Goal: Information Seeking & Learning: Check status

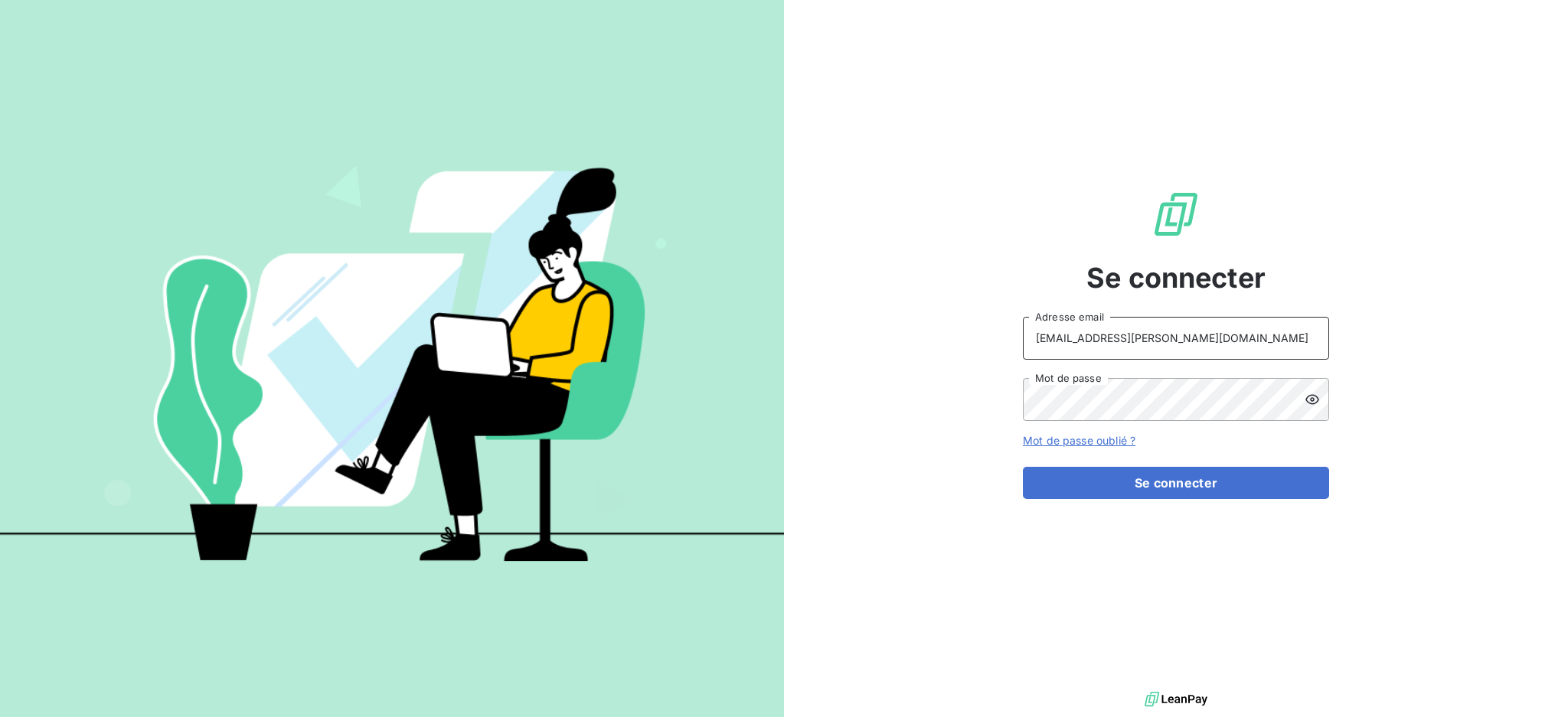
click at [1193, 338] on input "[EMAIL_ADDRESS][PERSON_NAME][DOMAIN_NAME]" at bounding box center [1175, 338] width 306 height 43
type input "[PERSON_NAME][EMAIL_ADDRESS][PERSON_NAME][DOMAIN_NAME]"
click at [1117, 486] on button "Se connecter" at bounding box center [1175, 483] width 306 height 32
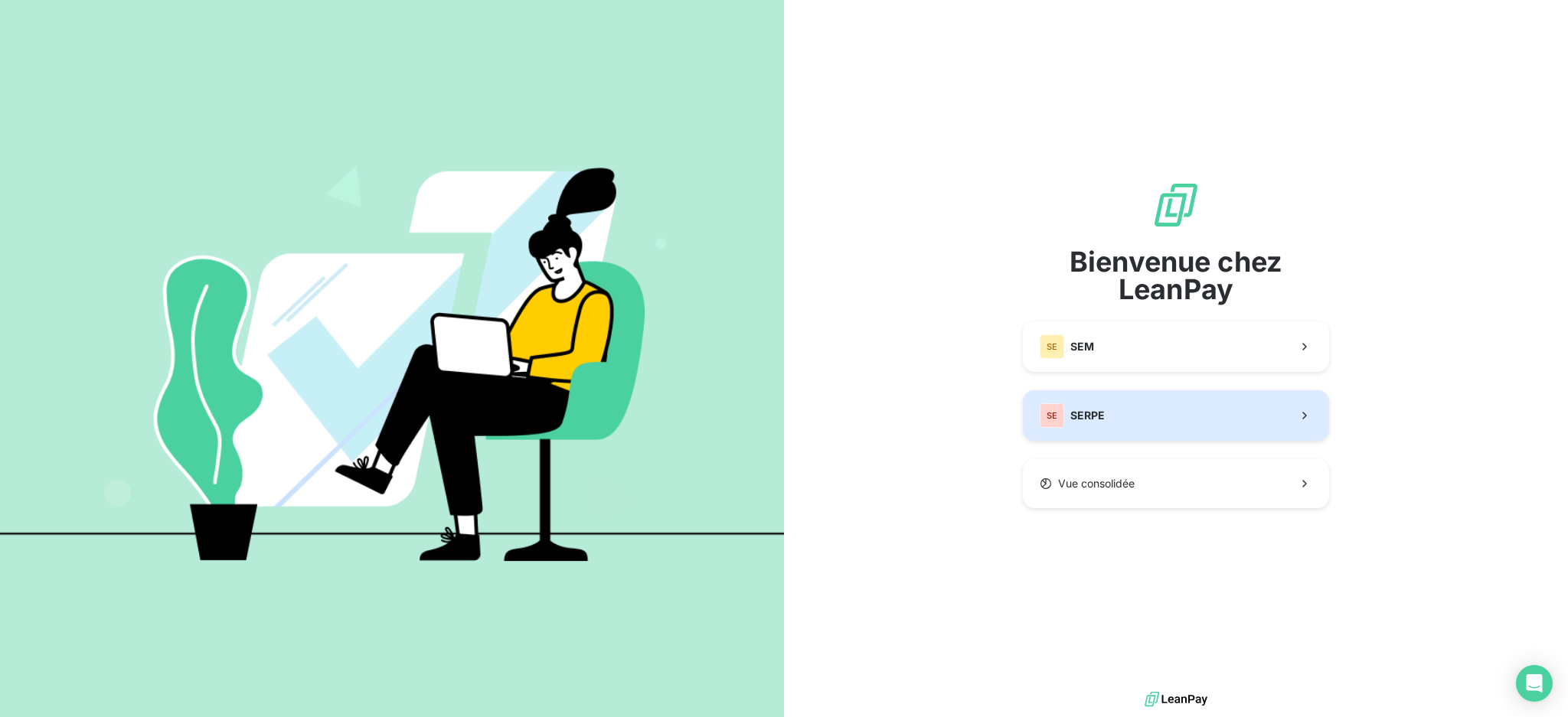
click at [1139, 417] on button "SE SERPE" at bounding box center [1175, 415] width 306 height 50
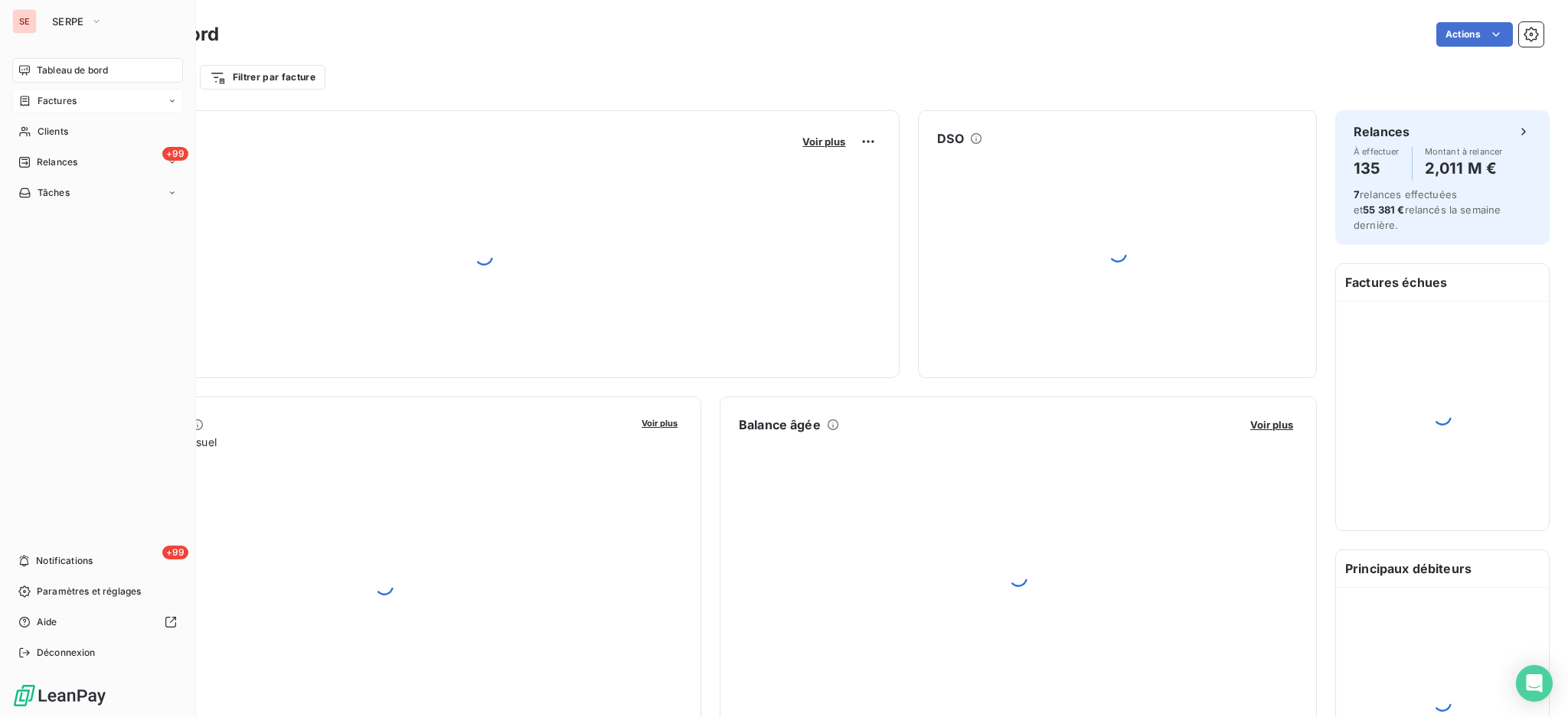
click at [62, 96] on span "Factures" at bounding box center [57, 101] width 39 height 14
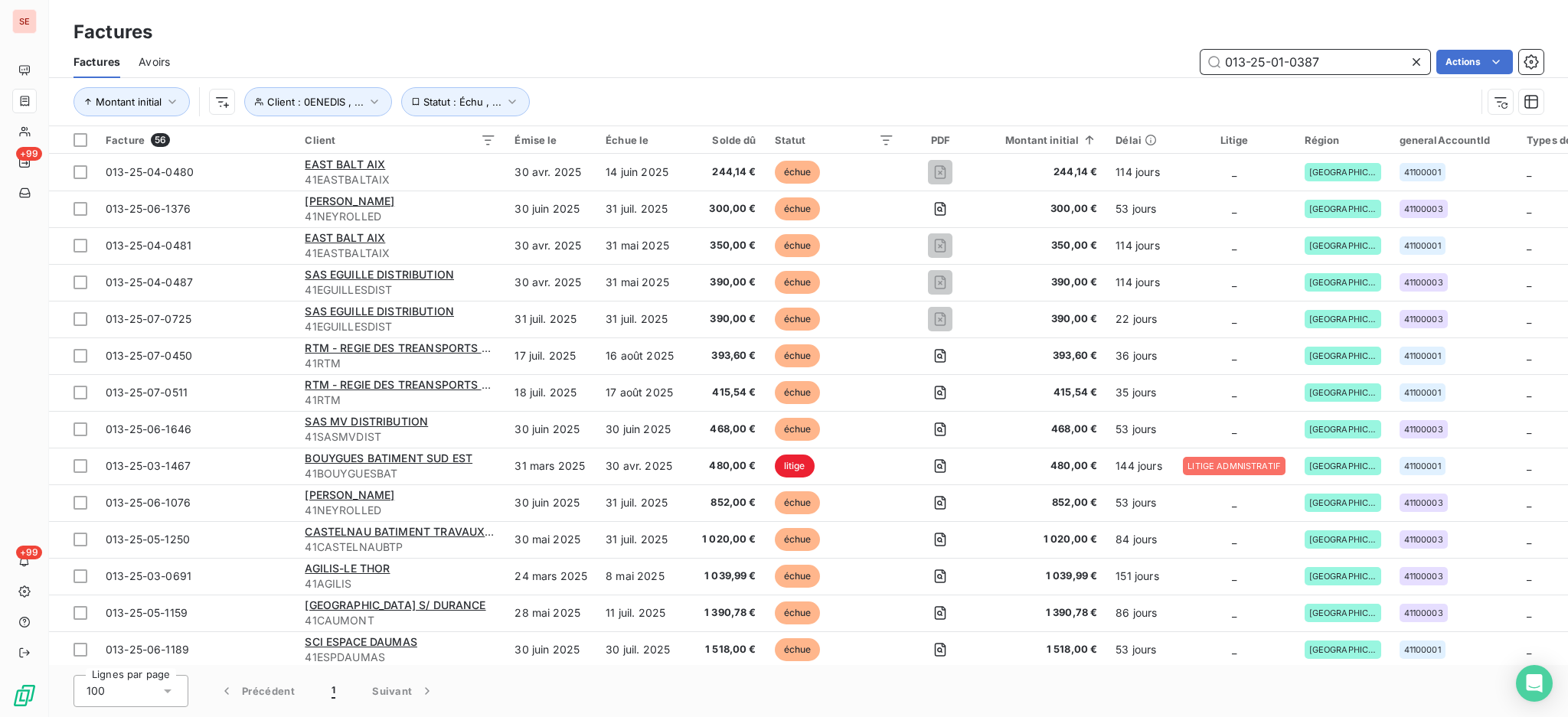
type input "013-25-01-0387"
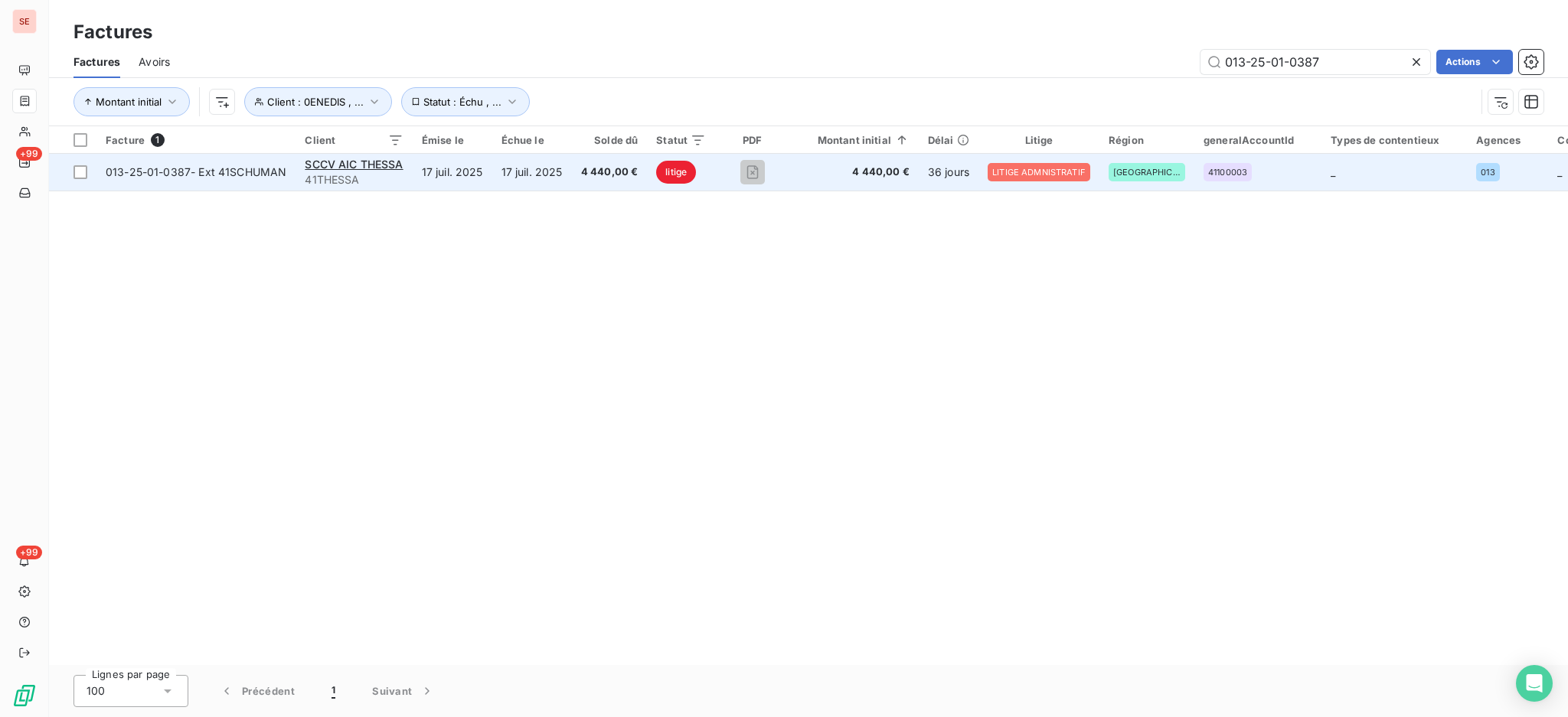
click at [428, 189] on td "17 juil. 2025" at bounding box center [452, 171] width 80 height 36
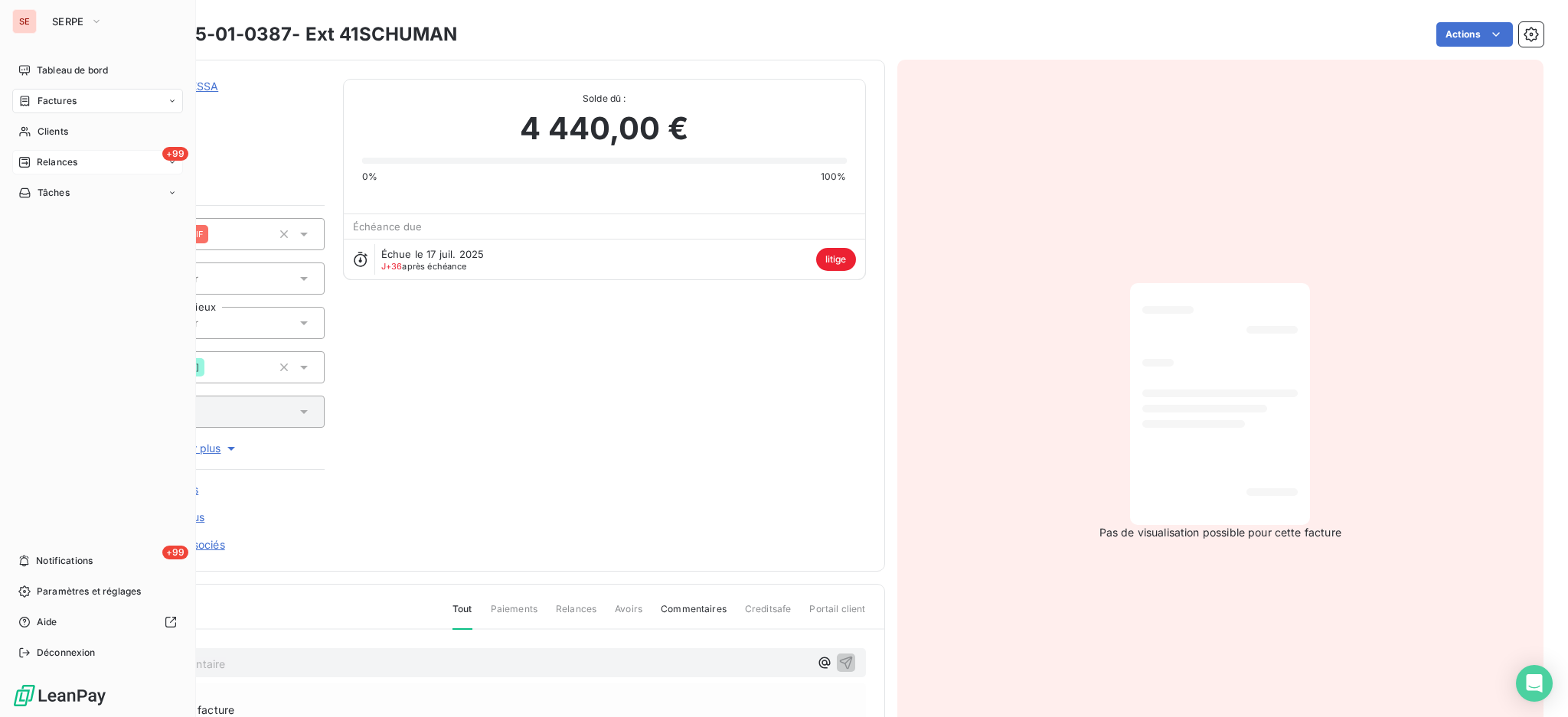
click at [47, 158] on span "Relances" at bounding box center [57, 162] width 40 height 14
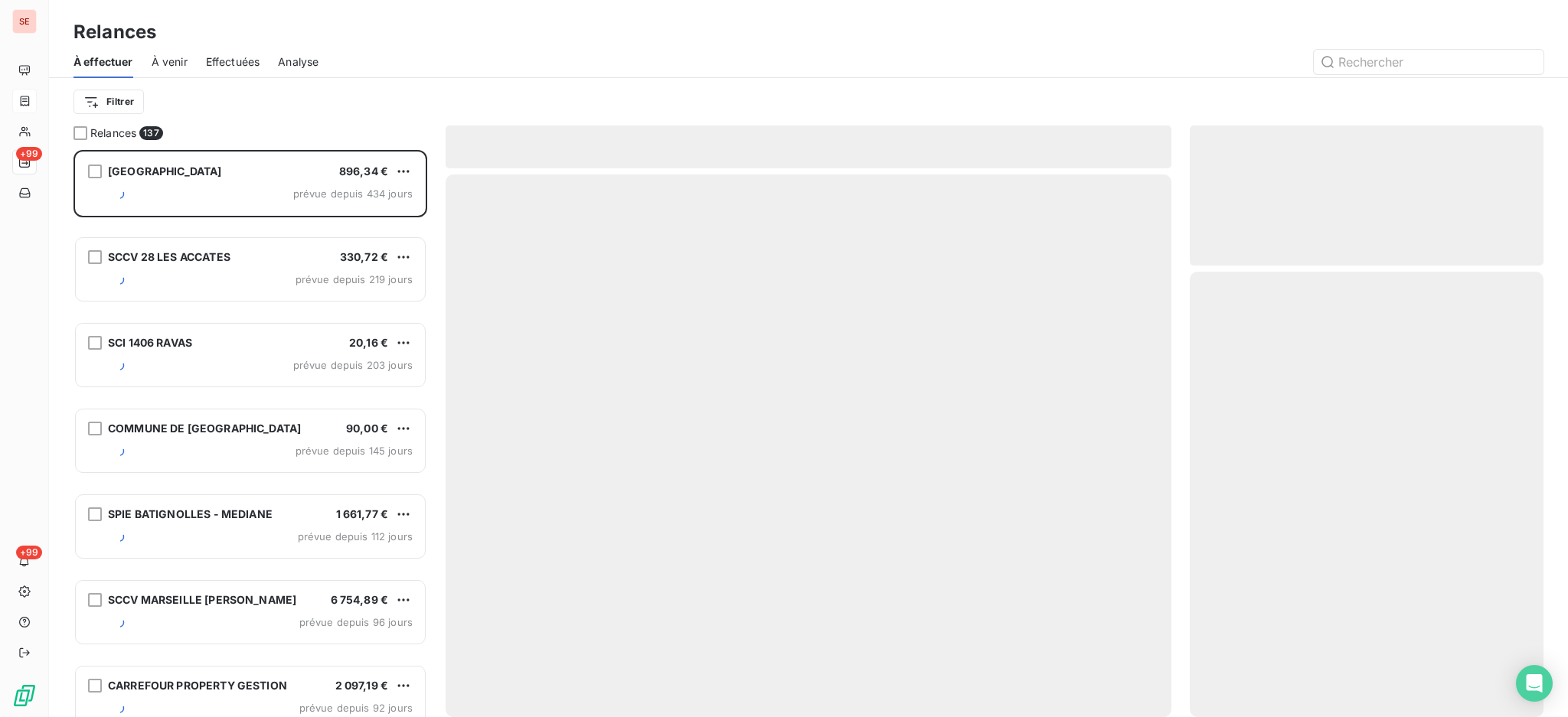
scroll to position [552, 337]
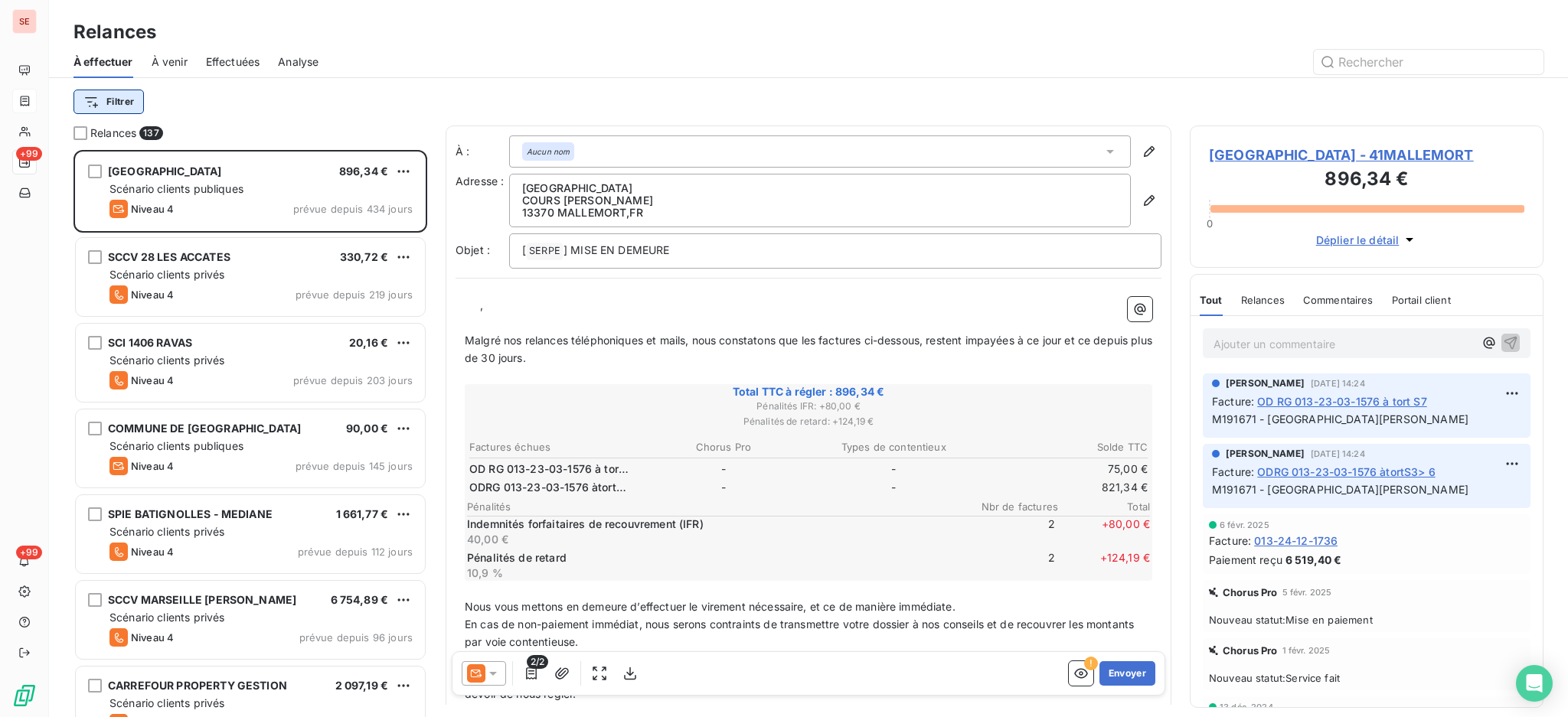
click at [109, 102] on html "SE +99 +99 Relances À effectuer À venir Effectuées Analyse Filtrer Relances 137…" at bounding box center [784, 358] width 1568 height 717
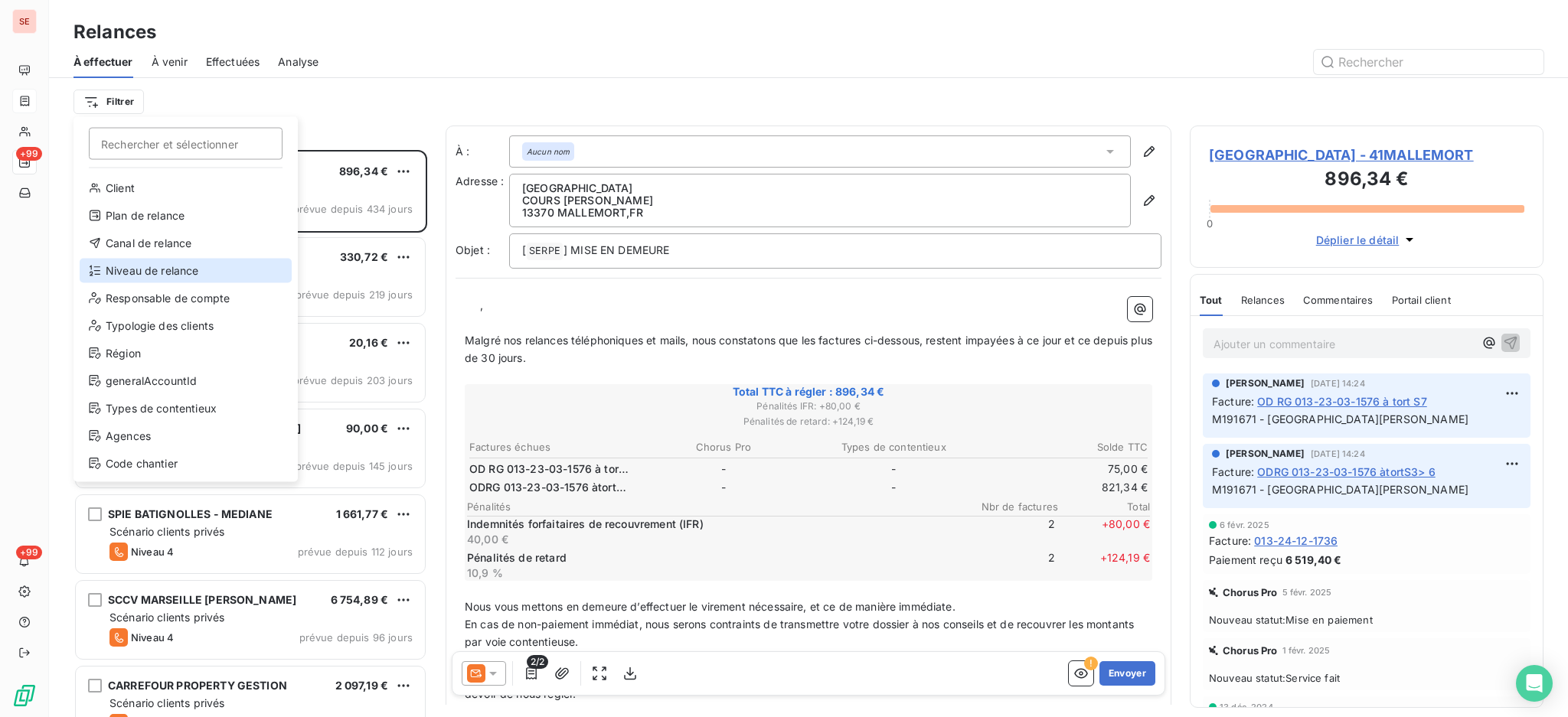
click at [171, 262] on div "Niveau de relance" at bounding box center [185, 271] width 212 height 25
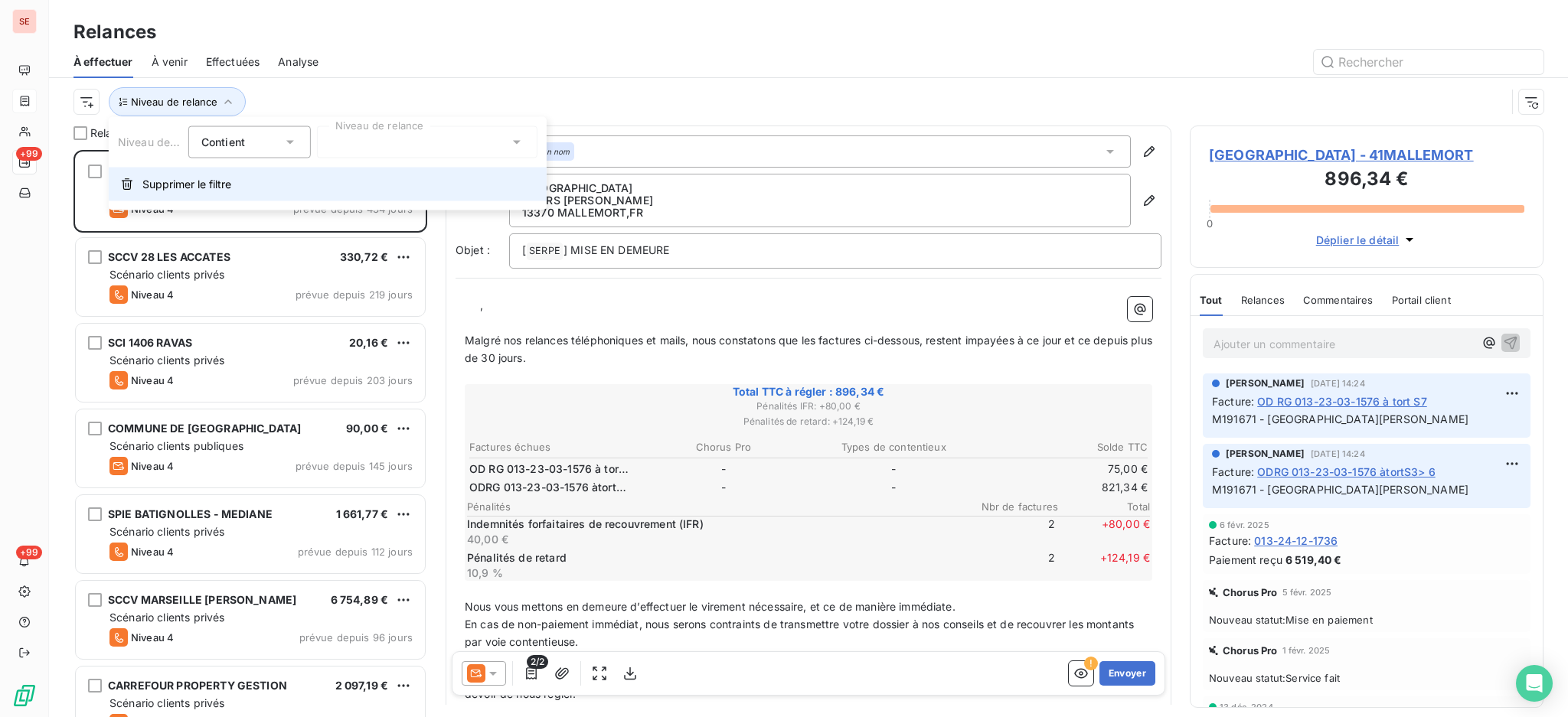
scroll to position [16, 16]
click at [516, 137] on icon at bounding box center [517, 143] width 16 height 16
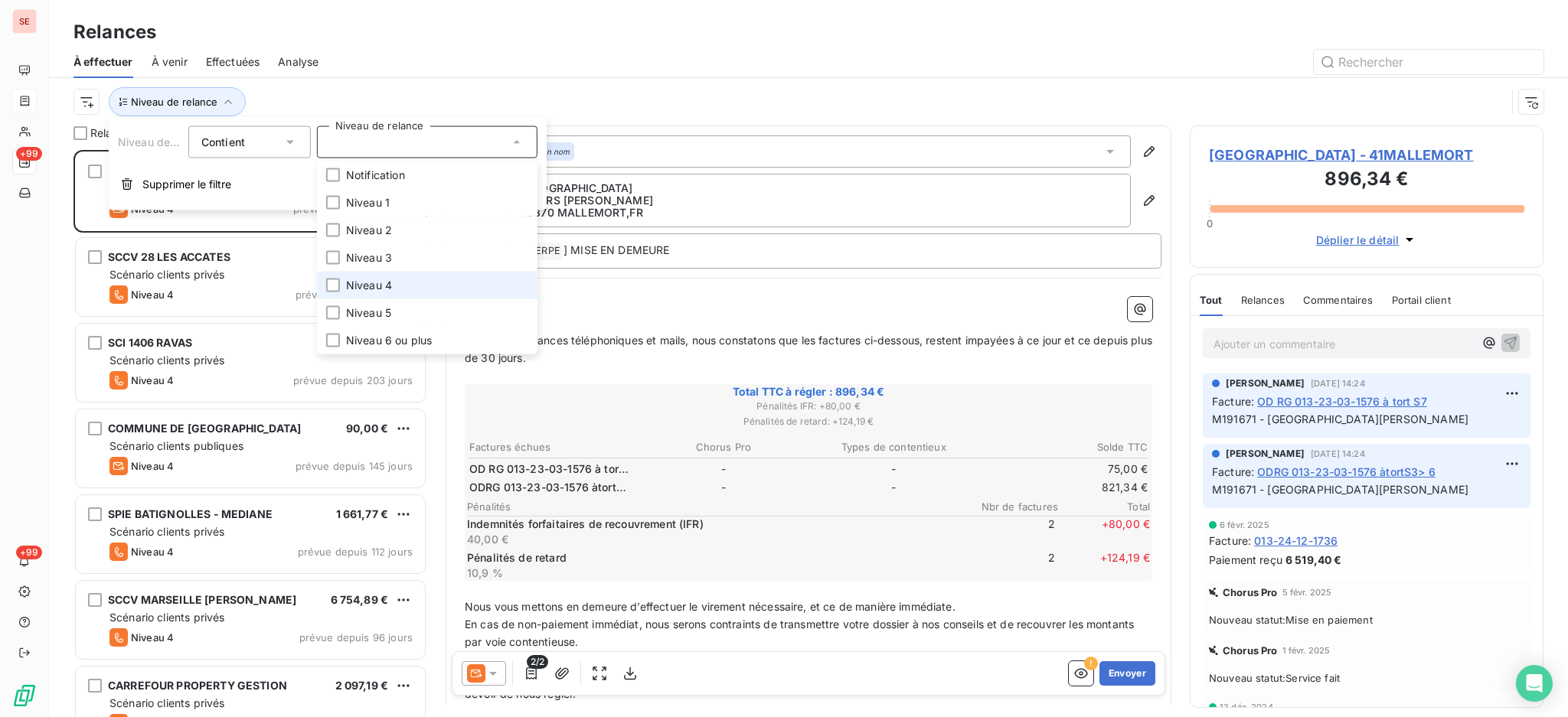
click at [399, 285] on li "Niveau 4" at bounding box center [427, 286] width 220 height 28
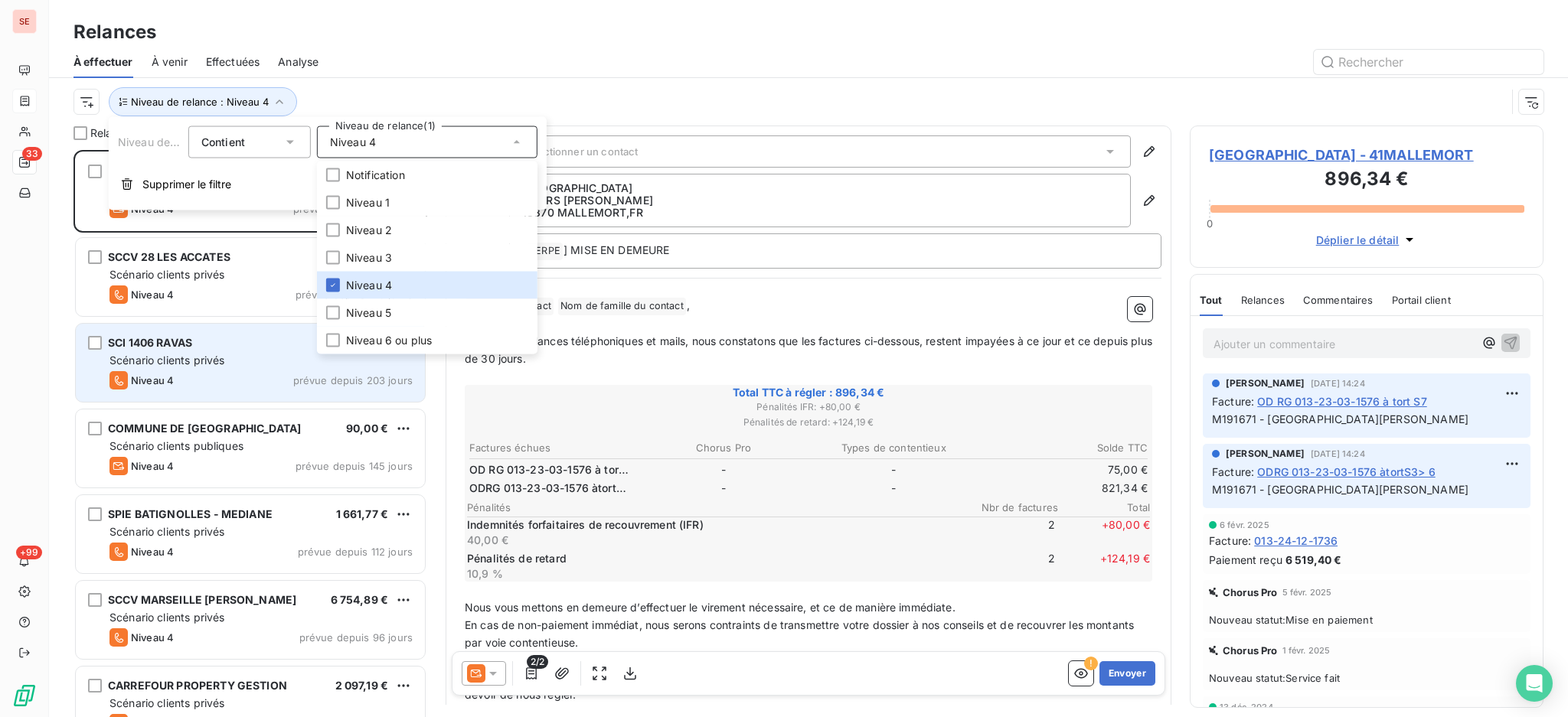
scroll to position [552, 337]
click at [209, 351] on div "SCI 1406 RAVAS 20,16 € Scénario clients privés Niveau 4 prévue depuis 203 jours" at bounding box center [251, 362] width 349 height 78
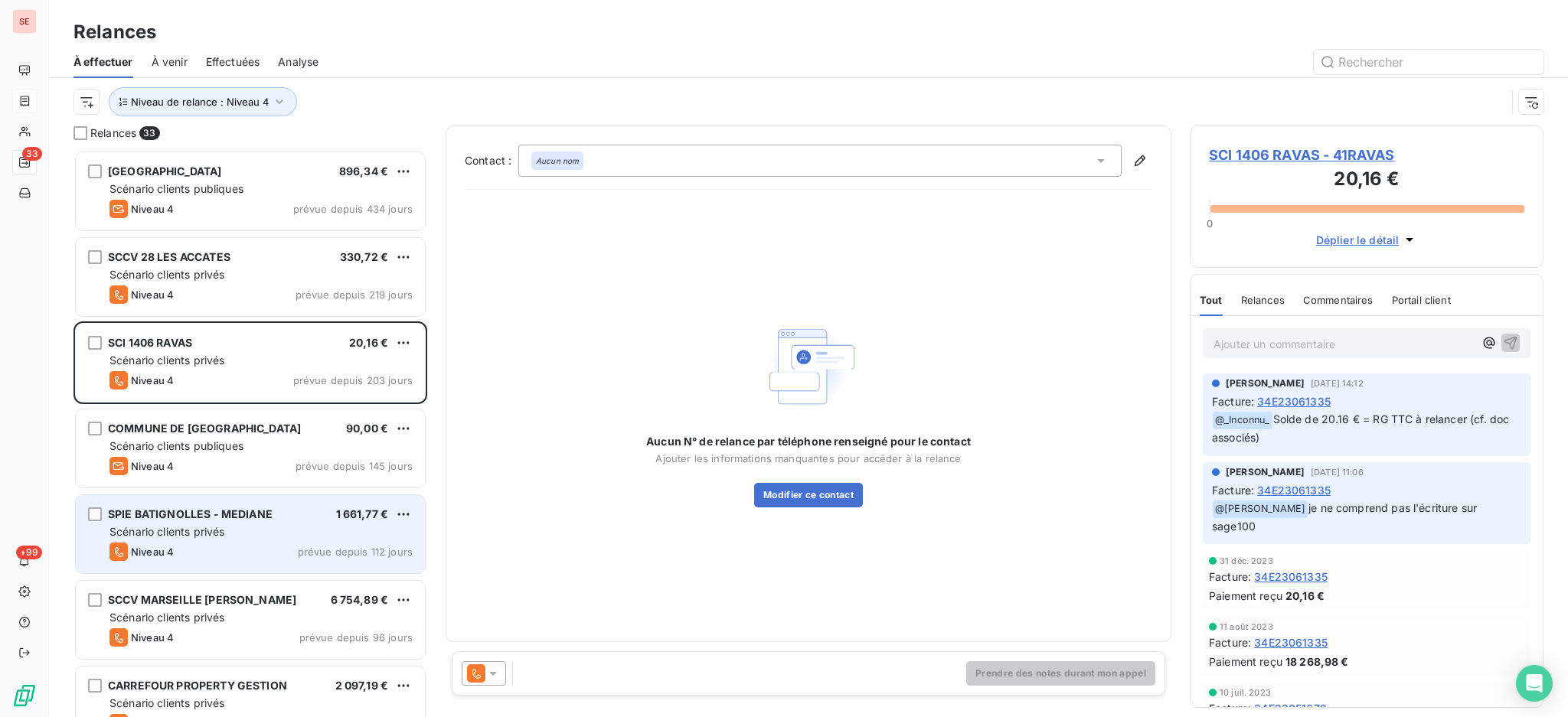
click at [249, 531] on div "Scénario clients privés" at bounding box center [261, 532] width 303 height 16
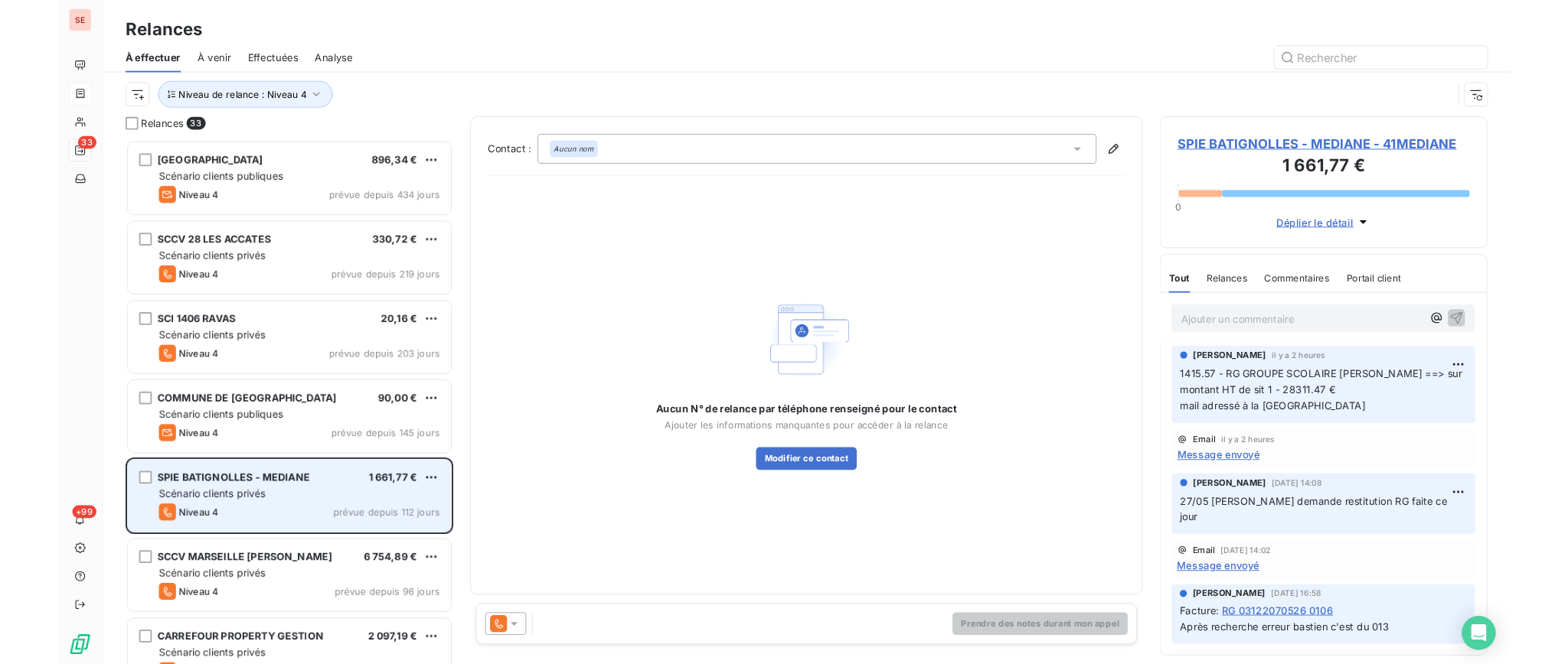
scroll to position [102, 0]
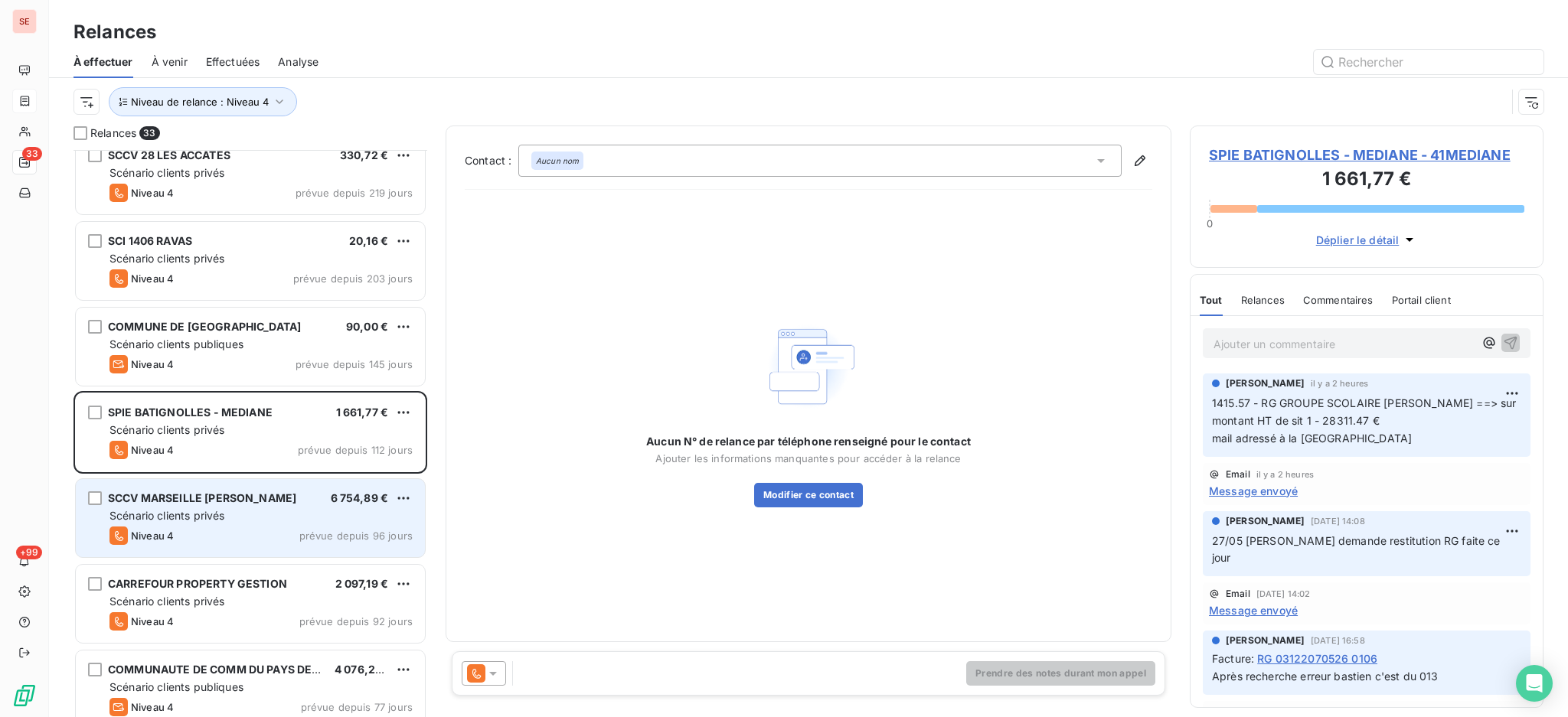
click at [209, 510] on span "Scénario clients privés" at bounding box center [167, 515] width 115 height 13
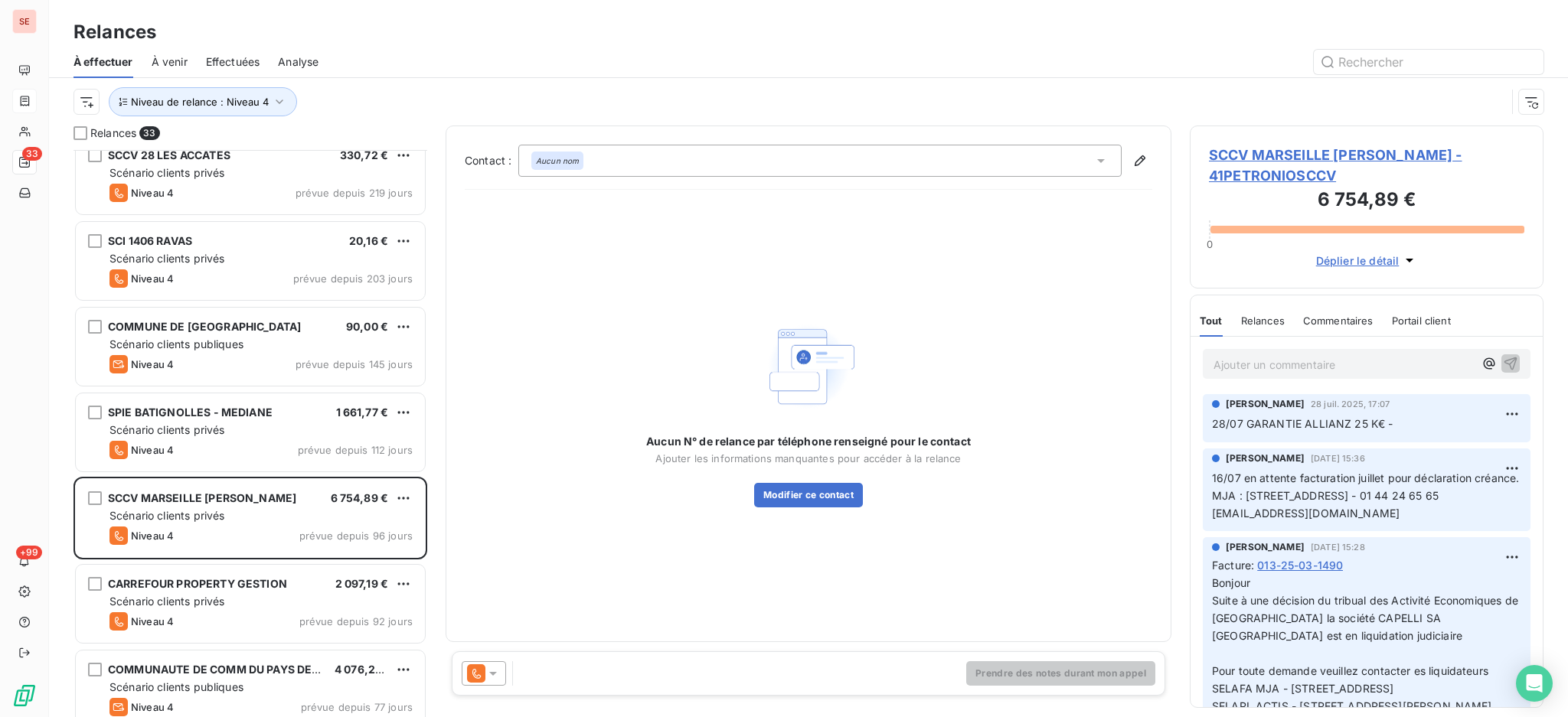
click at [1302, 156] on span "SCCV MARSEILLE [PERSON_NAME] - 41PETRONIOSCCV" at bounding box center [1366, 165] width 315 height 41
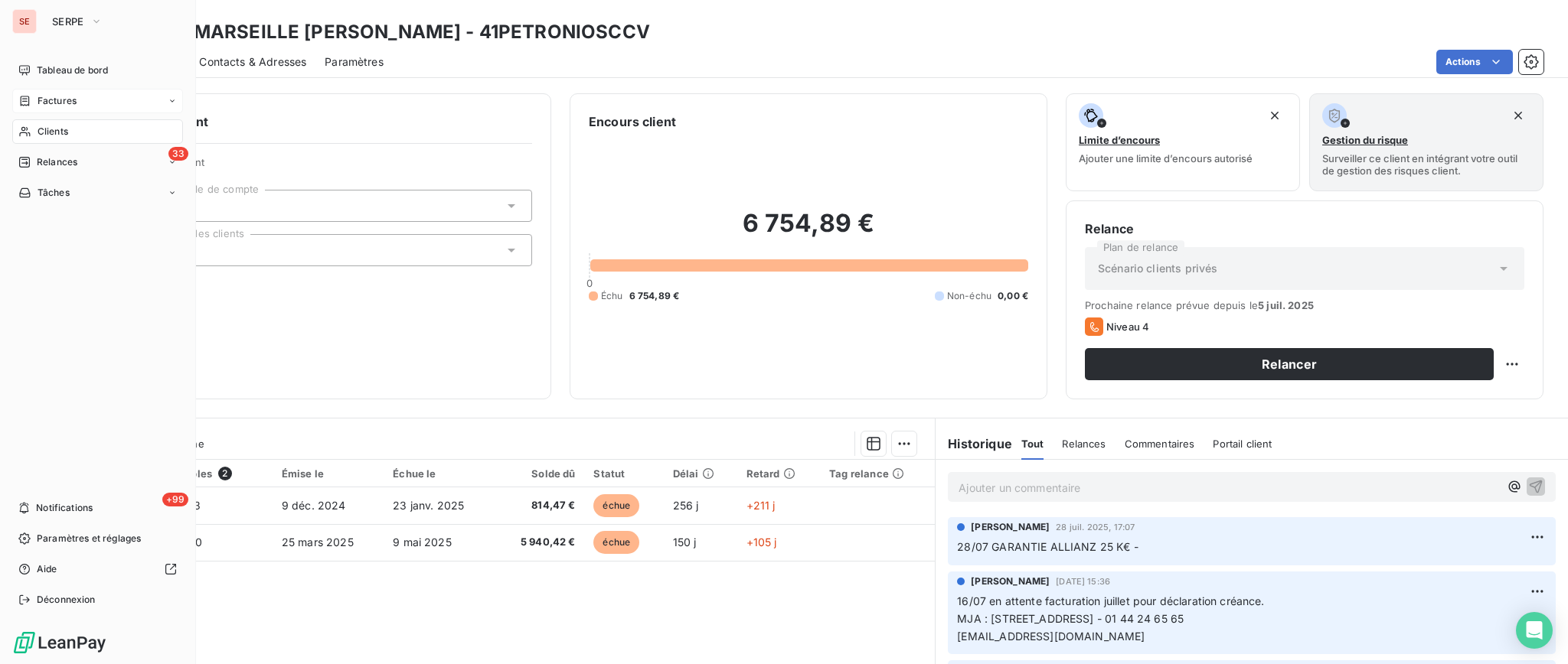
click at [58, 104] on span "Factures" at bounding box center [57, 101] width 39 height 14
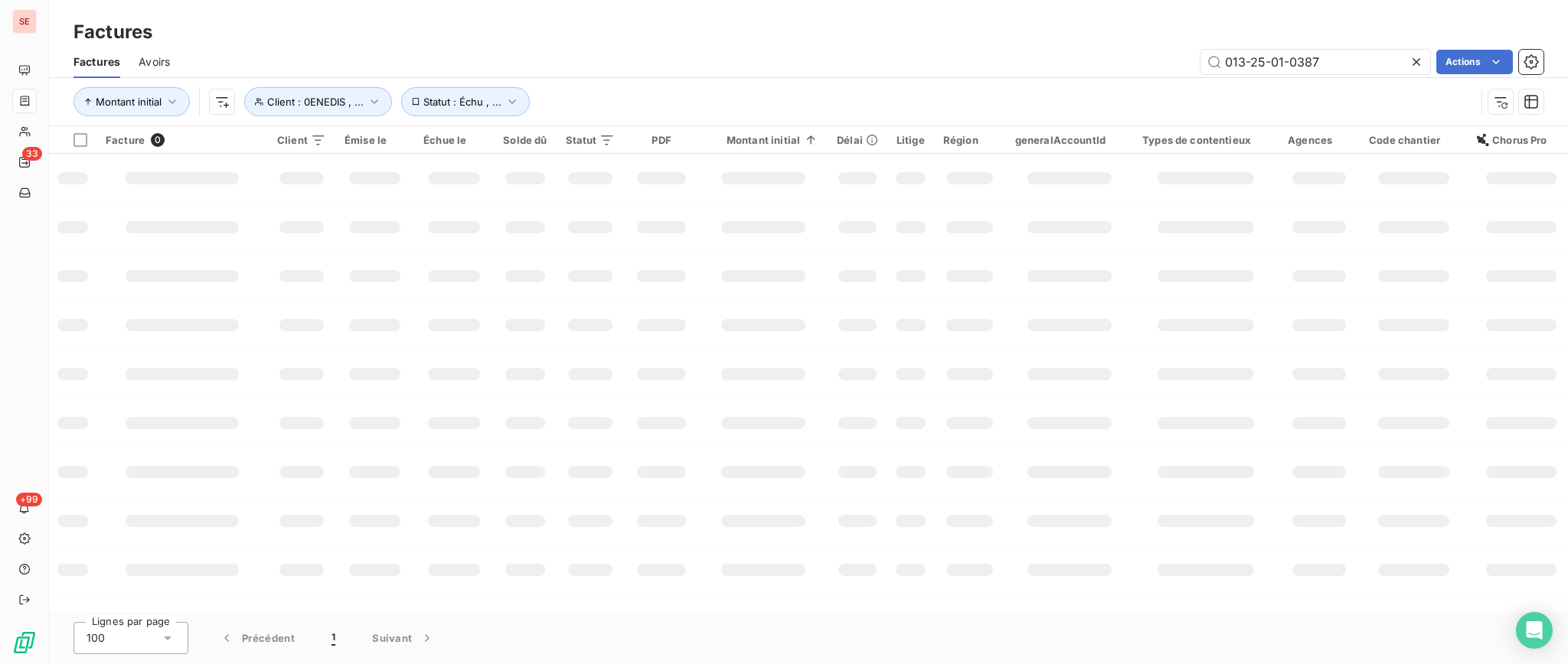
drag, startPoint x: 1354, startPoint y: 52, endPoint x: 1183, endPoint y: 63, distance: 171.4
click at [1183, 63] on div "013-25-01-0387 Actions" at bounding box center [866, 62] width 1355 height 25
type input "[DATE]"
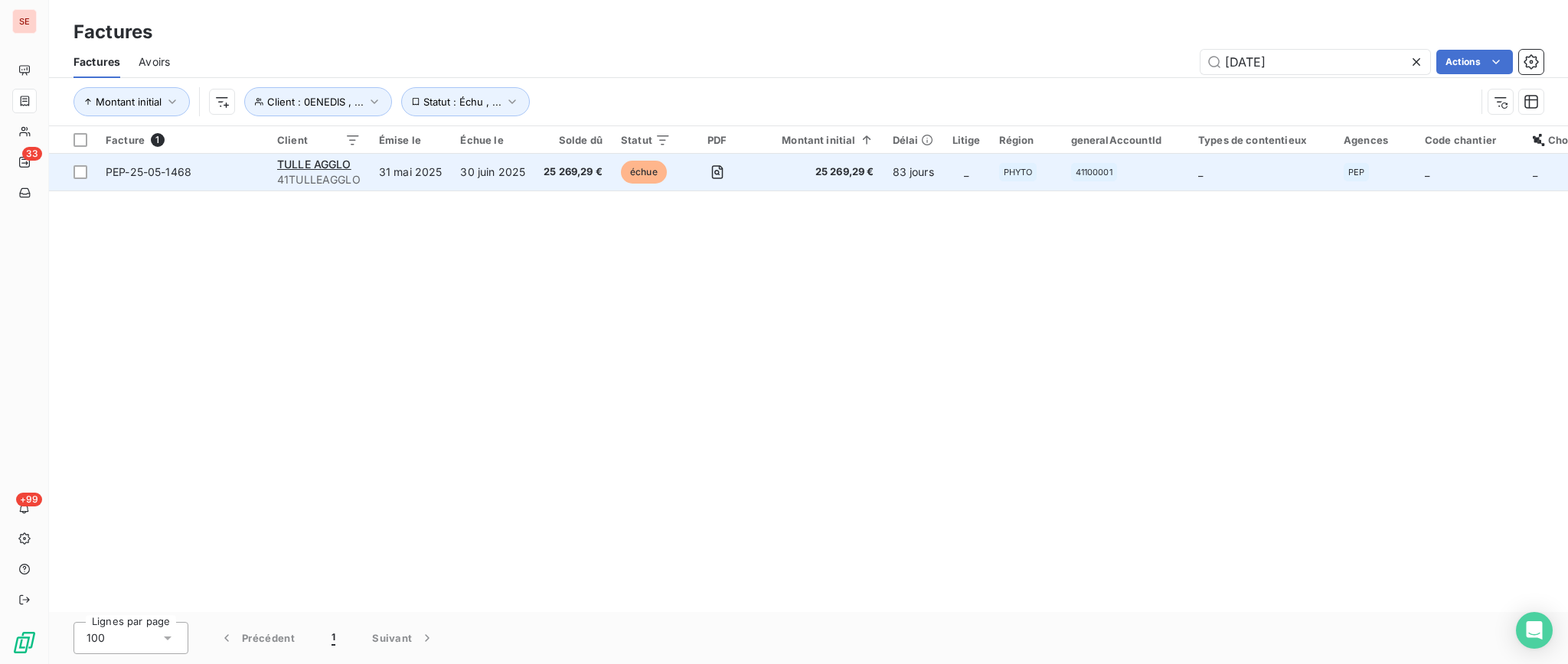
click at [549, 171] on span "25 269,29 €" at bounding box center [573, 172] width 59 height 16
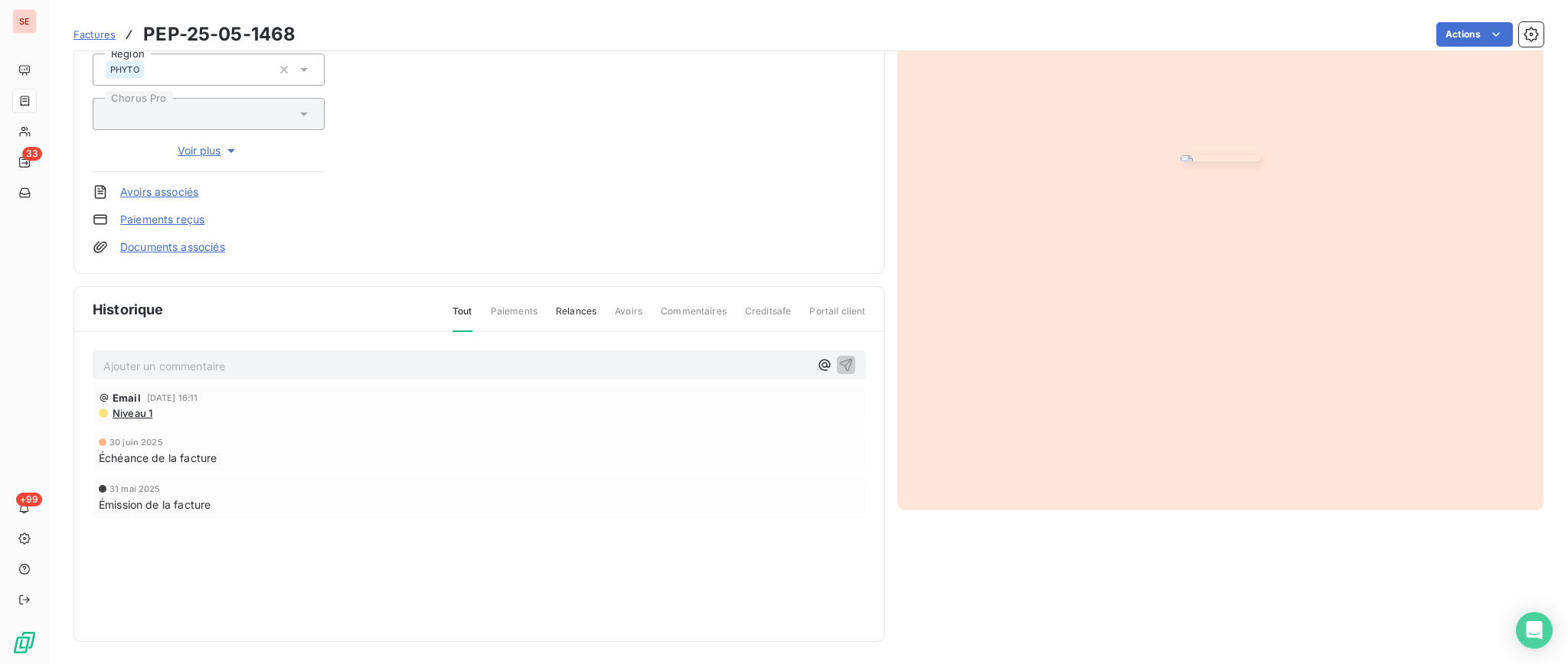
scroll to position [256, 0]
click at [119, 410] on span "Niveau 1" at bounding box center [131, 412] width 41 height 12
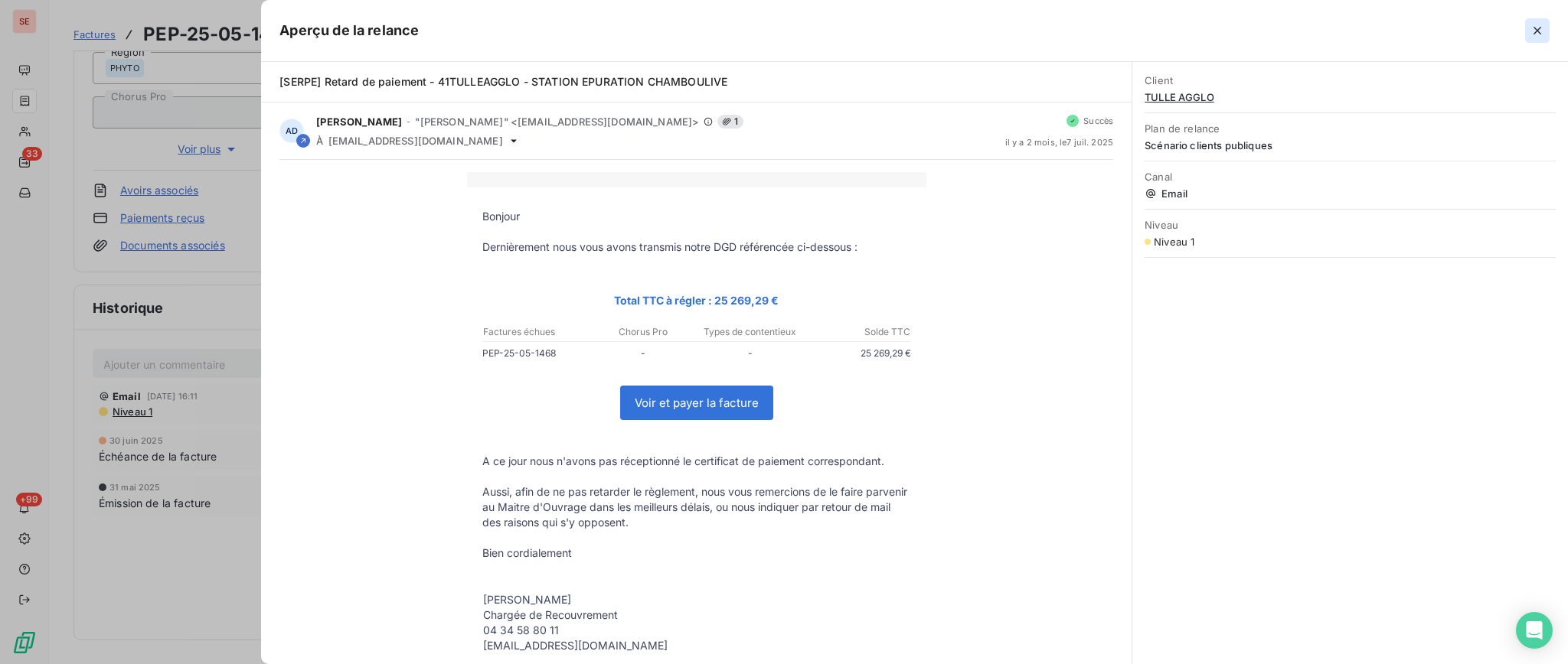
click at [1538, 29] on icon "button" at bounding box center [1537, 31] width 8 height 8
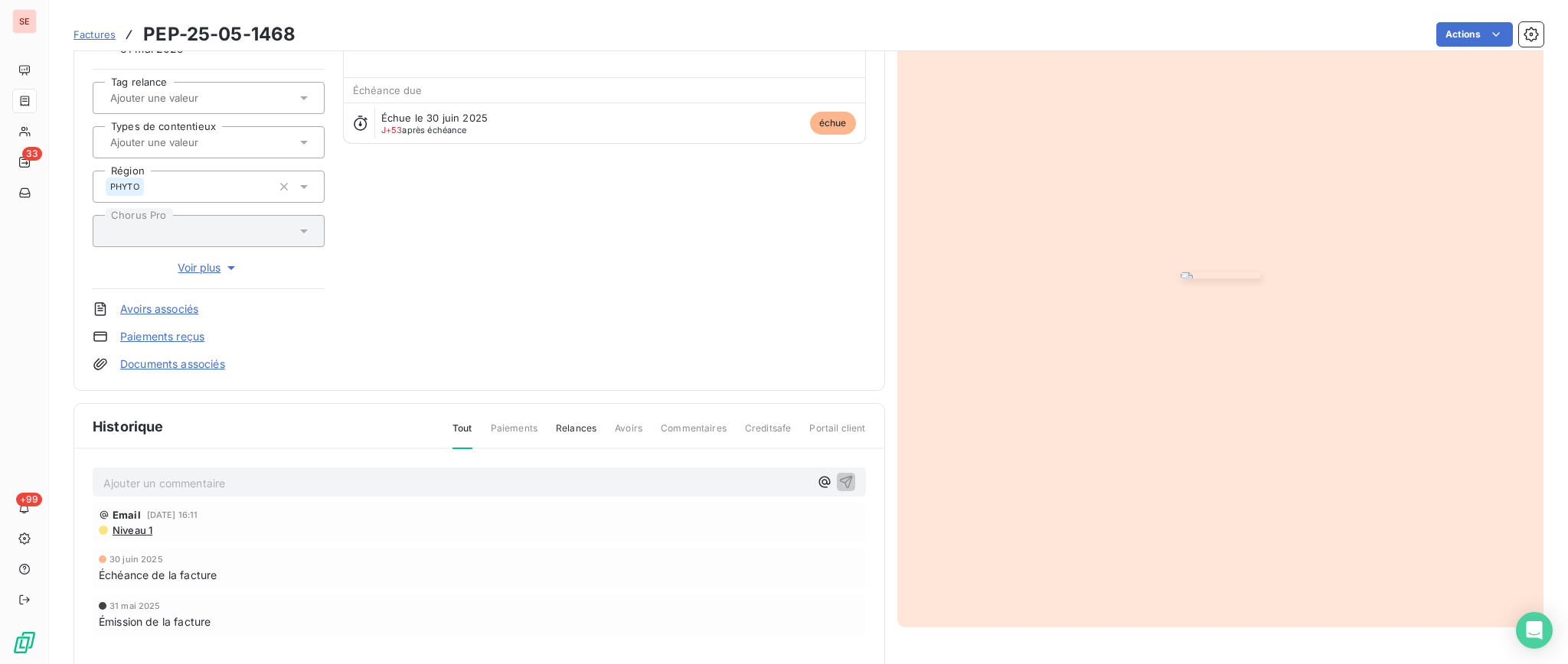
scroll to position [0, 0]
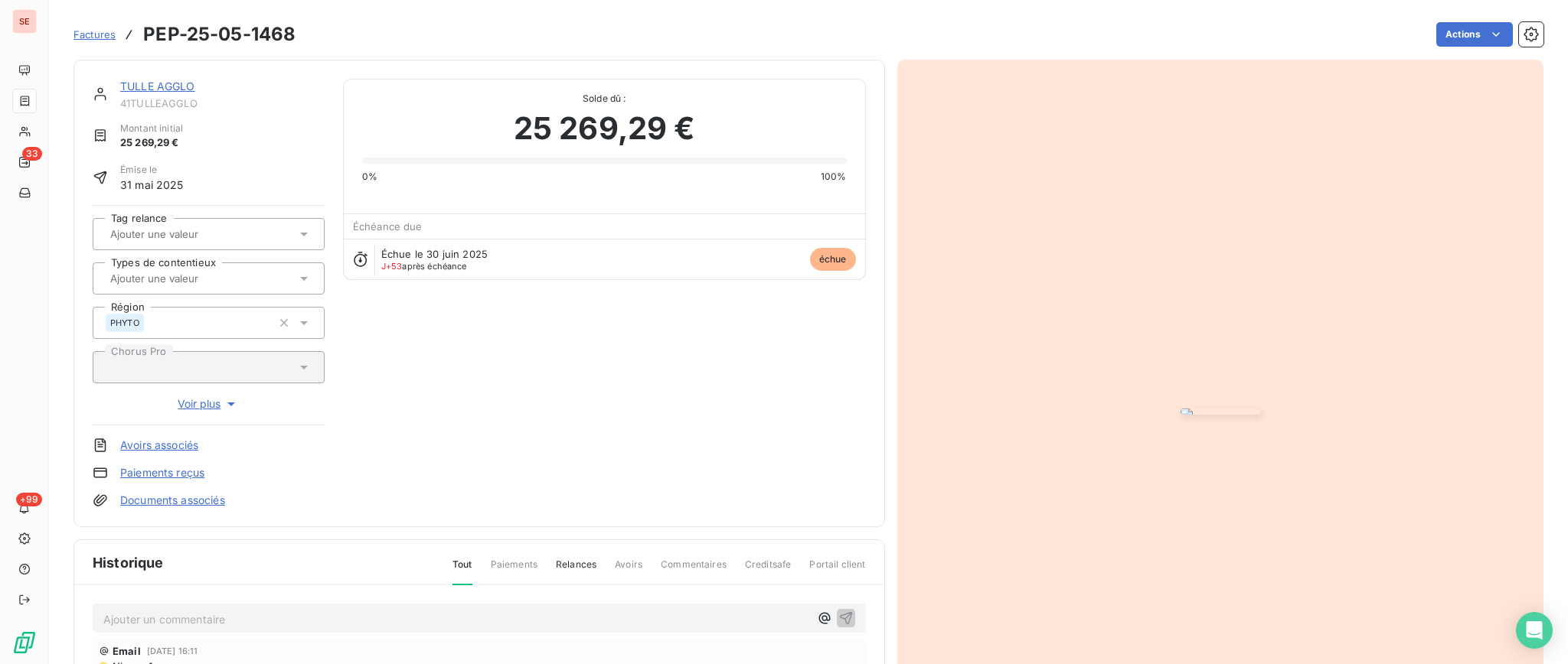
click at [185, 85] on link "TULLE AGGLO" at bounding box center [157, 86] width 75 height 13
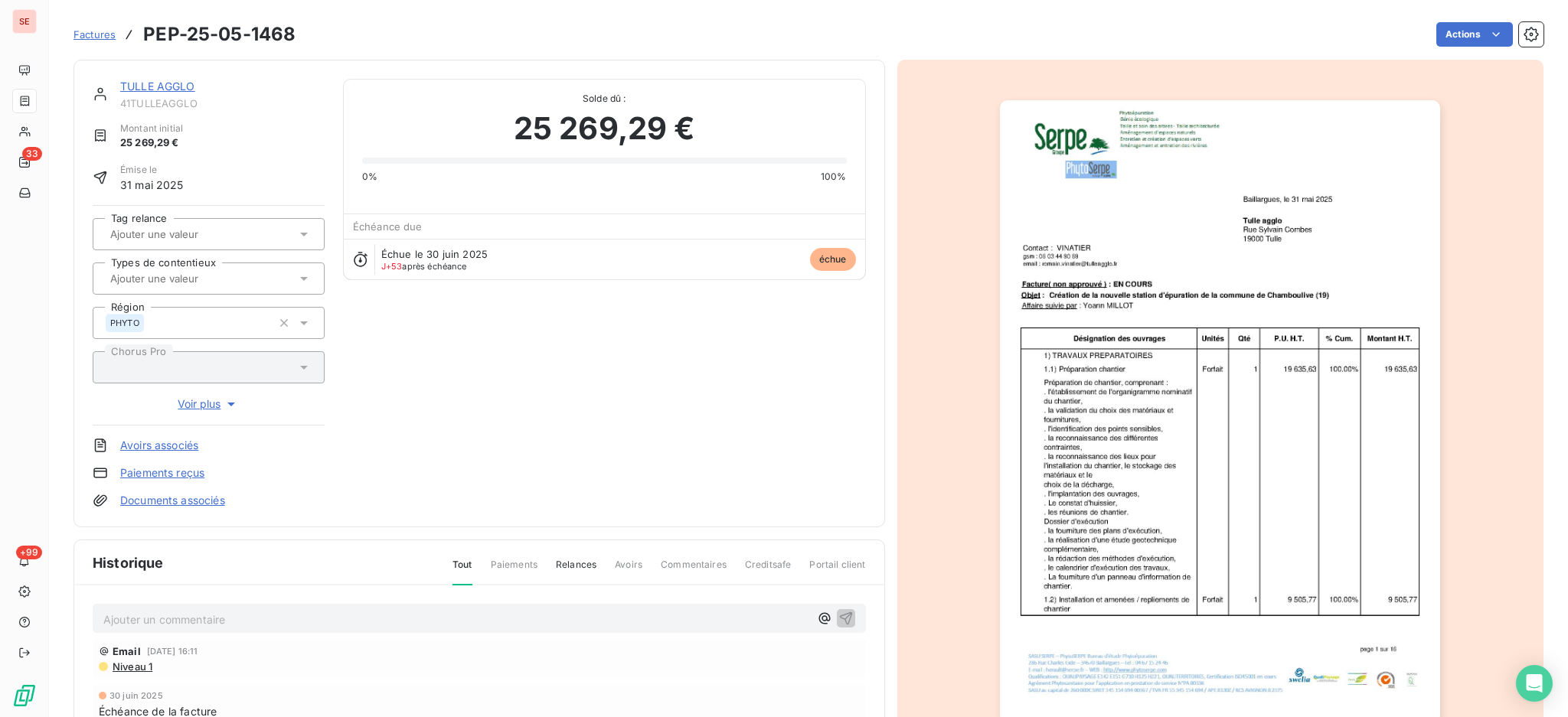
click at [291, 608] on div "Ajouter un commentaire ﻿" at bounding box center [456, 618] width 706 height 21
click at [300, 613] on p "Ajouter un commentaire ﻿" at bounding box center [456, 619] width 706 height 19
click at [839, 615] on icon "button" at bounding box center [846, 618] width 16 height 16
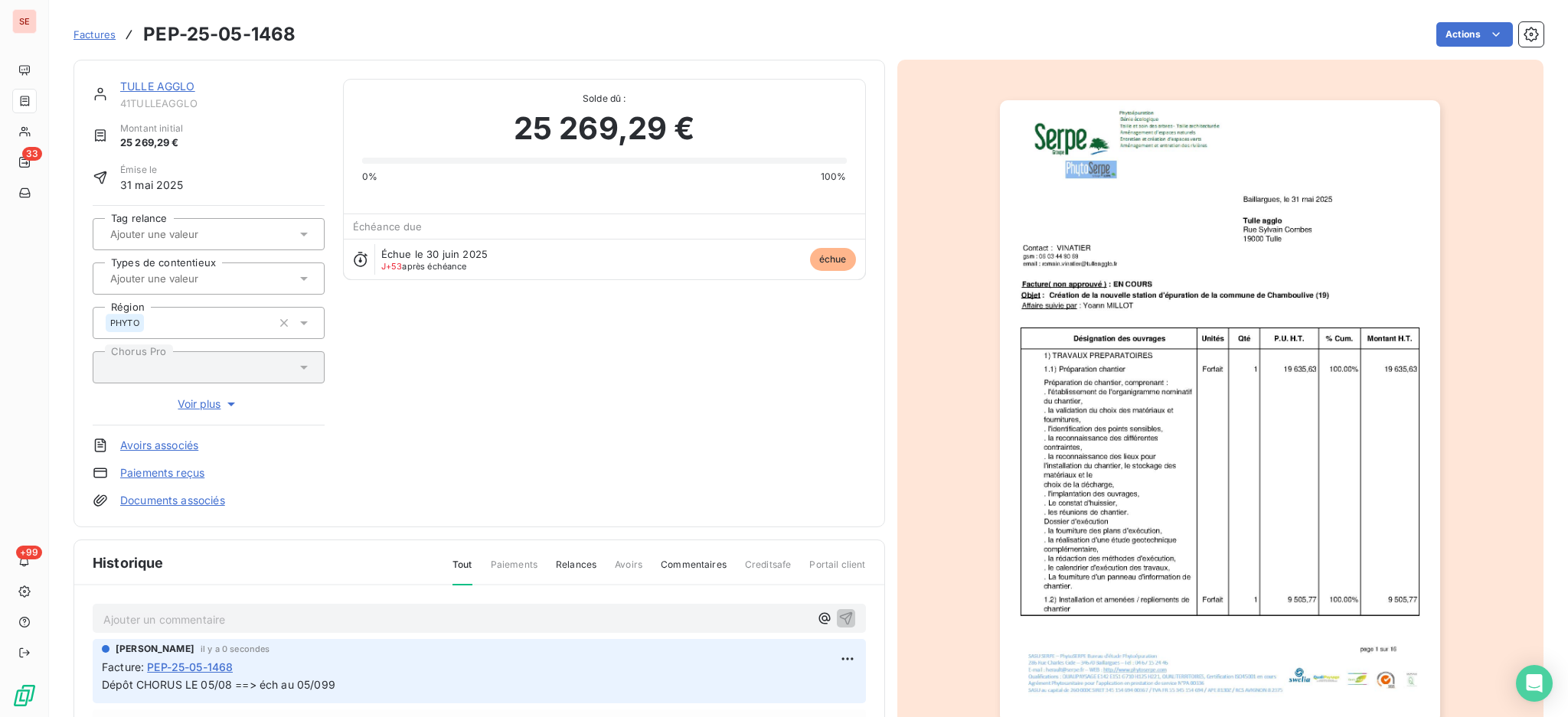
click at [170, 85] on link "TULLE AGGLO" at bounding box center [157, 86] width 75 height 13
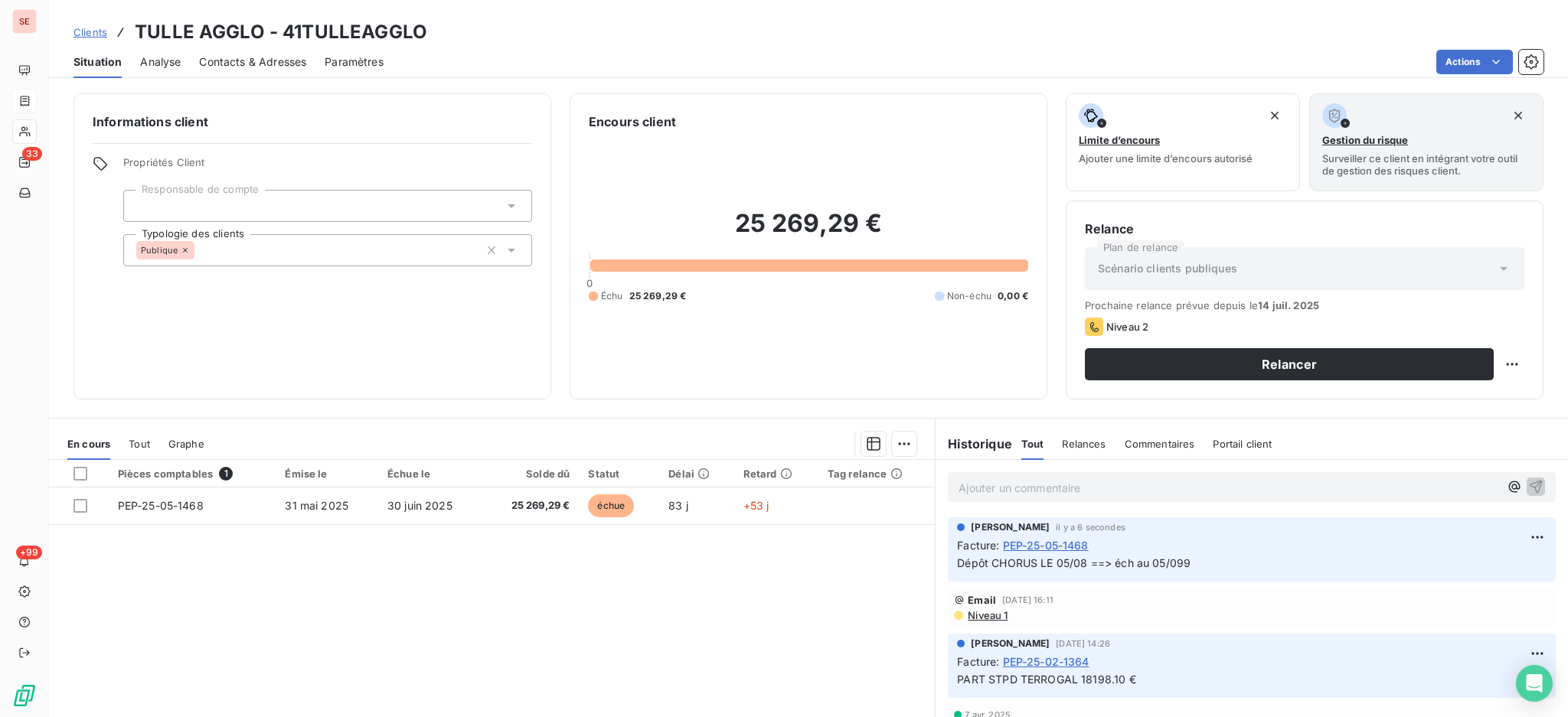
click at [233, 58] on span "Contacts & Adresses" at bounding box center [253, 62] width 107 height 16
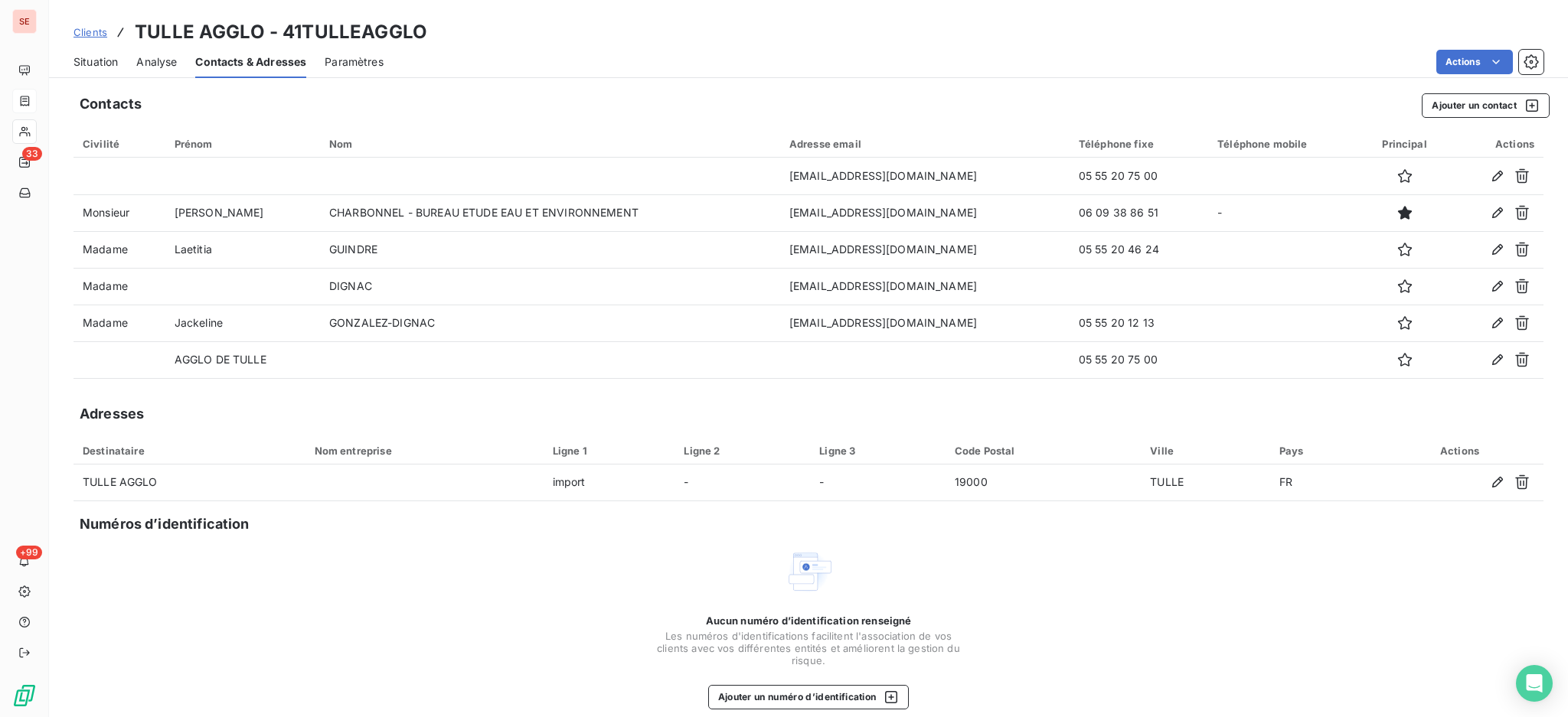
click at [88, 61] on span "Situation" at bounding box center [95, 62] width 44 height 16
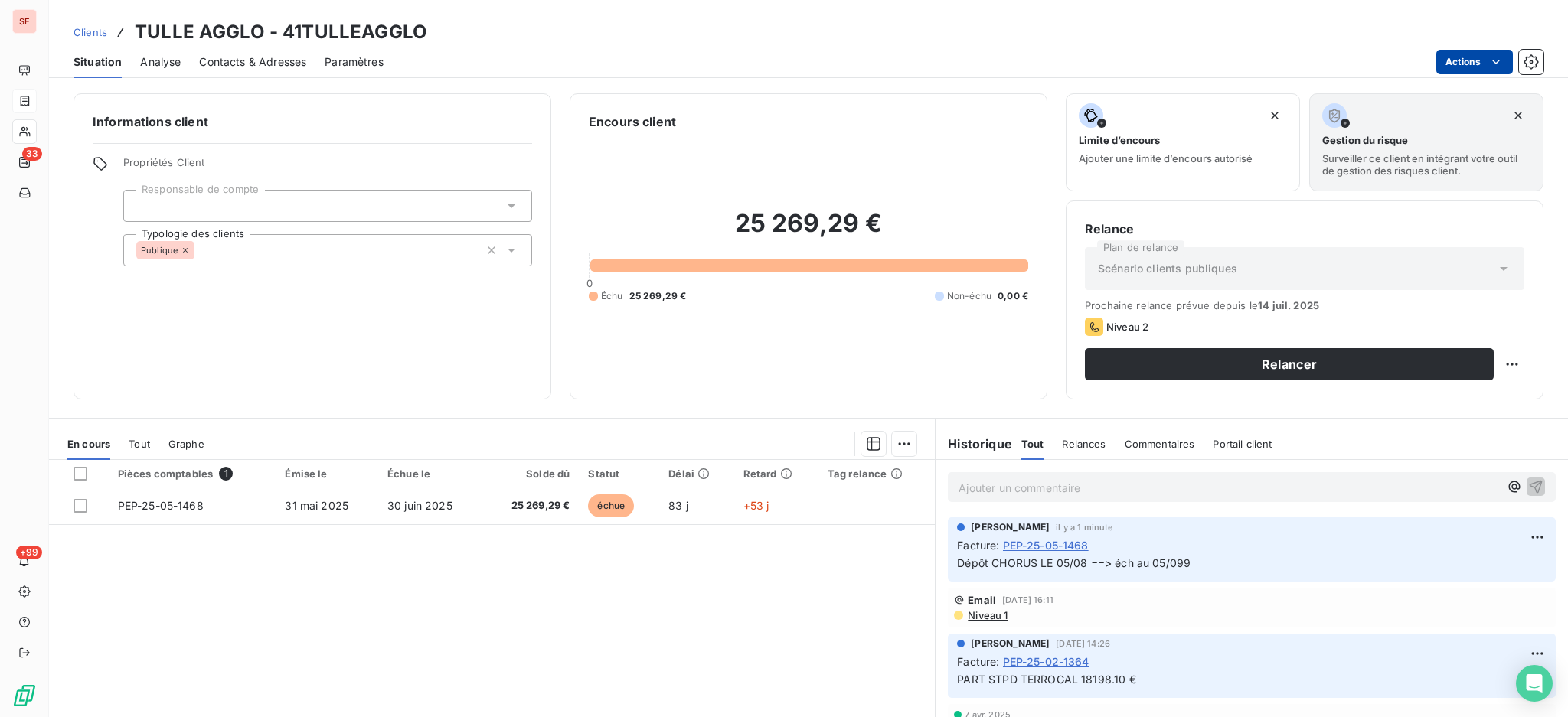
click at [1472, 61] on html "SE 33 +99 Clients TULLE AGGLO - 41TULLEAGGLO Situation Analyse Contacts & Adres…" at bounding box center [784, 358] width 1568 height 717
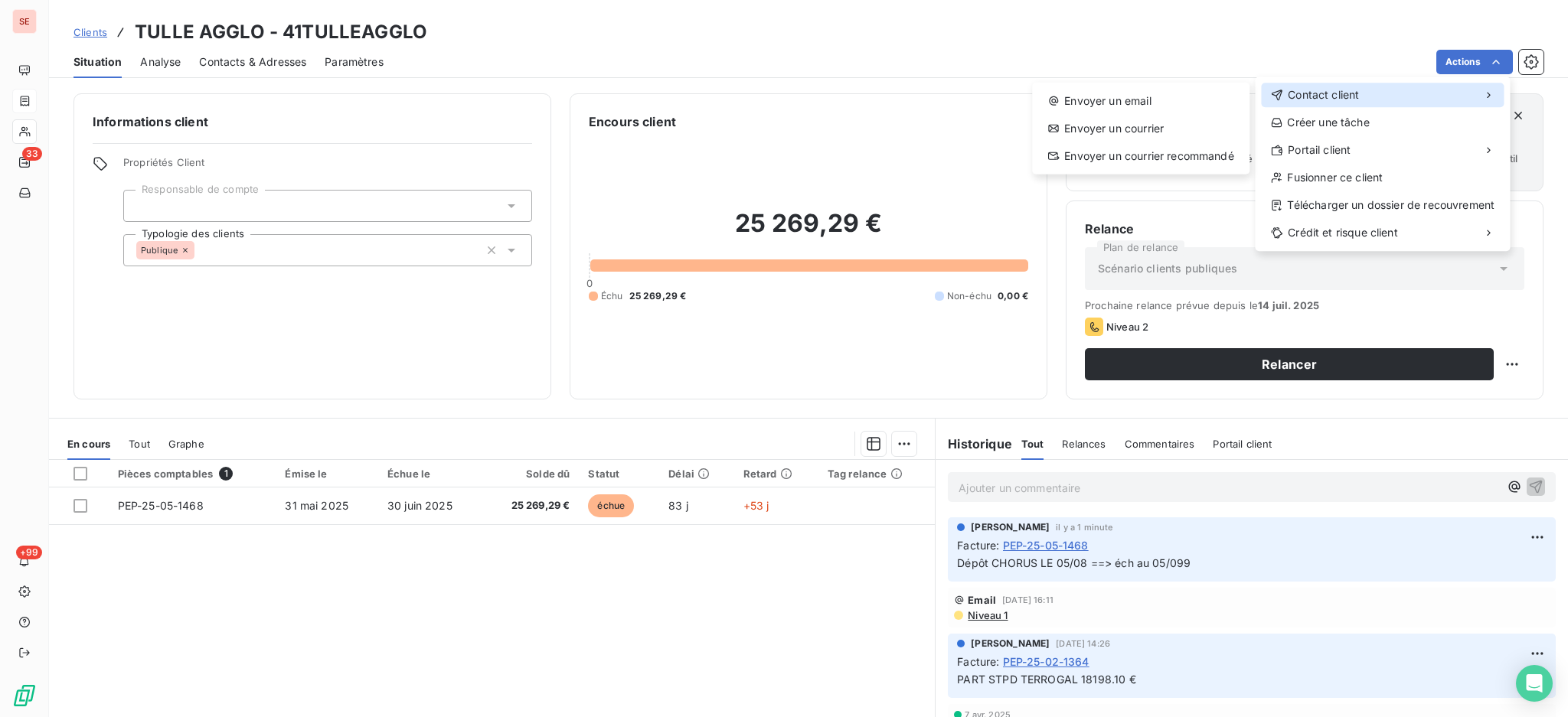
click at [1349, 97] on span "Contact client" at bounding box center [1323, 95] width 71 height 16
click at [1299, 96] on span "Contact client" at bounding box center [1323, 95] width 71 height 16
click at [1139, 95] on div "Envoyer un email" at bounding box center [1141, 101] width 205 height 25
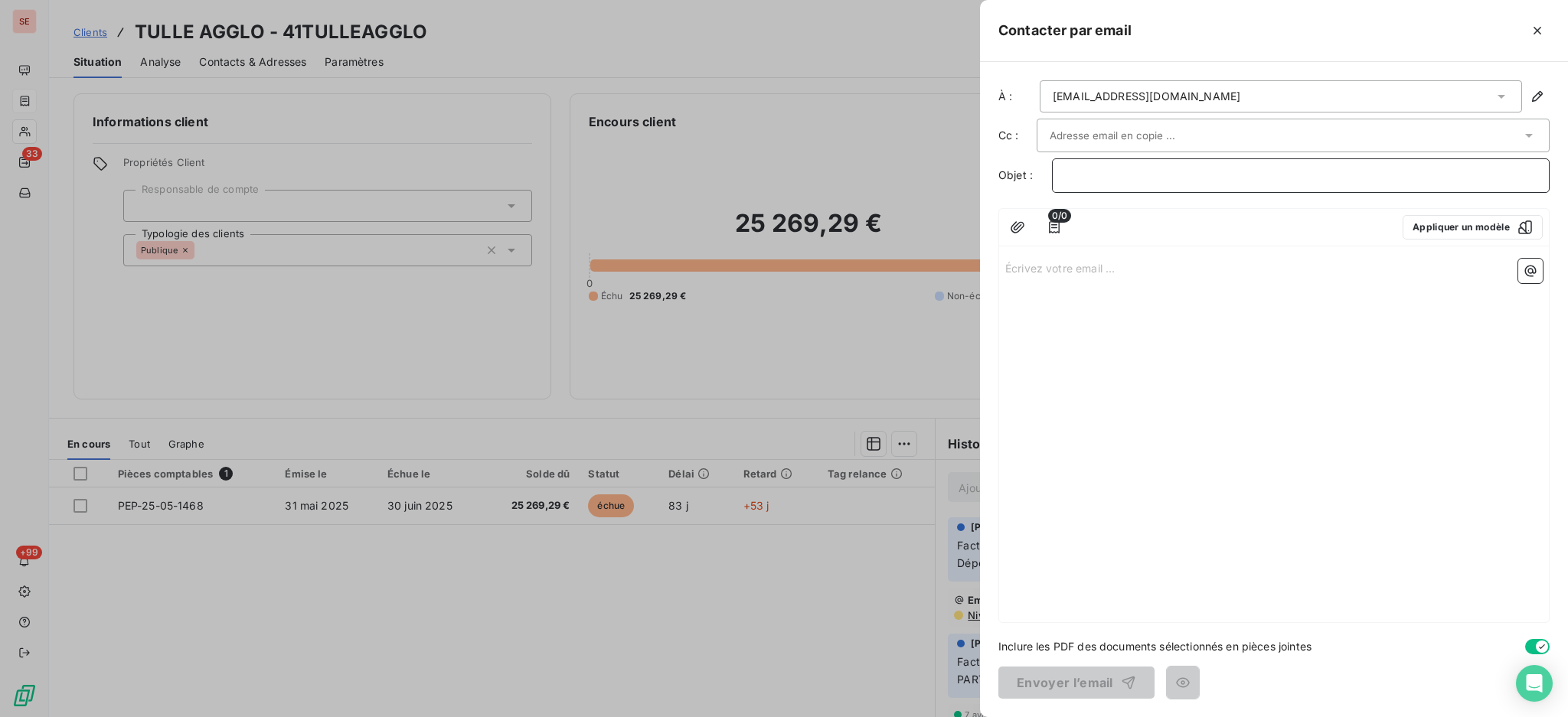
click at [1307, 173] on p "﻿" at bounding box center [1300, 175] width 472 height 18
click at [1222, 176] on p "SERPE - 41TULLEAGGLO -" at bounding box center [1300, 175] width 472 height 18
click at [1031, 270] on p "Écrivez votre email ... ﻿" at bounding box center [1273, 267] width 538 height 18
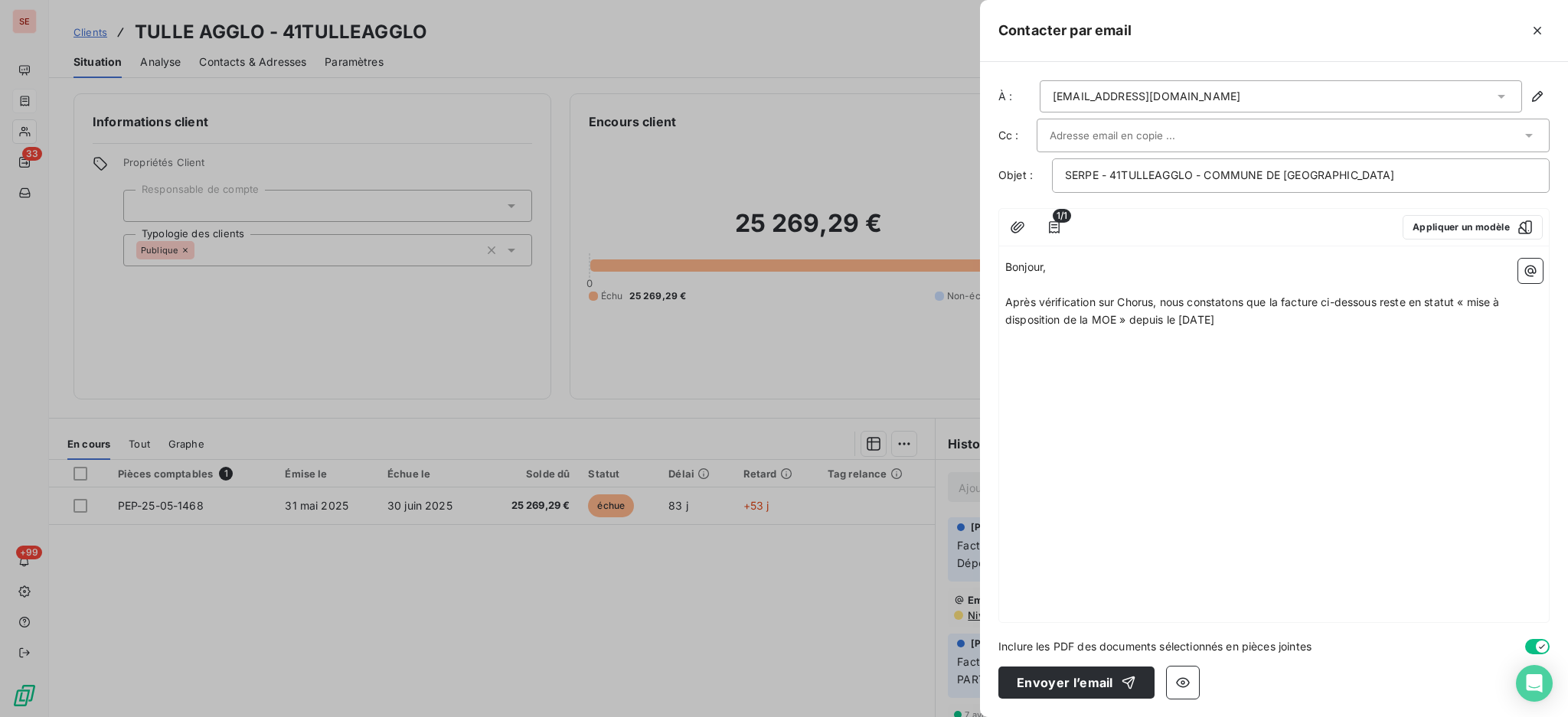
drag, startPoint x: 1244, startPoint y: 316, endPoint x: 1180, endPoint y: 317, distance: 64.0
click at [1180, 317] on p "Après vérification sur Chorus, nous constatons que la facture ci-dessous reste …" at bounding box center [1273, 311] width 538 height 35
click at [1525, 268] on icon "button" at bounding box center [1530, 271] width 16 height 16
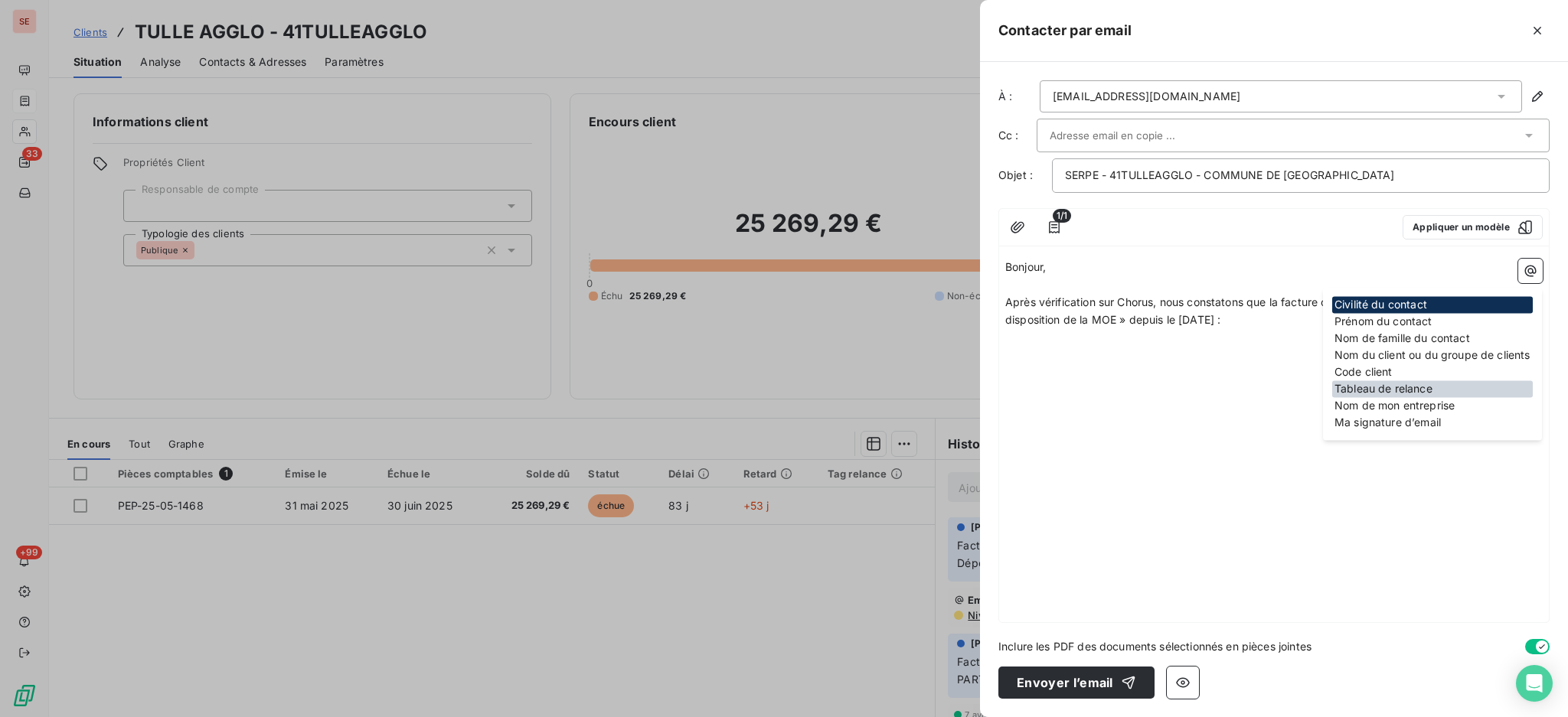
click at [1400, 386] on div "Tableau de relance" at bounding box center [1432, 389] width 200 height 17
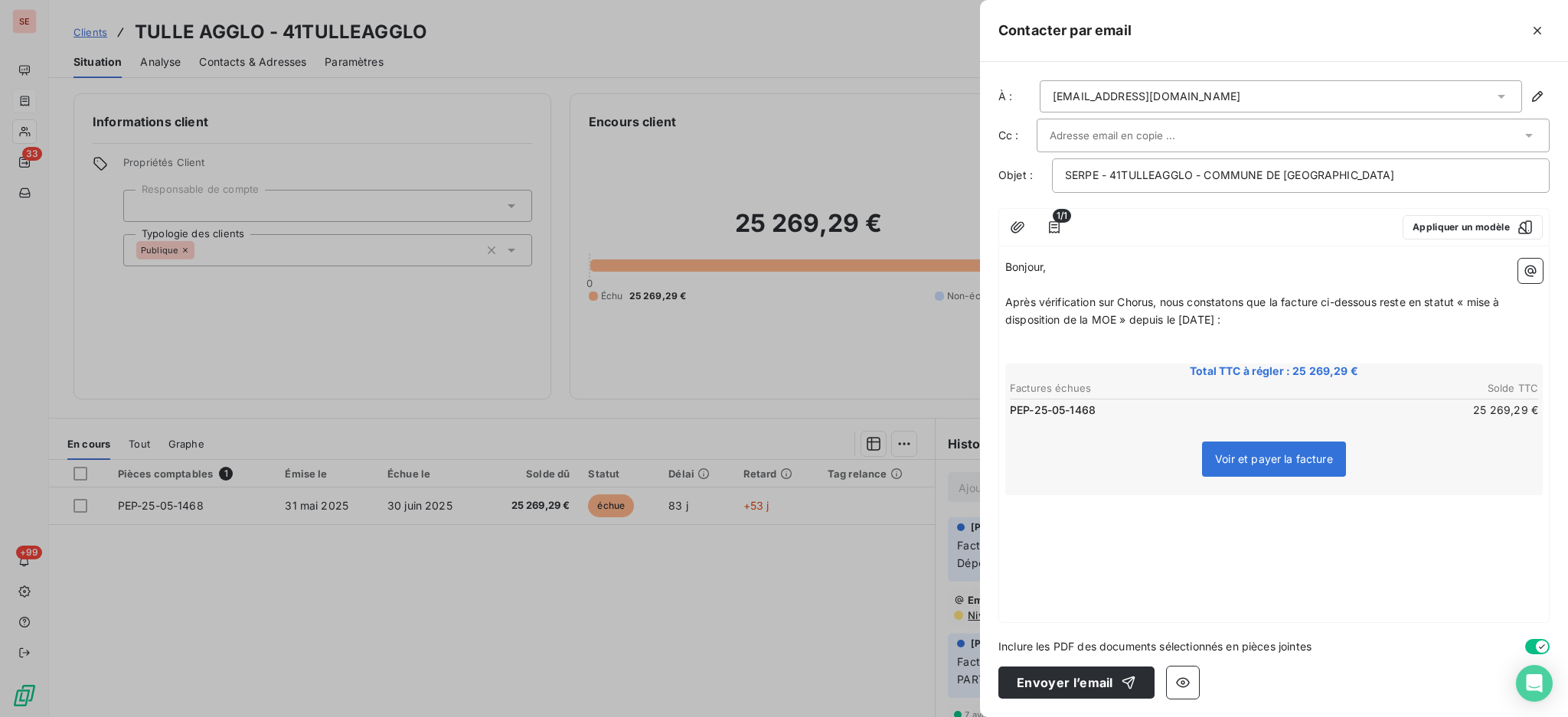
click at [1117, 351] on p "﻿" at bounding box center [1273, 355] width 538 height 18
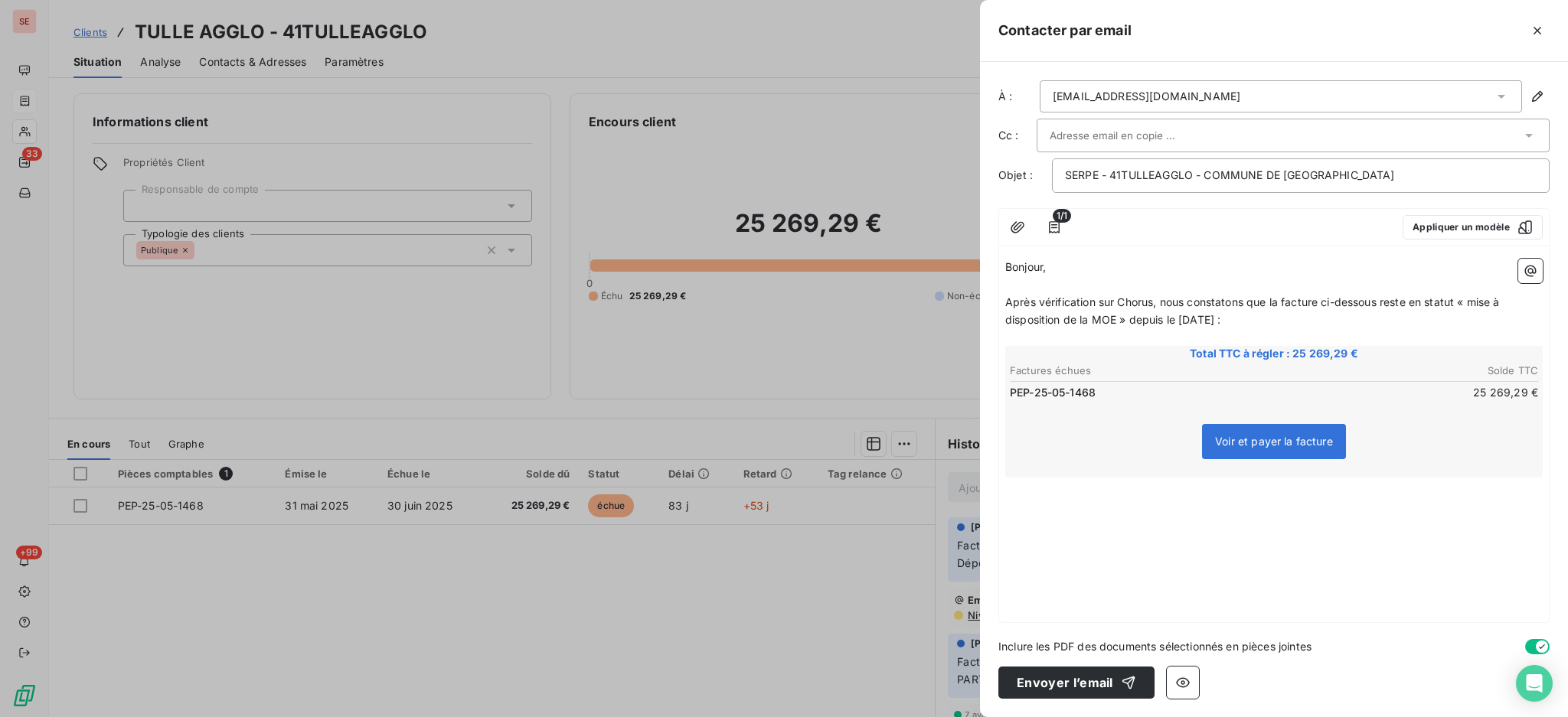
click at [1012, 494] on div "Bonjour, ﻿ Après vérification sur Chorus, nous constatons que la facture ci-des…" at bounding box center [1274, 438] width 549 height 370
click at [1023, 485] on p "﻿" at bounding box center [1273, 487] width 538 height 18
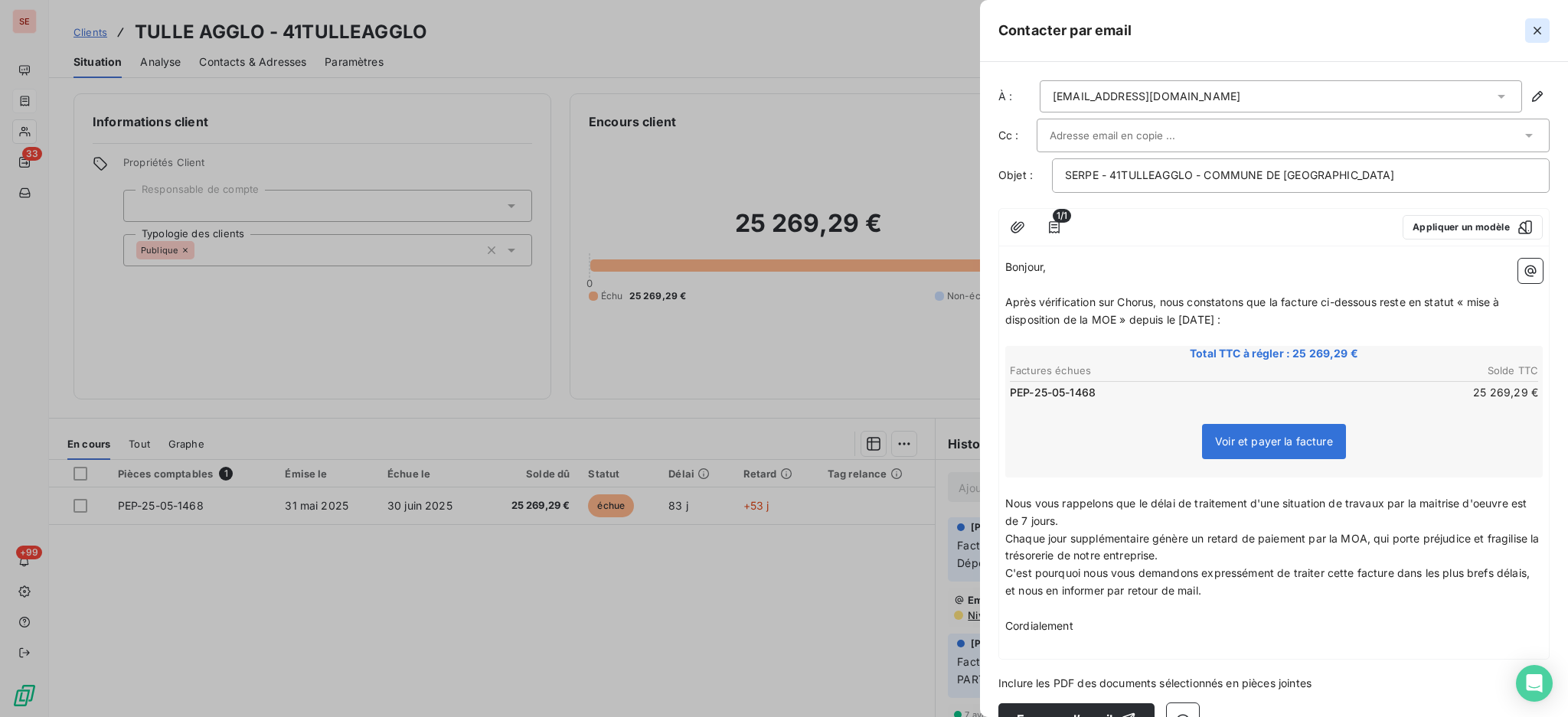
click at [1534, 31] on icon "button" at bounding box center [1537, 31] width 16 height 16
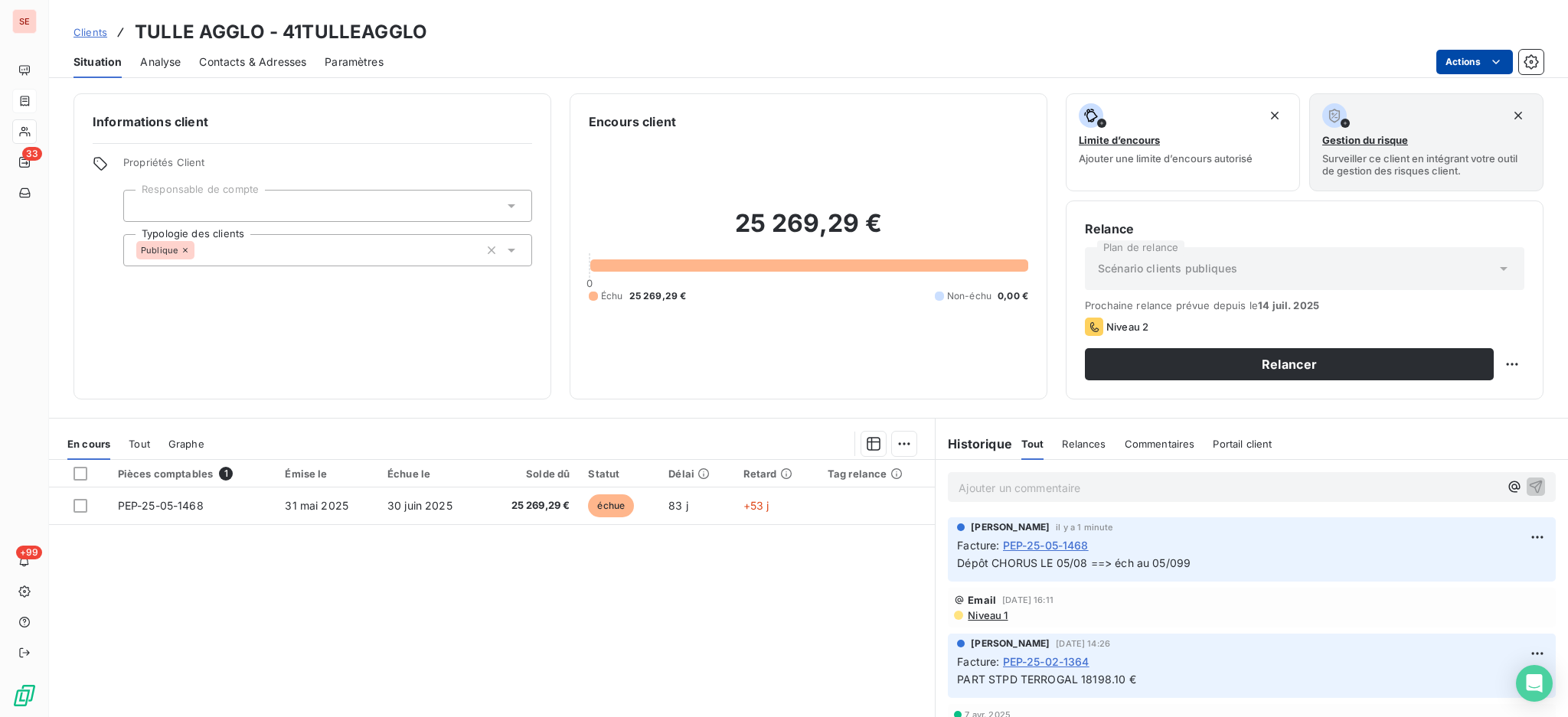
click at [1466, 54] on html "SE 33 +99 Clients TULLE AGGLO - 41TULLEAGGLO Situation Analyse Contacts & Adres…" at bounding box center [784, 358] width 1568 height 717
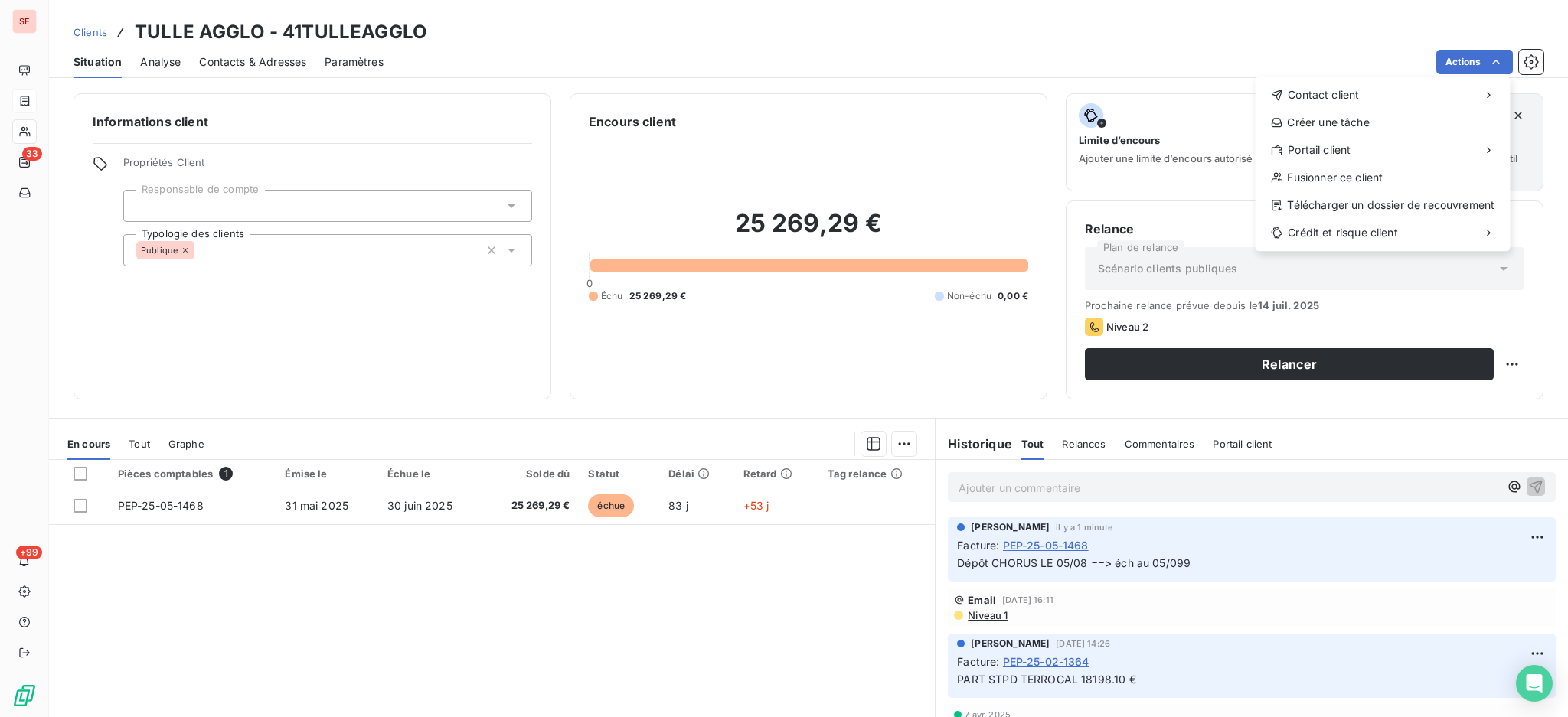
click at [516, 496] on html "SE 33 +99 Clients TULLE AGGLO - 41TULLEAGGLO Situation Analyse Contacts & Adres…" at bounding box center [784, 358] width 1568 height 717
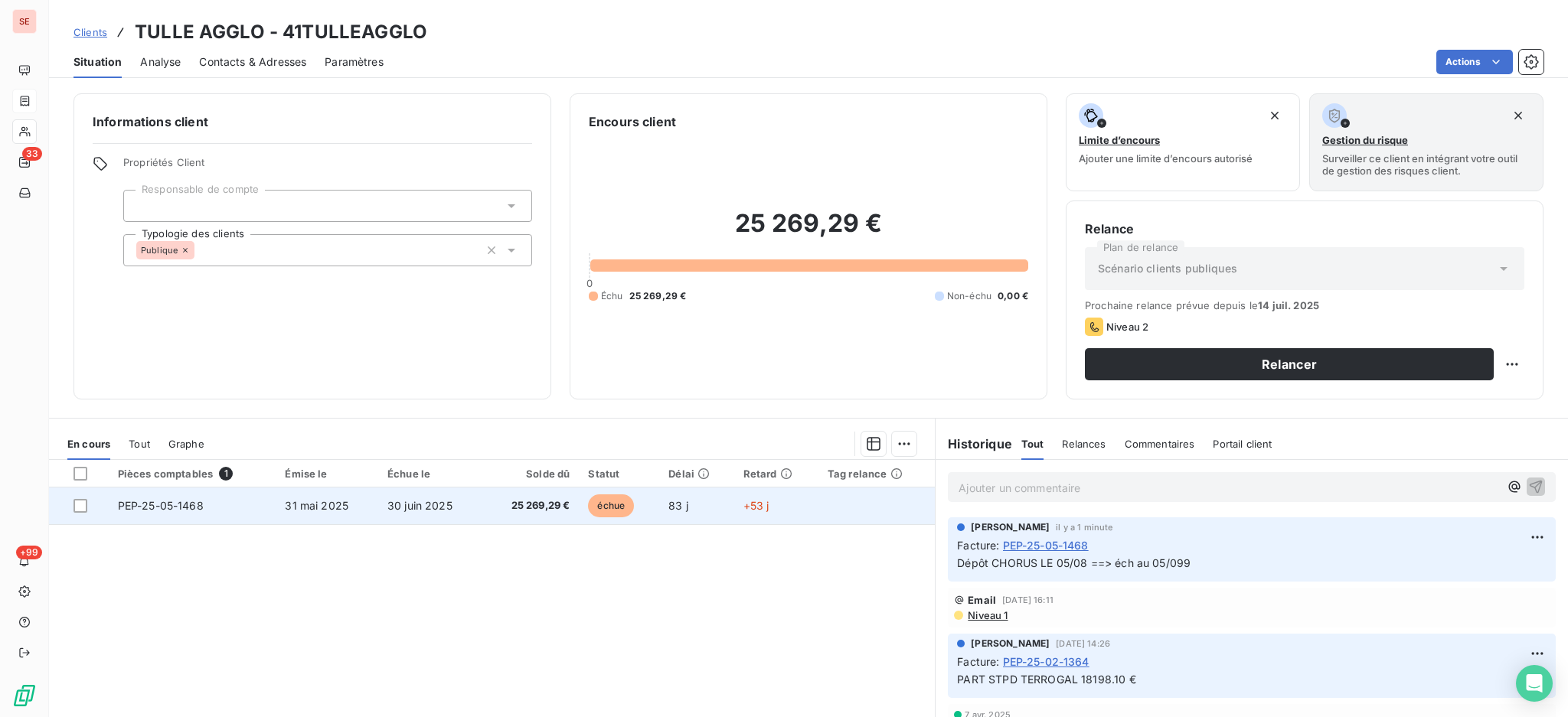
click at [518, 506] on span "25 269,29 €" at bounding box center [530, 506] width 78 height 16
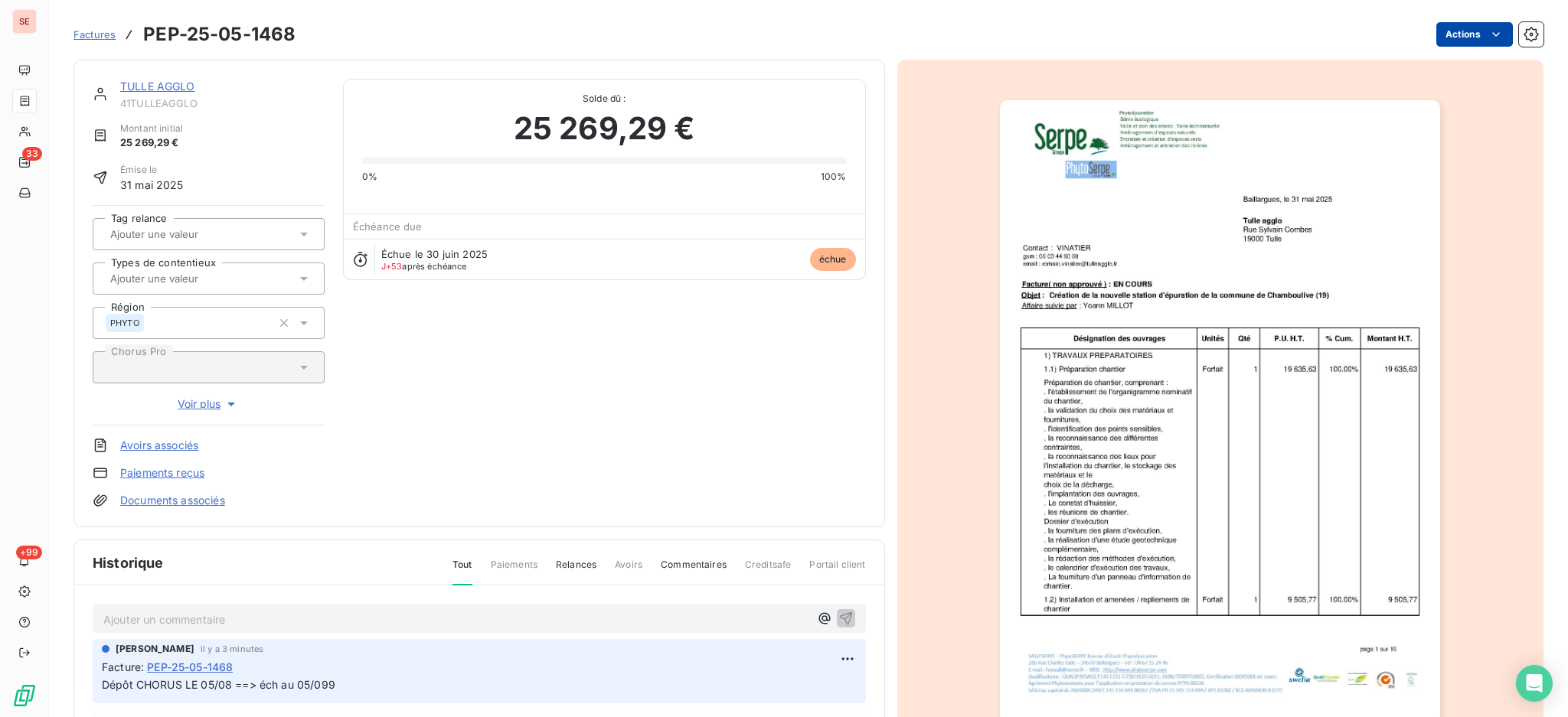
click at [1452, 37] on html "SE 33 +99 Factures PEP-25-05-1468 Actions TULLE AGGLO 41TULLEAGGLO Montant init…" at bounding box center [784, 358] width 1568 height 717
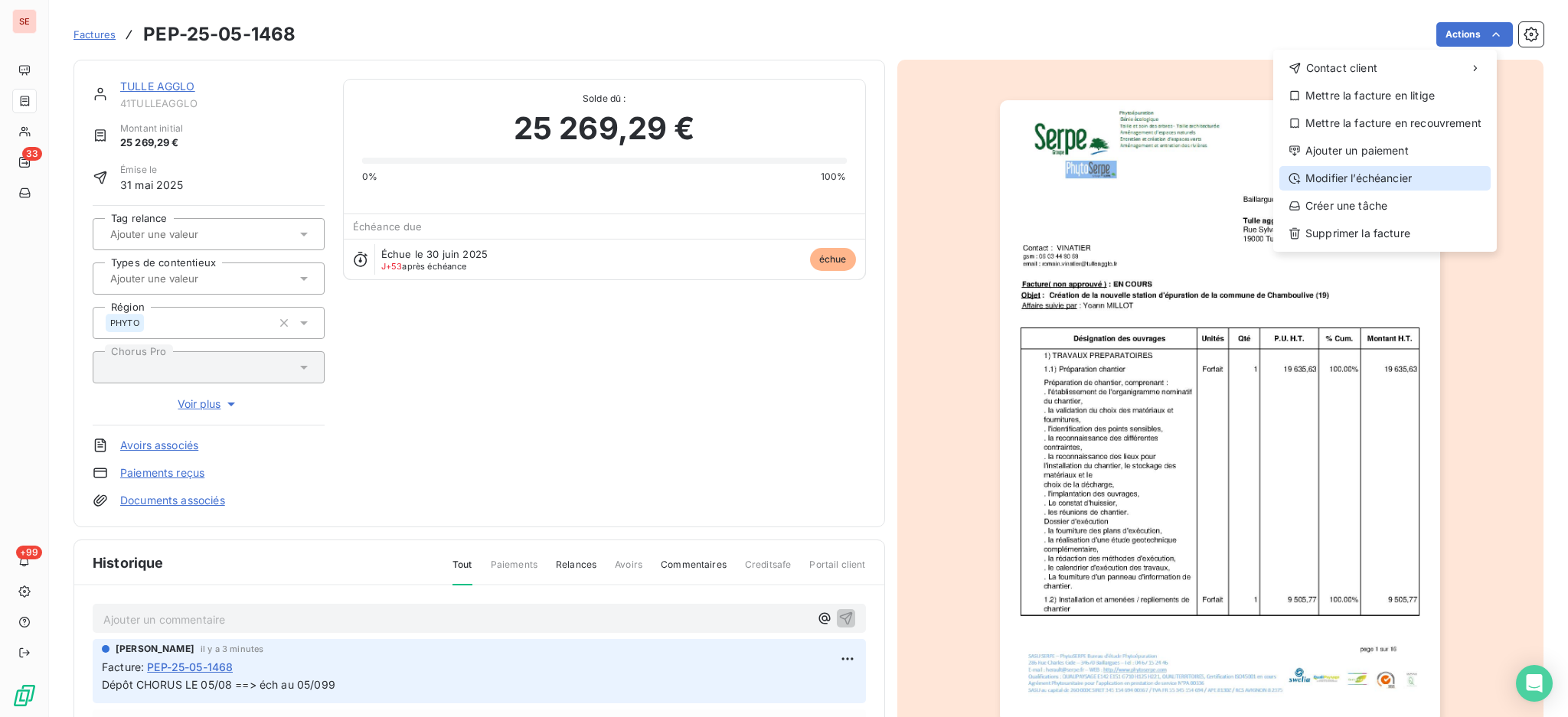
click at [1401, 171] on div "Modifier l’échéancier" at bounding box center [1385, 178] width 211 height 25
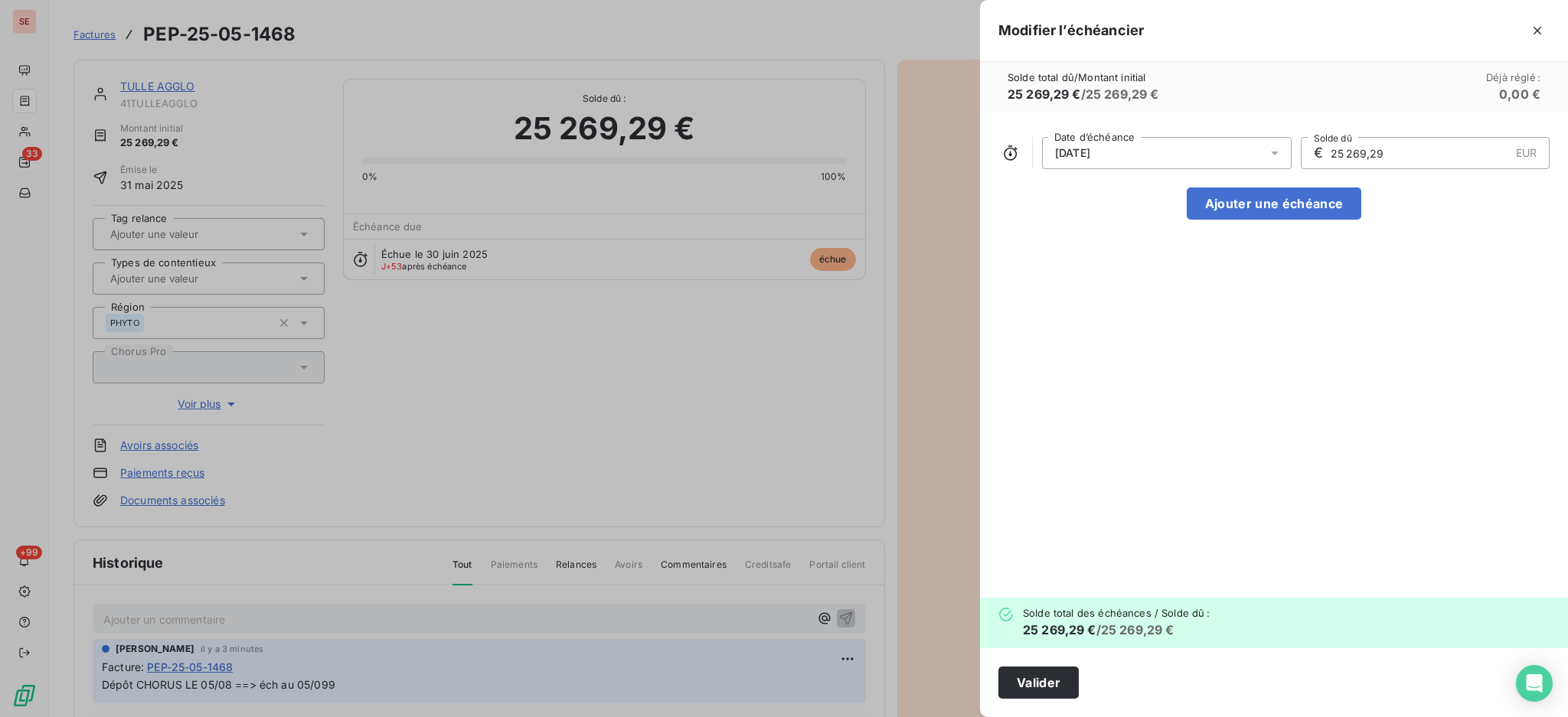
click at [1272, 155] on icon at bounding box center [1275, 153] width 16 height 16
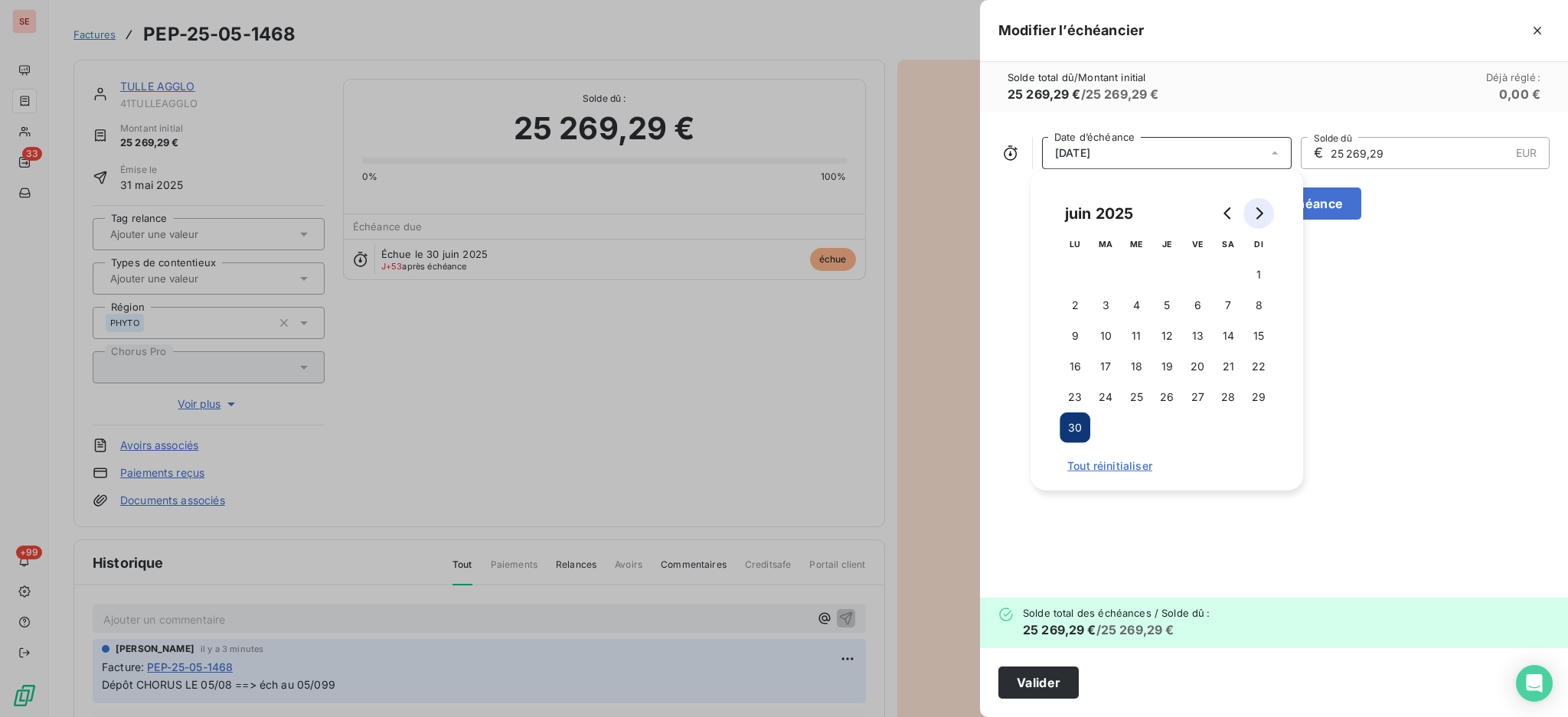
click at [1264, 214] on icon "Go to next month" at bounding box center [1258, 213] width 12 height 12
click at [1193, 277] on button "5" at bounding box center [1196, 274] width 30 height 30
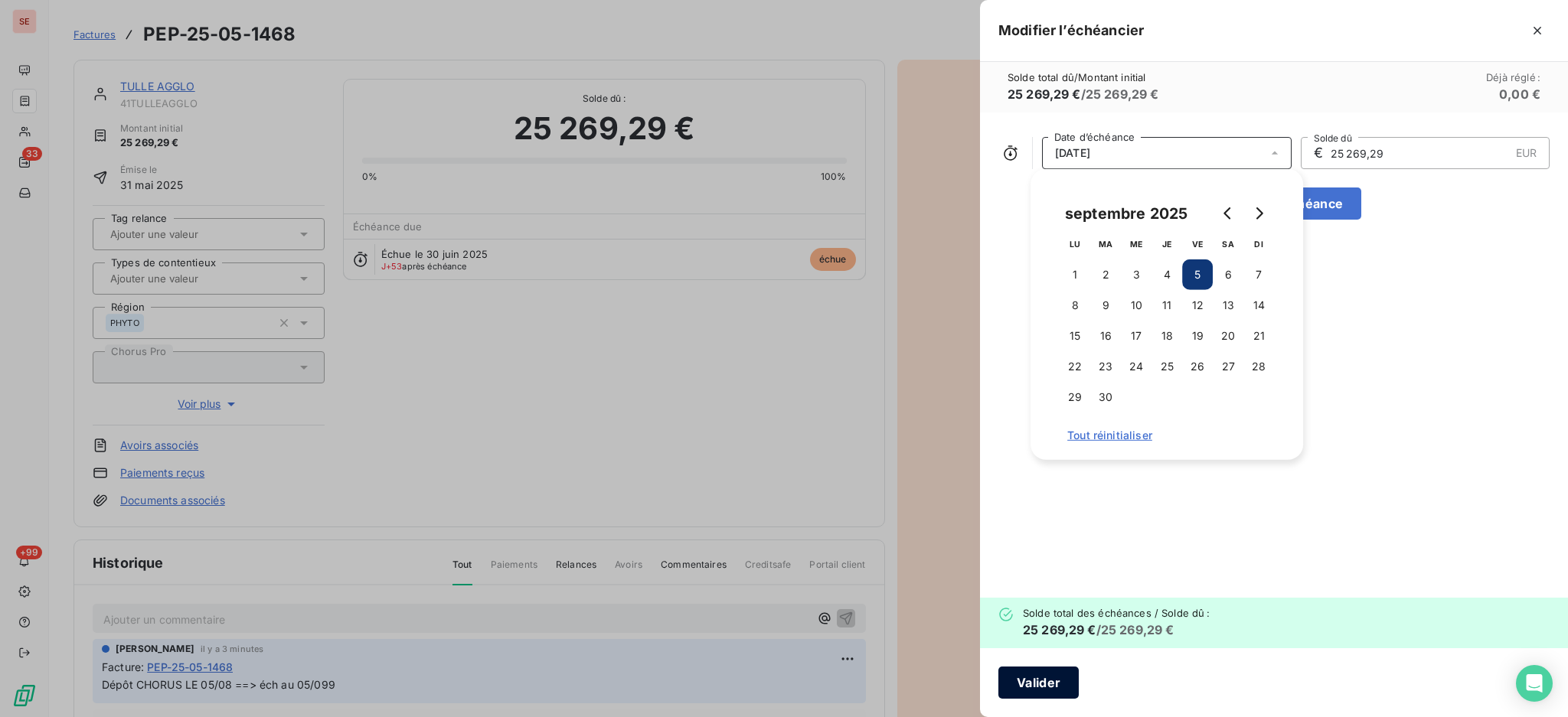
click at [1040, 683] on button "Valider" at bounding box center [1039, 682] width 81 height 32
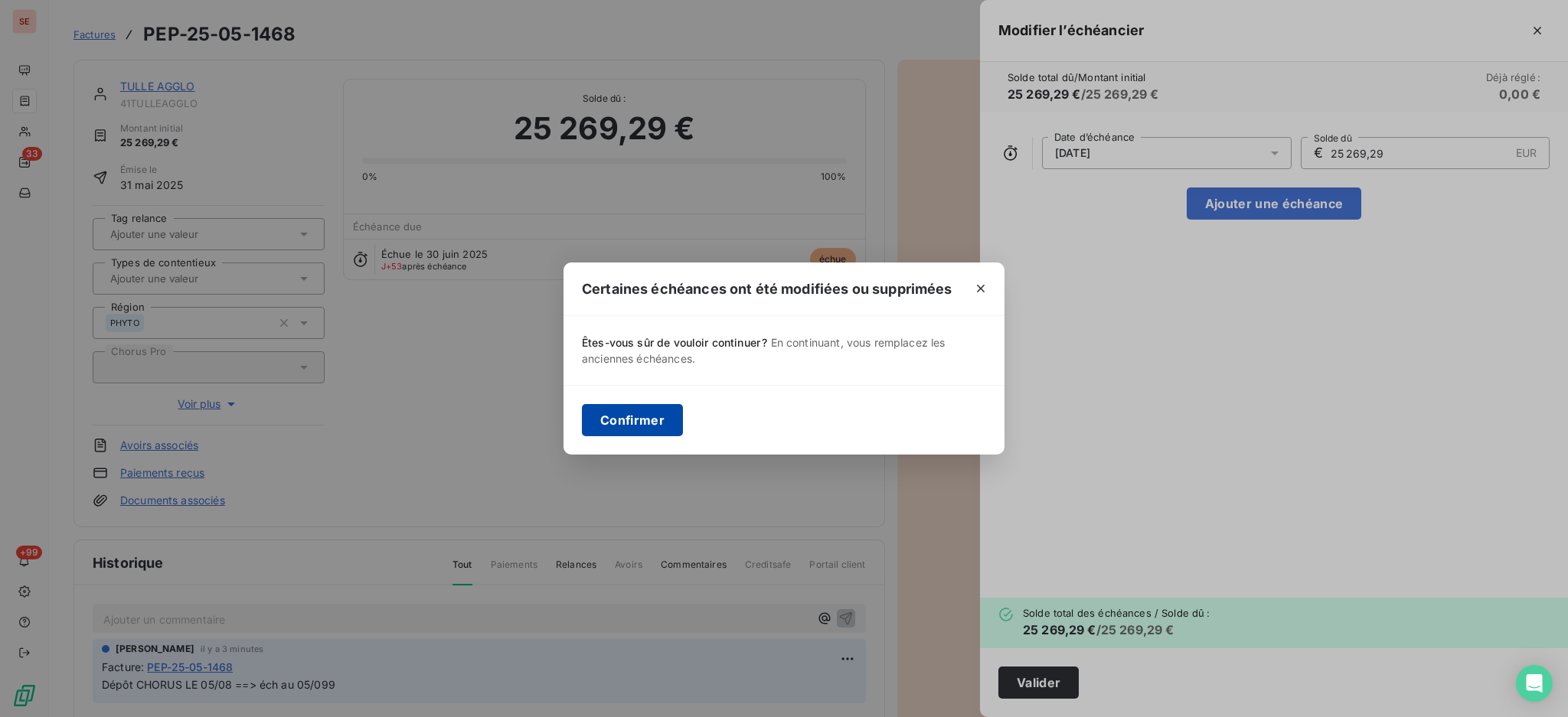
click at [639, 416] on button "Confirmer" at bounding box center [632, 420] width 101 height 32
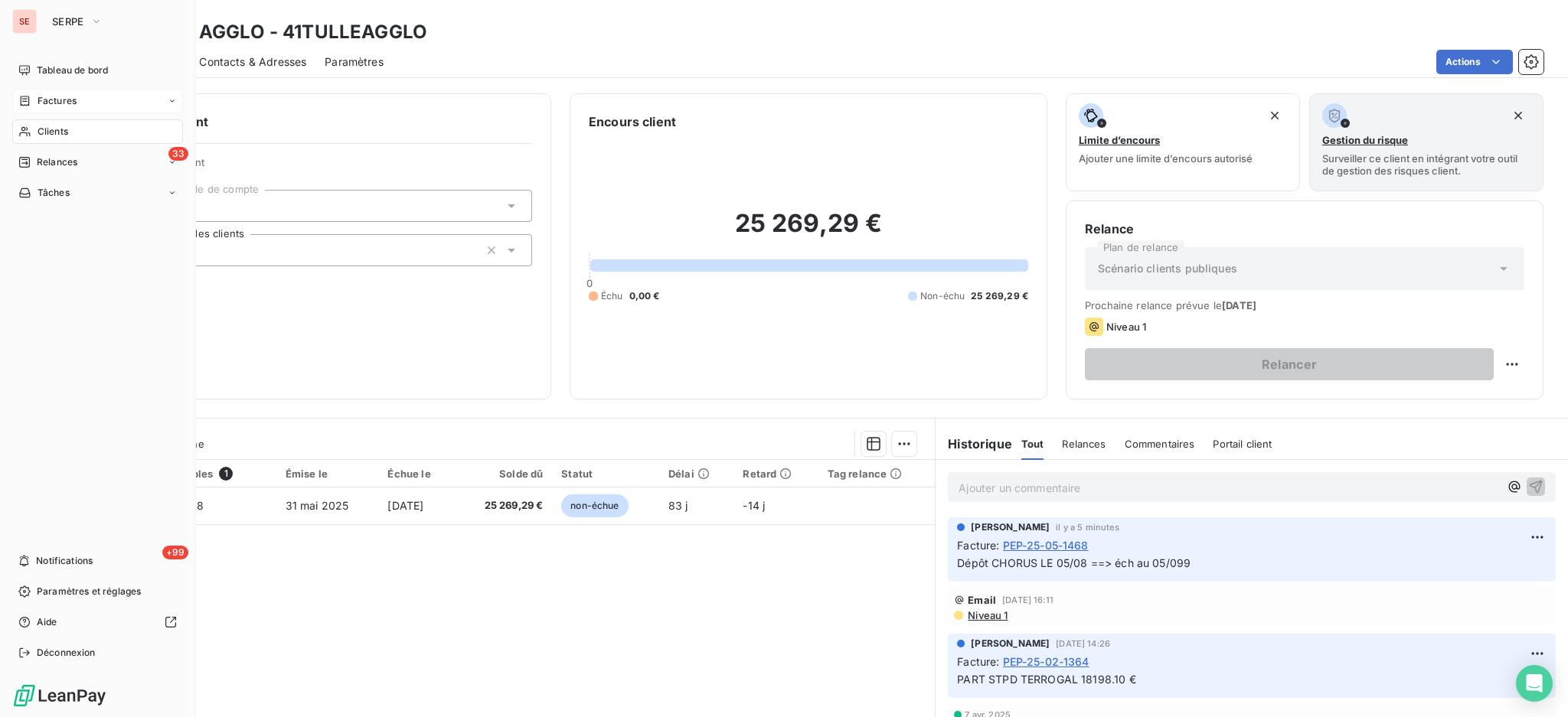
click at [55, 134] on span "Clients" at bounding box center [52, 132] width 30 height 14
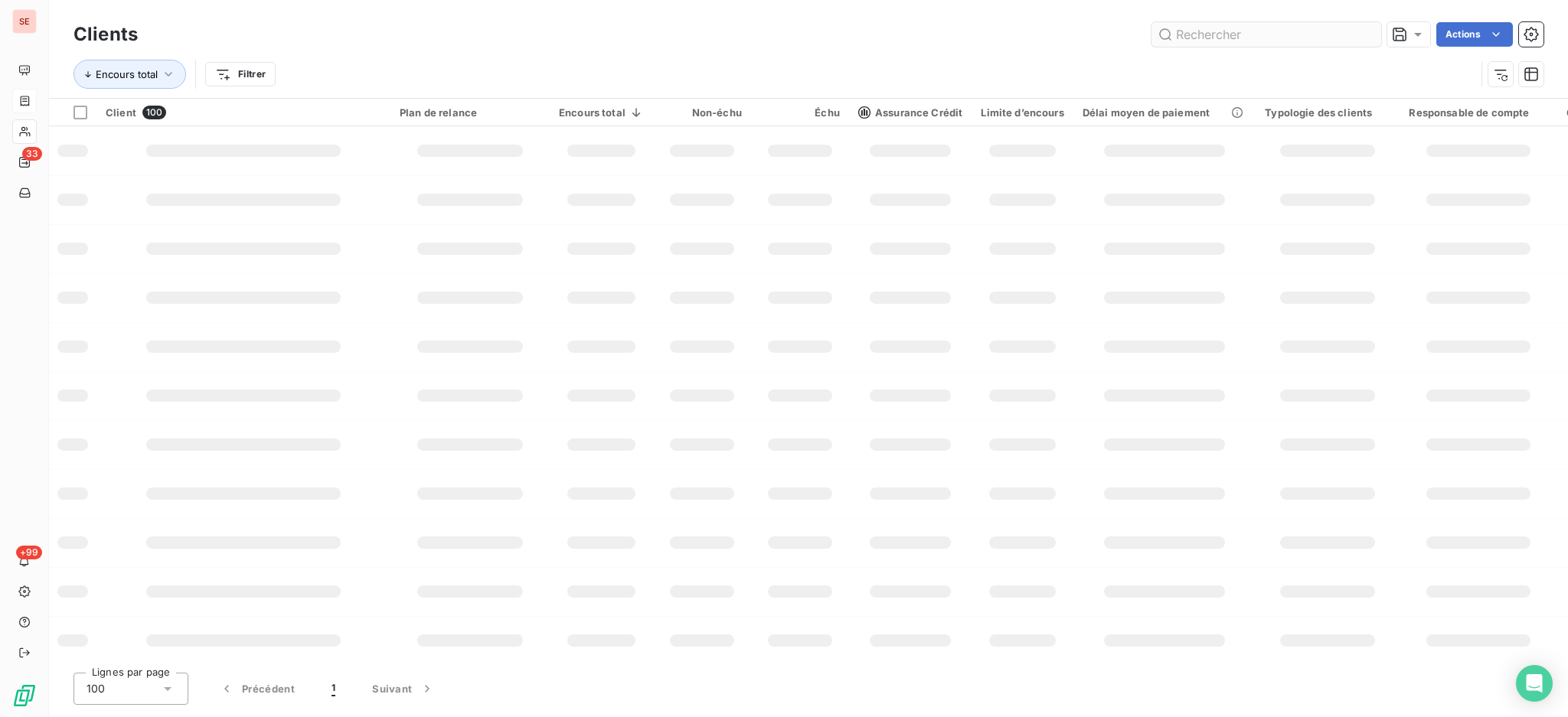
click at [1291, 40] on input "text" at bounding box center [1266, 35] width 230 height 25
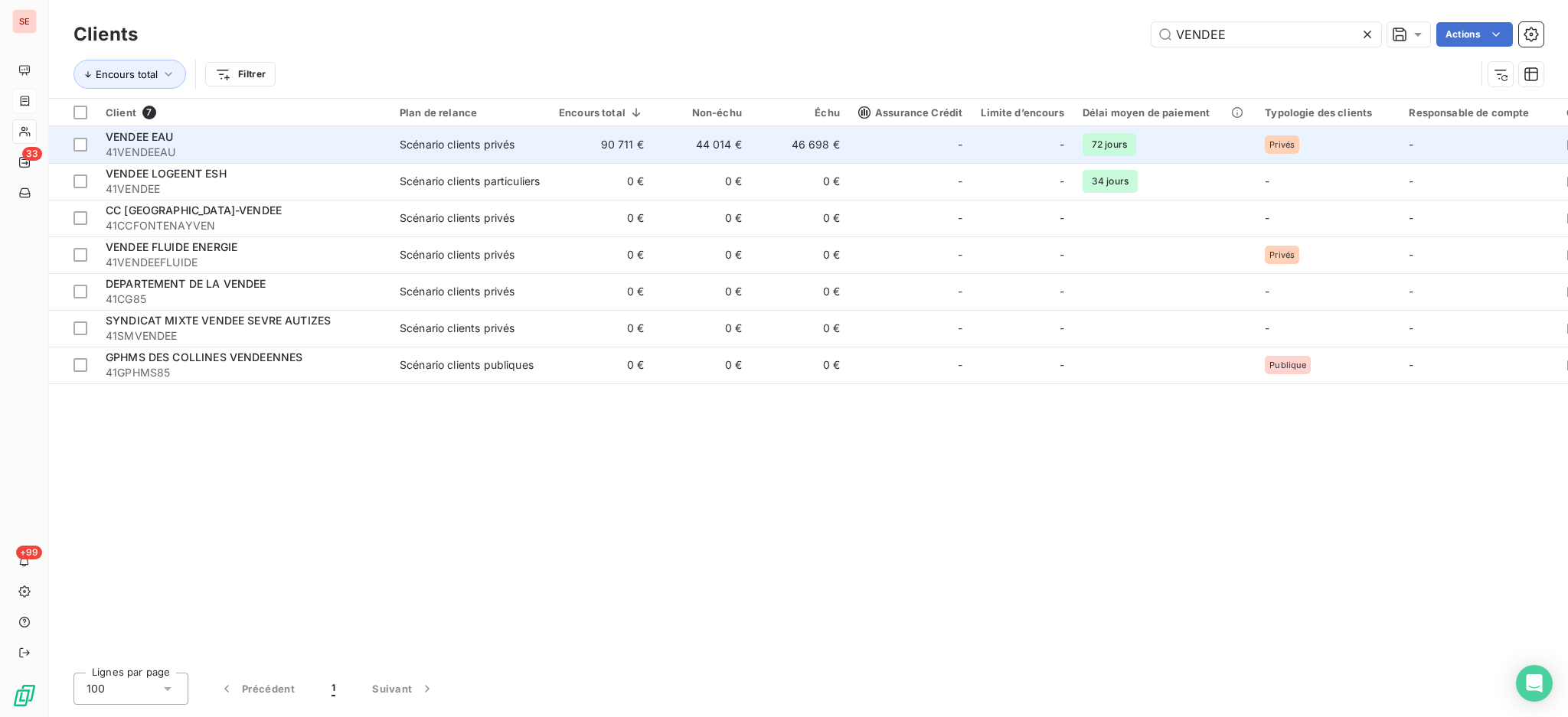
type input "VENDEE"
click at [643, 154] on td "90 711 €" at bounding box center [601, 144] width 103 height 36
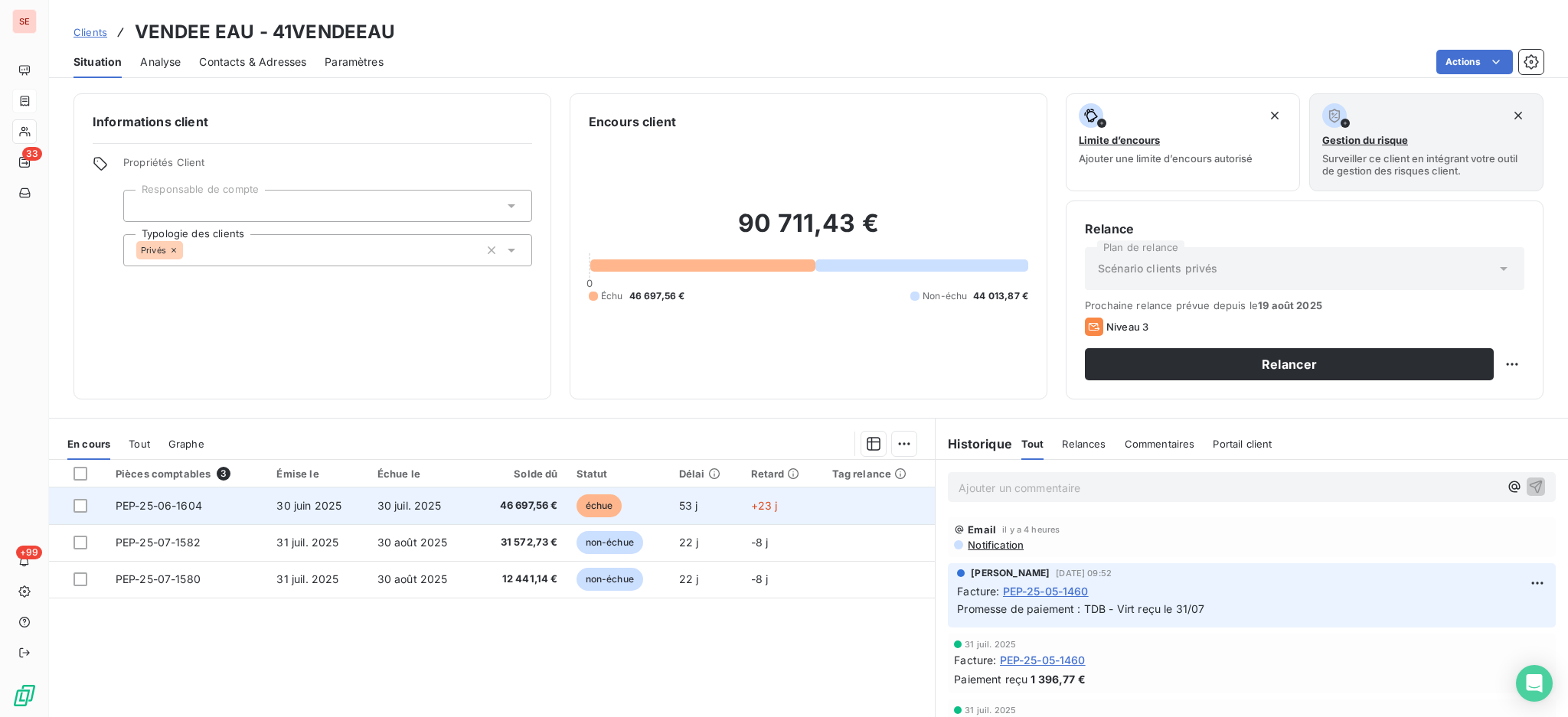
click at [488, 503] on span "46 697,56 €" at bounding box center [521, 506] width 74 height 16
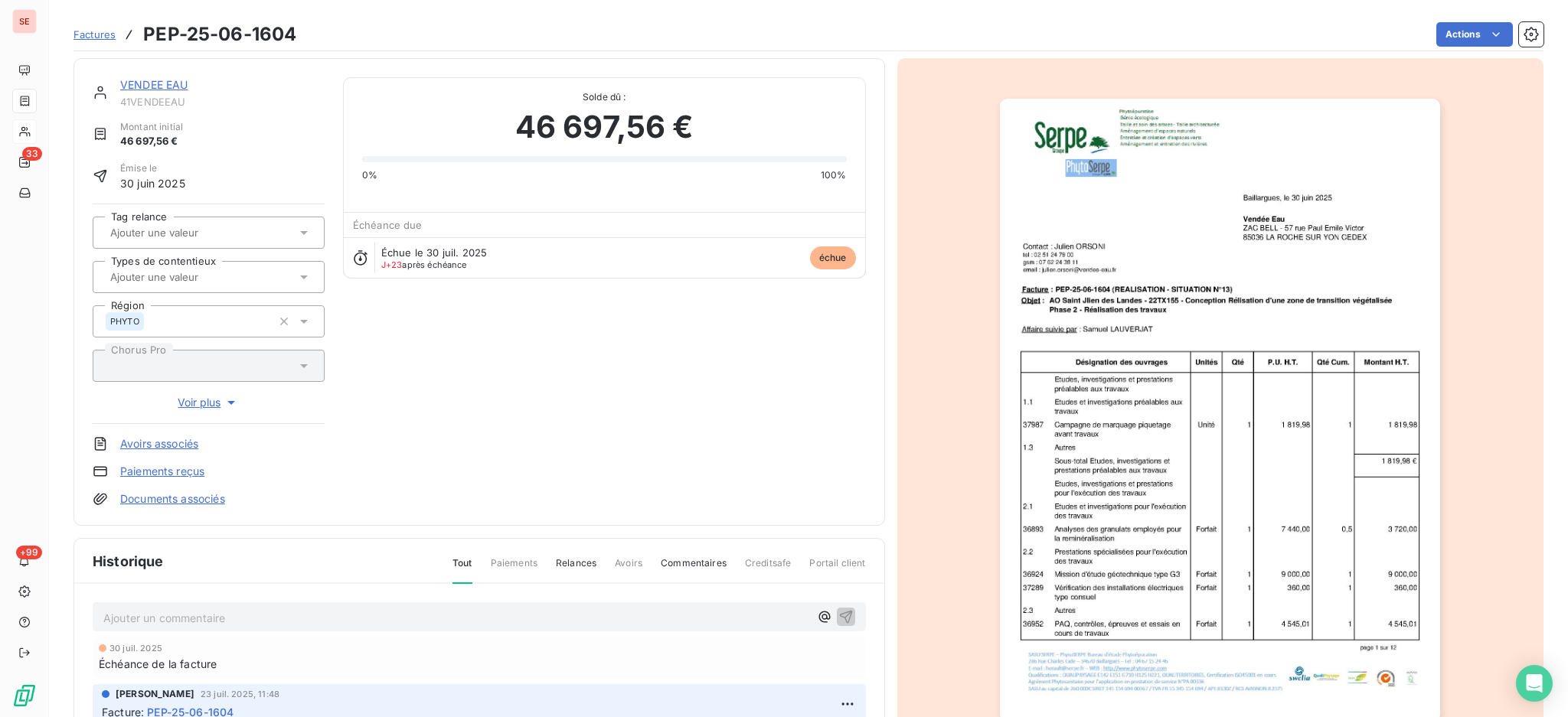
click at [199, 610] on p "Ajouter un commentaire ﻿" at bounding box center [456, 618] width 706 height 19
click at [838, 609] on icon "button" at bounding box center [846, 616] width 16 height 16
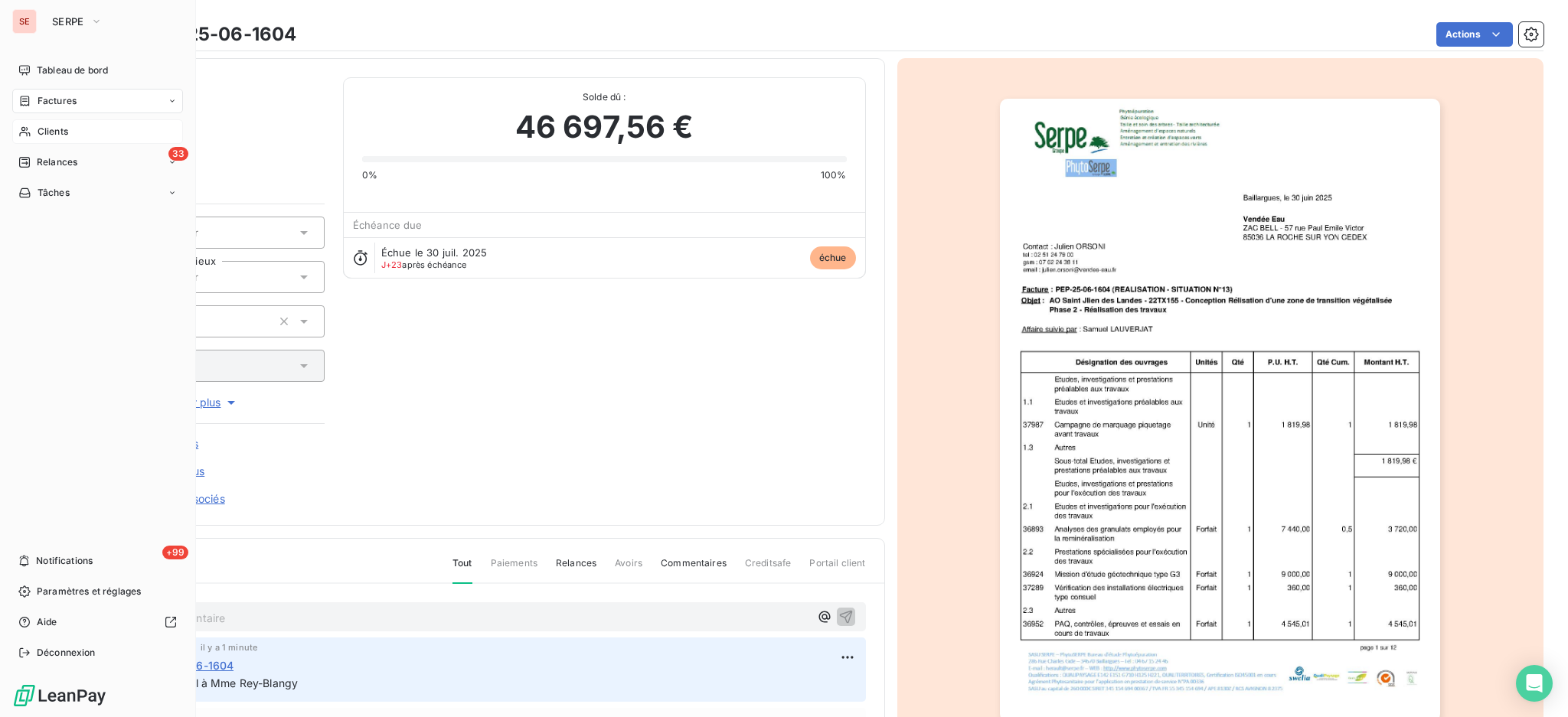
click at [57, 123] on div "Clients" at bounding box center [98, 132] width 171 height 25
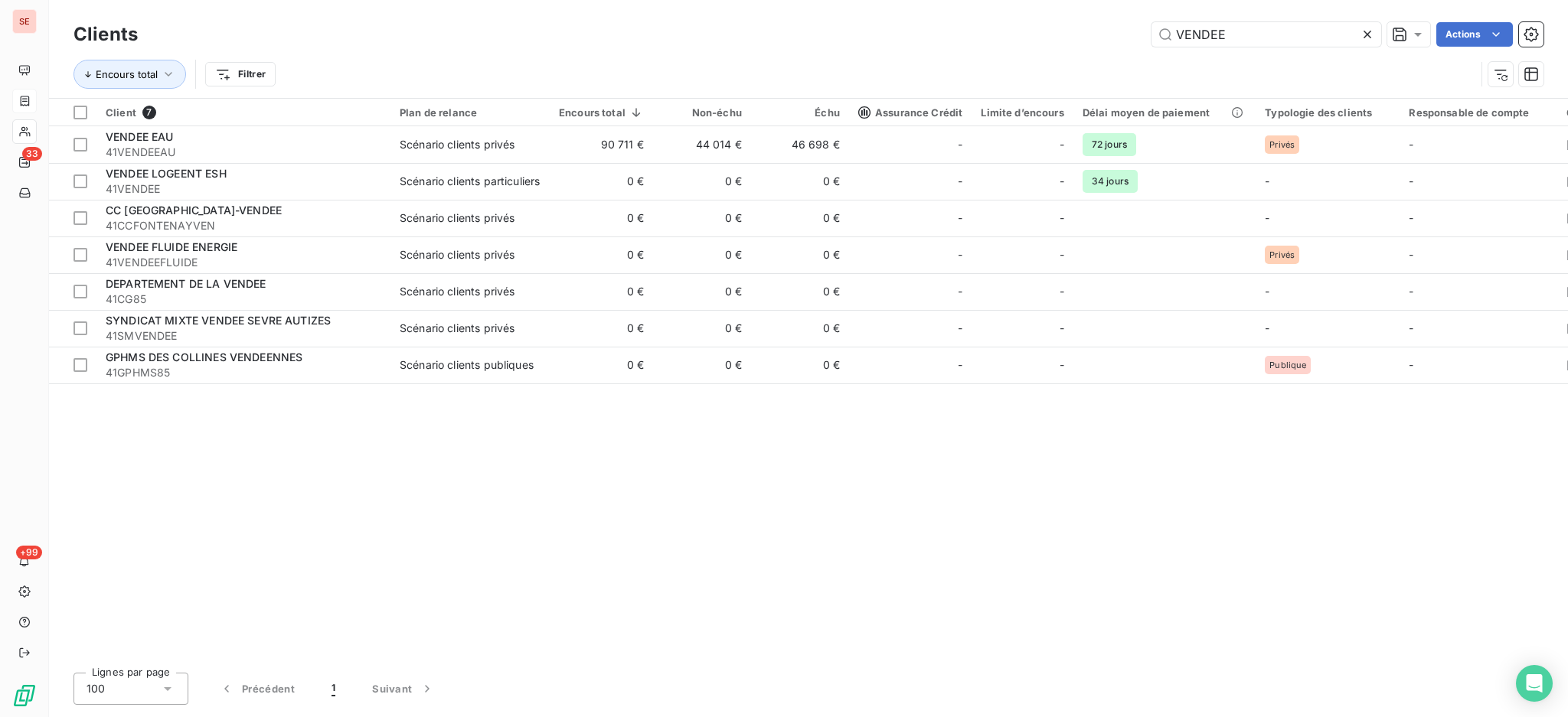
drag, startPoint x: 1249, startPoint y: 41, endPoint x: 1123, endPoint y: 49, distance: 126.3
click at [1123, 49] on div "Clients VENDEE Actions" at bounding box center [808, 34] width 1469 height 32
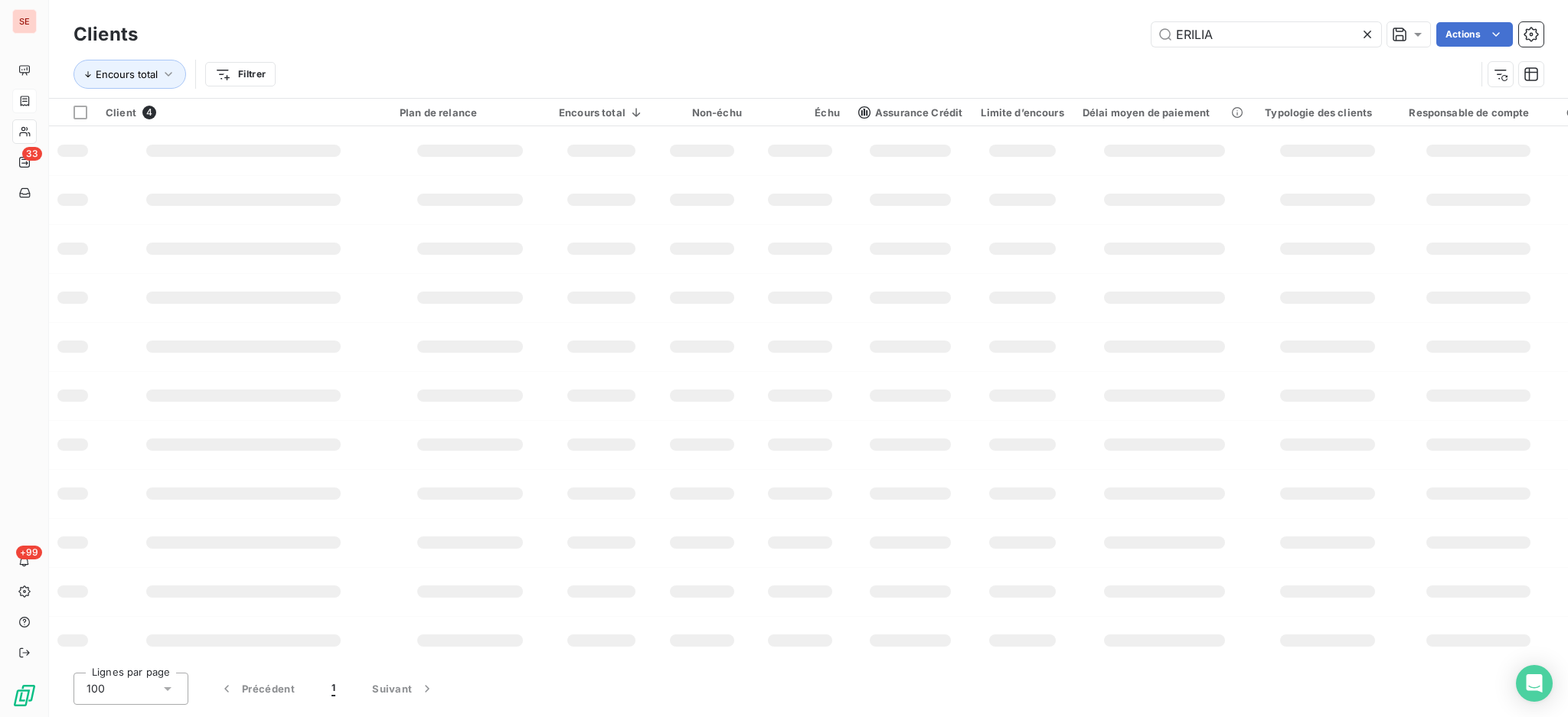
type input "ERILIA"
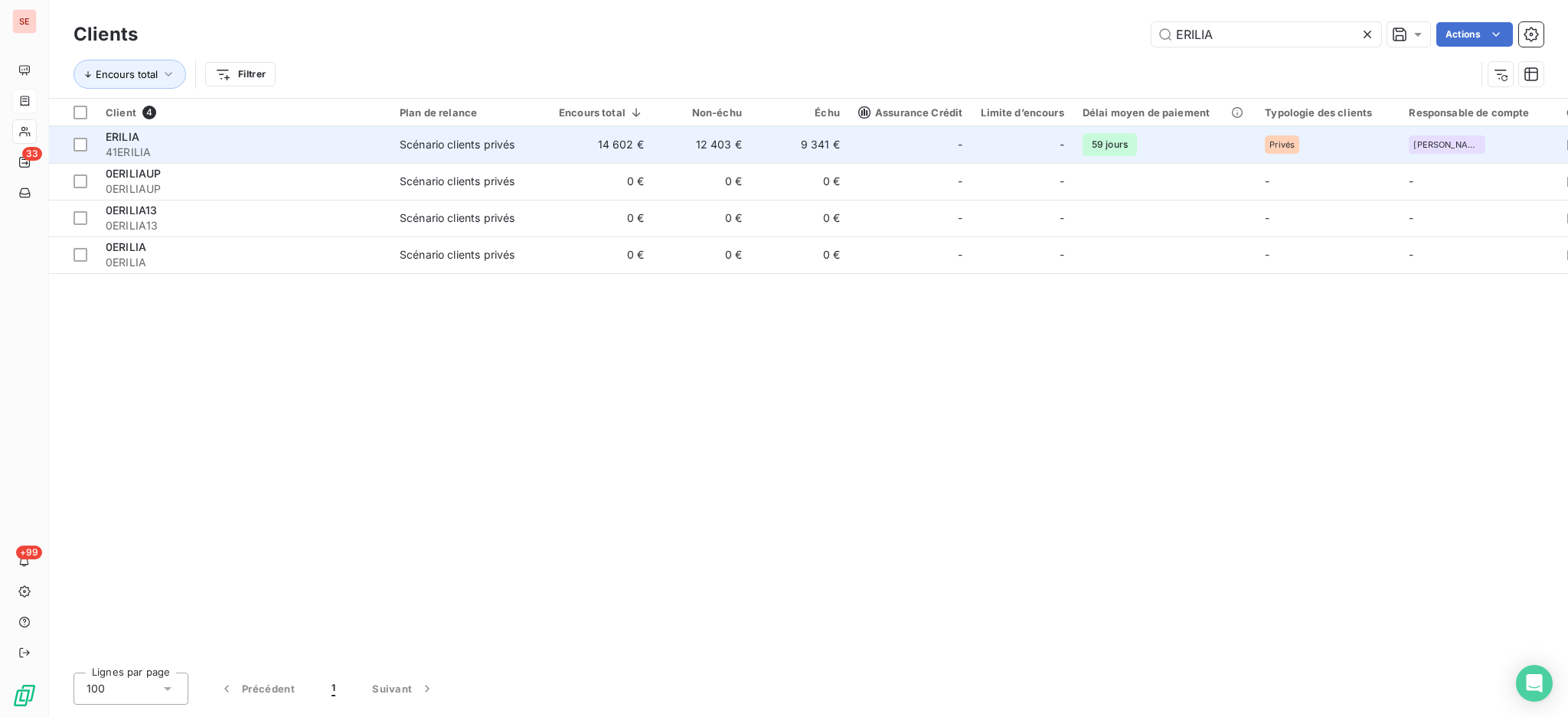
click at [371, 145] on span "41ERILIA" at bounding box center [243, 152] width 275 height 16
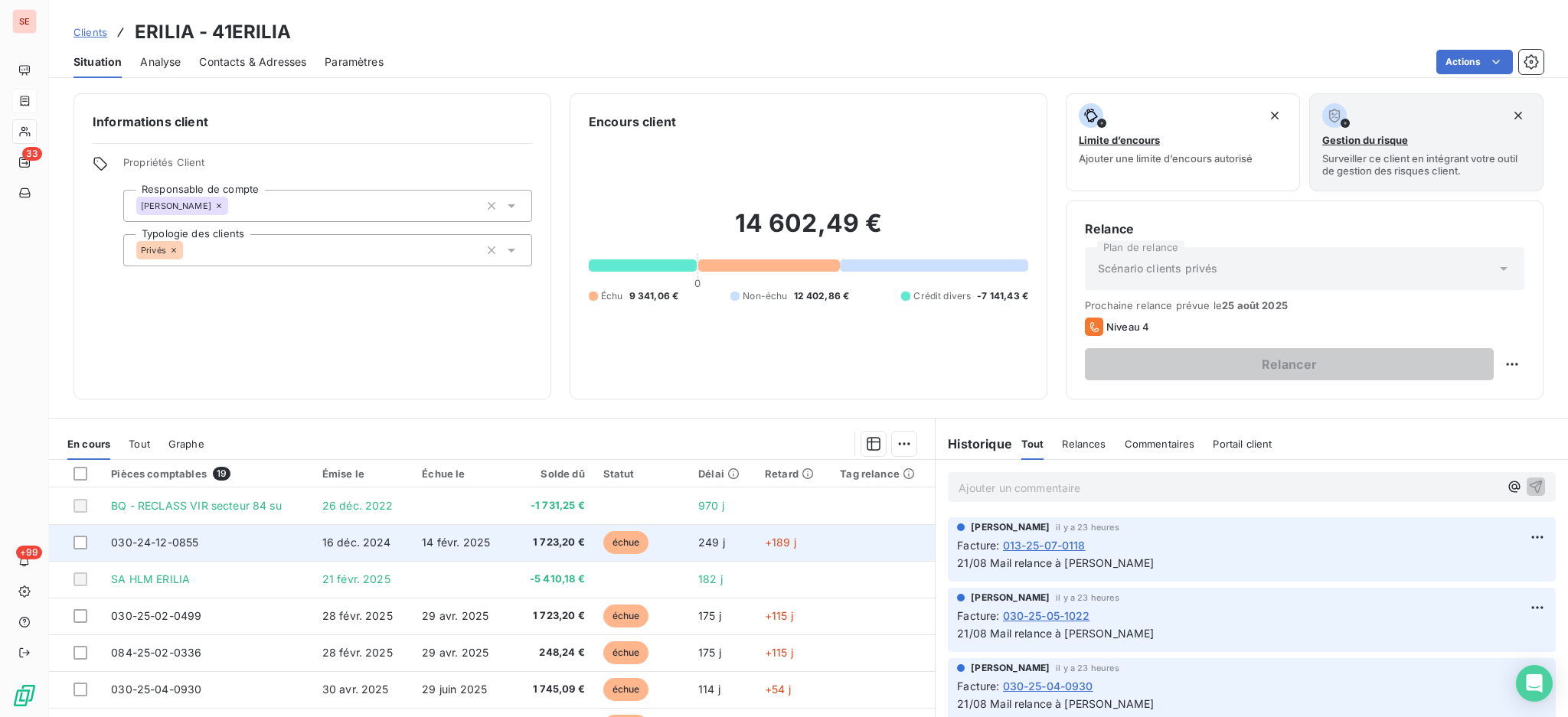
click at [413, 543] on td "14 févr. 2025" at bounding box center [462, 542] width 99 height 36
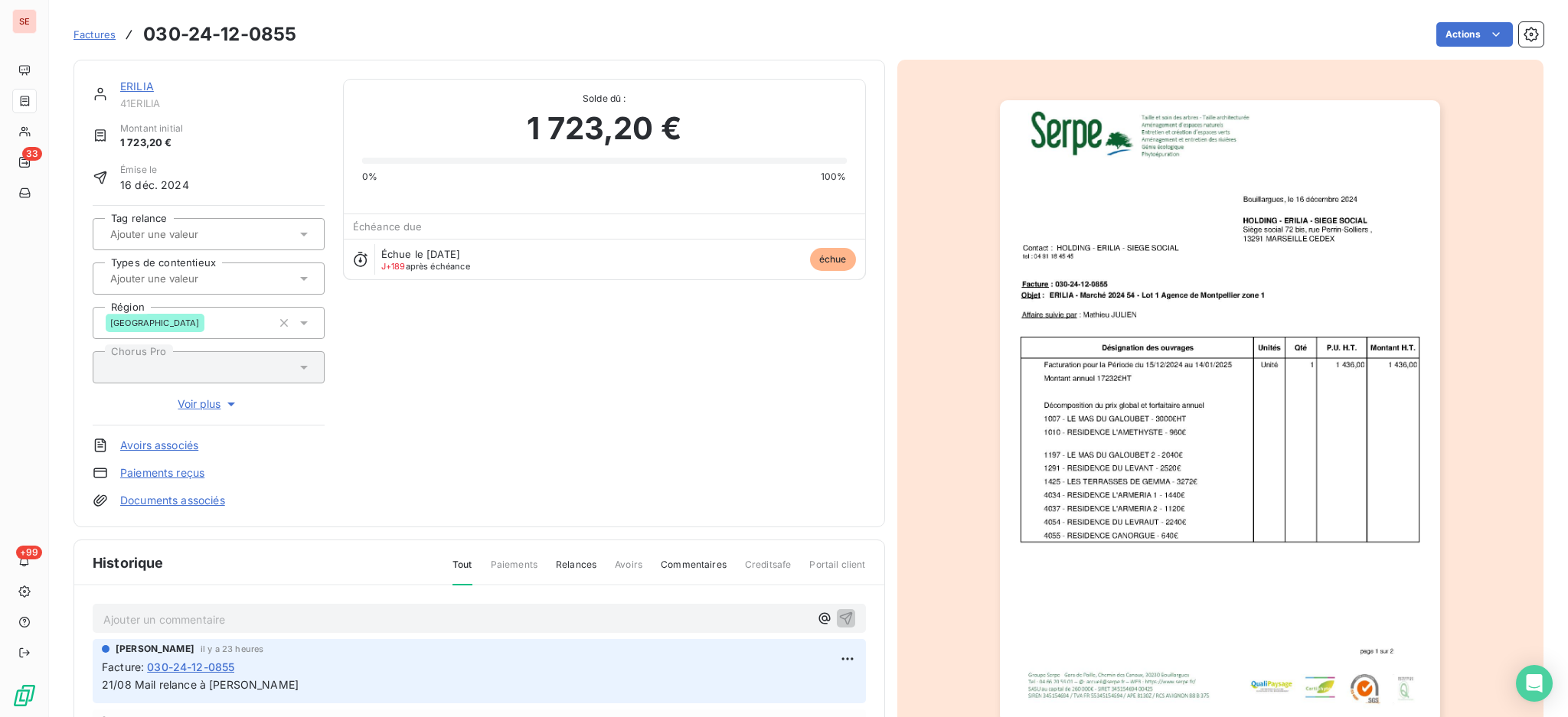
click at [208, 610] on p "Ajouter un commentaire ﻿" at bounding box center [456, 619] width 706 height 19
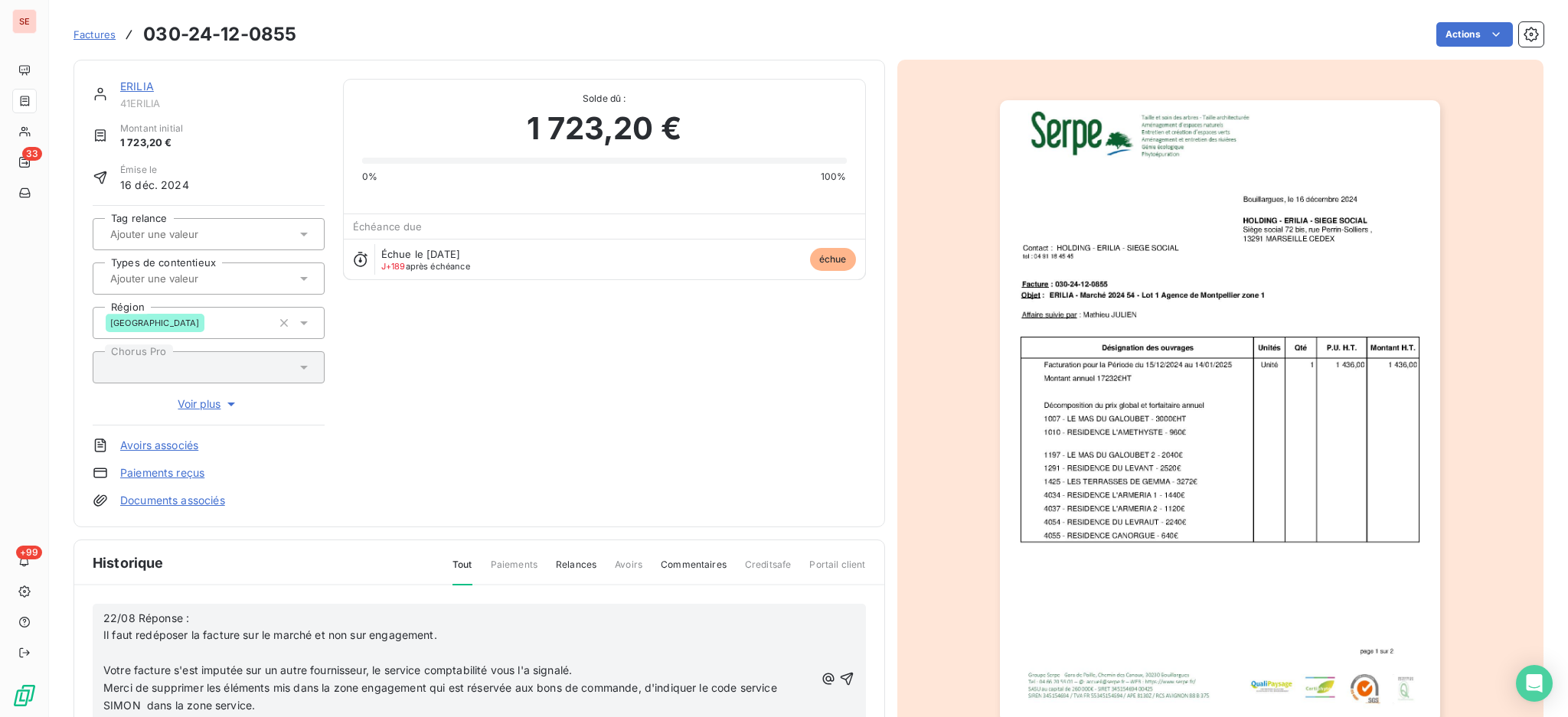
click at [479, 632] on p "22/08 Réponse : Il faut redéposer la facture sur le marché et non sur engagemen…" at bounding box center [459, 627] width 711 height 35
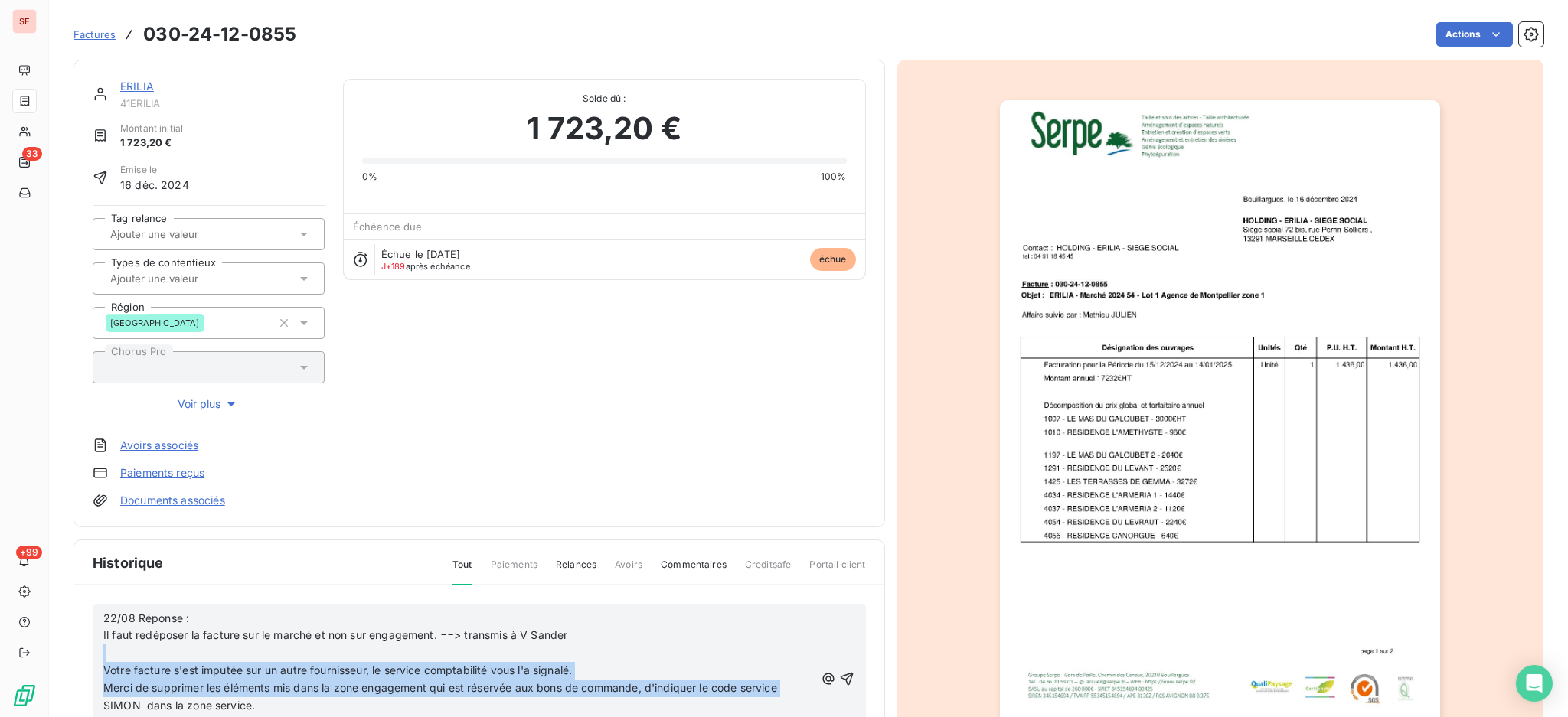
drag, startPoint x: 808, startPoint y: 688, endPoint x: 836, endPoint y: 674, distance: 31.3
click at [838, 677] on div "22/08 Réponse : Il faut redéposer la facture sur le marché et non sur engagemen…" at bounding box center [479, 679] width 773 height 151
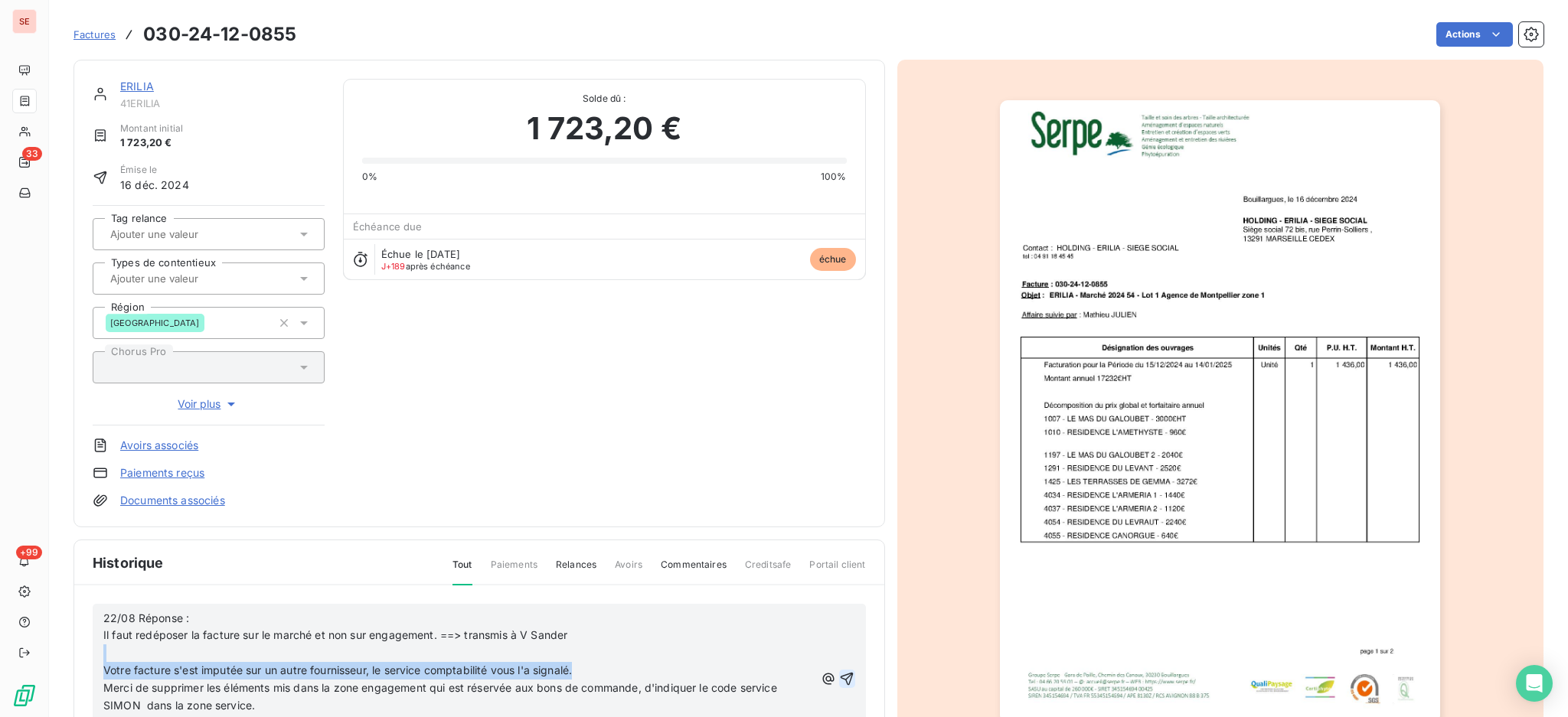
click at [839, 674] on icon "button" at bounding box center [846, 679] width 16 height 16
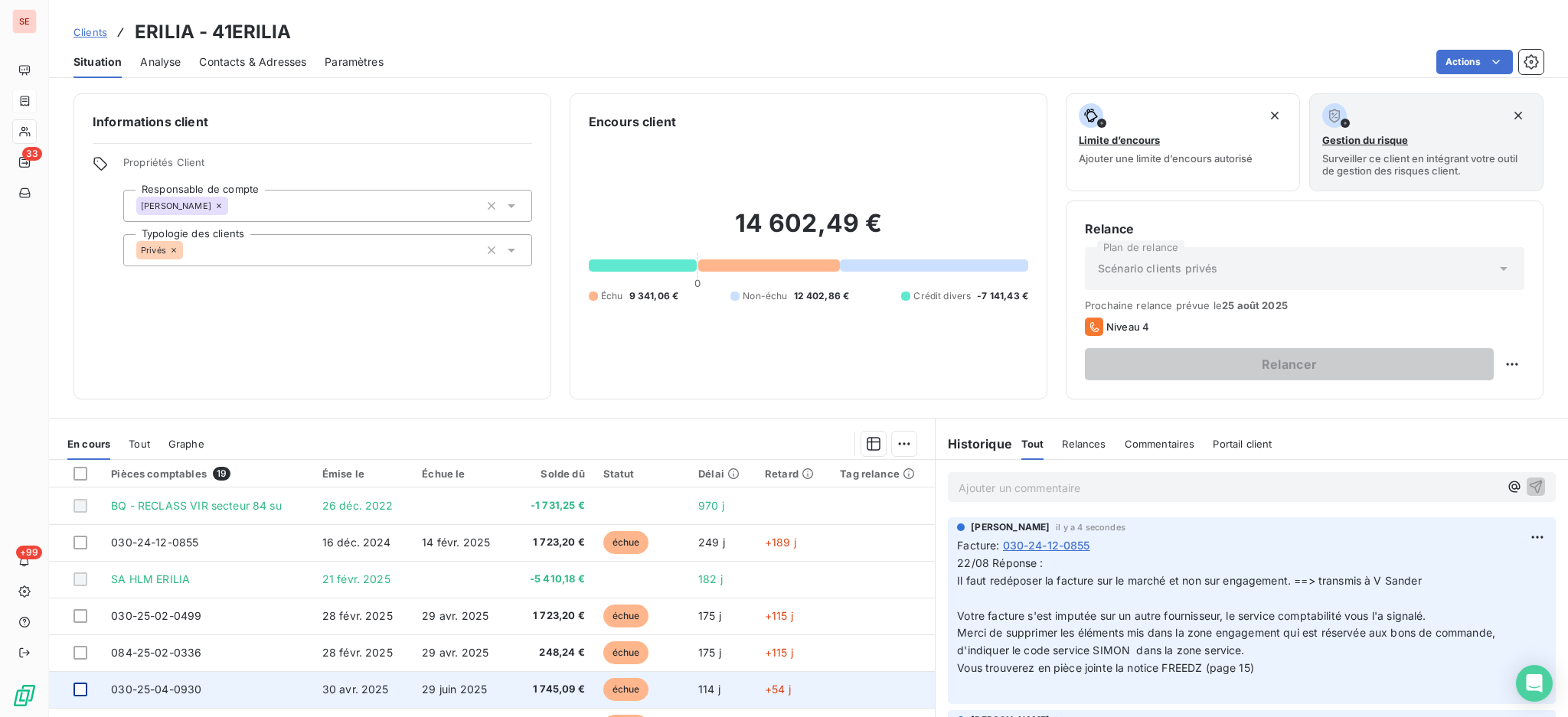
click at [75, 687] on div at bounding box center [81, 690] width 14 height 14
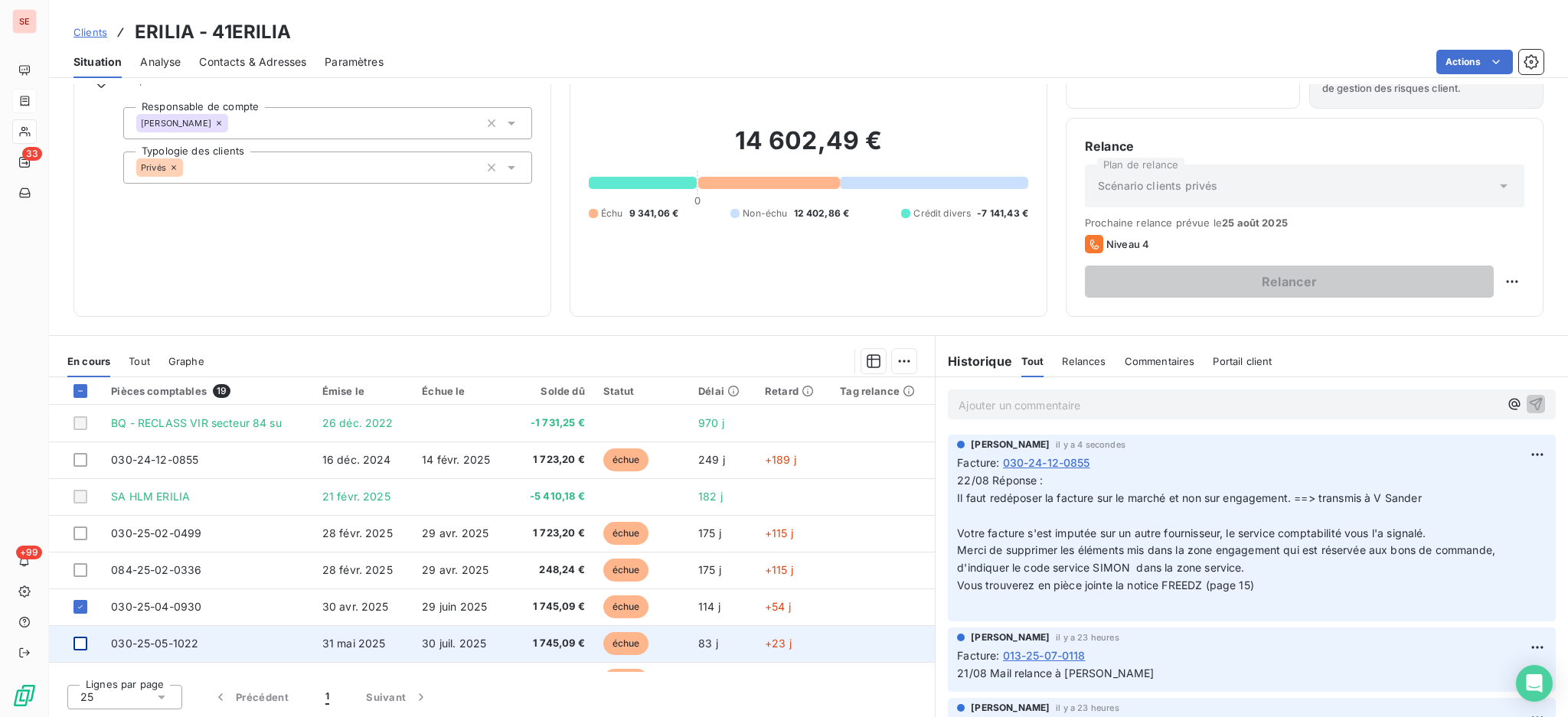
click at [81, 641] on div at bounding box center [81, 644] width 14 height 14
click at [83, 643] on icon at bounding box center [81, 644] width 9 height 9
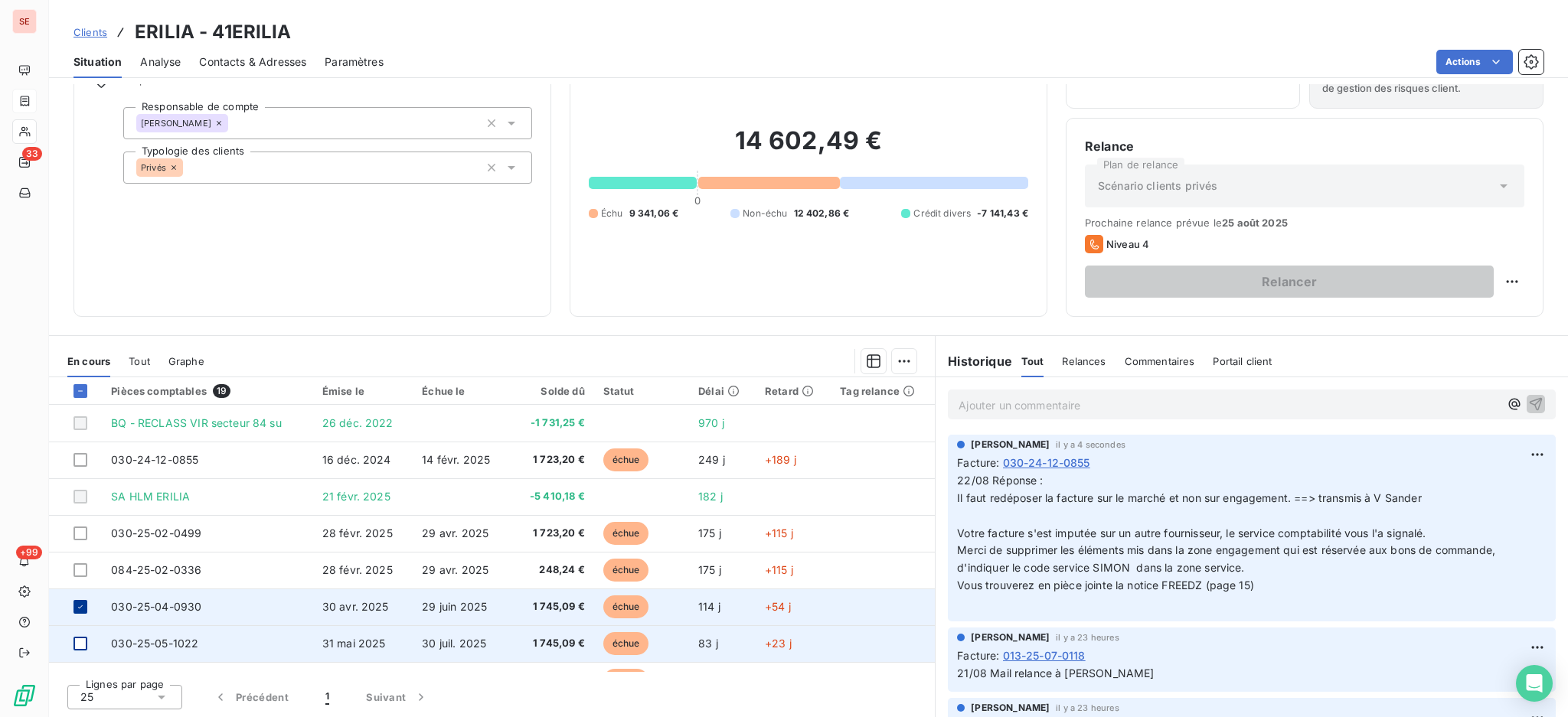
click at [81, 602] on icon at bounding box center [81, 607] width 9 height 9
click at [192, 608] on span "030-25-04-0930" at bounding box center [156, 606] width 90 height 13
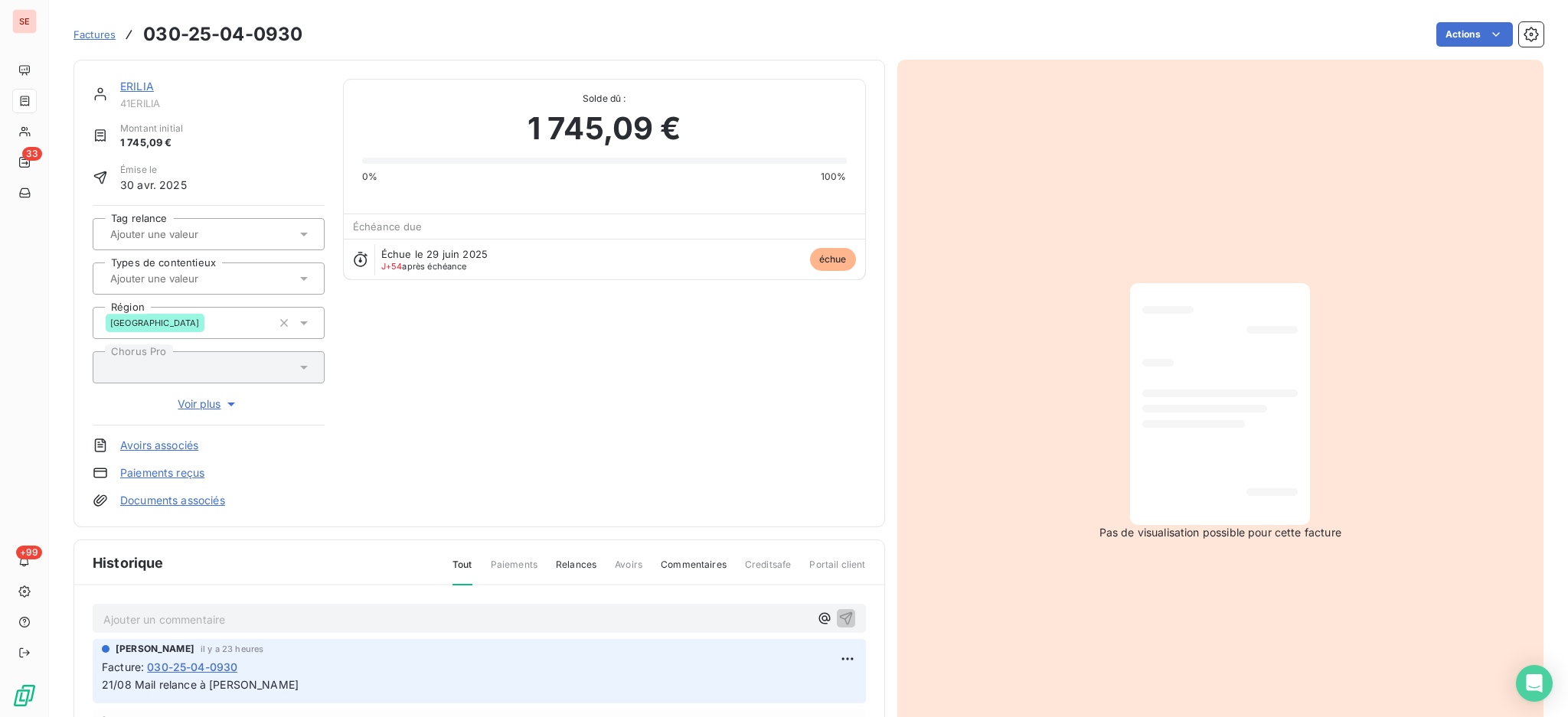
click at [508, 610] on p "Ajouter un commentaire ﻿" at bounding box center [456, 619] width 706 height 19
click at [253, 615] on span "22/08 Rép [PERSON_NAME] /:" at bounding box center [182, 618] width 158 height 13
click at [220, 628] on p "22/08 Rép [PERSON_NAME] :" at bounding box center [456, 618] width 706 height 18
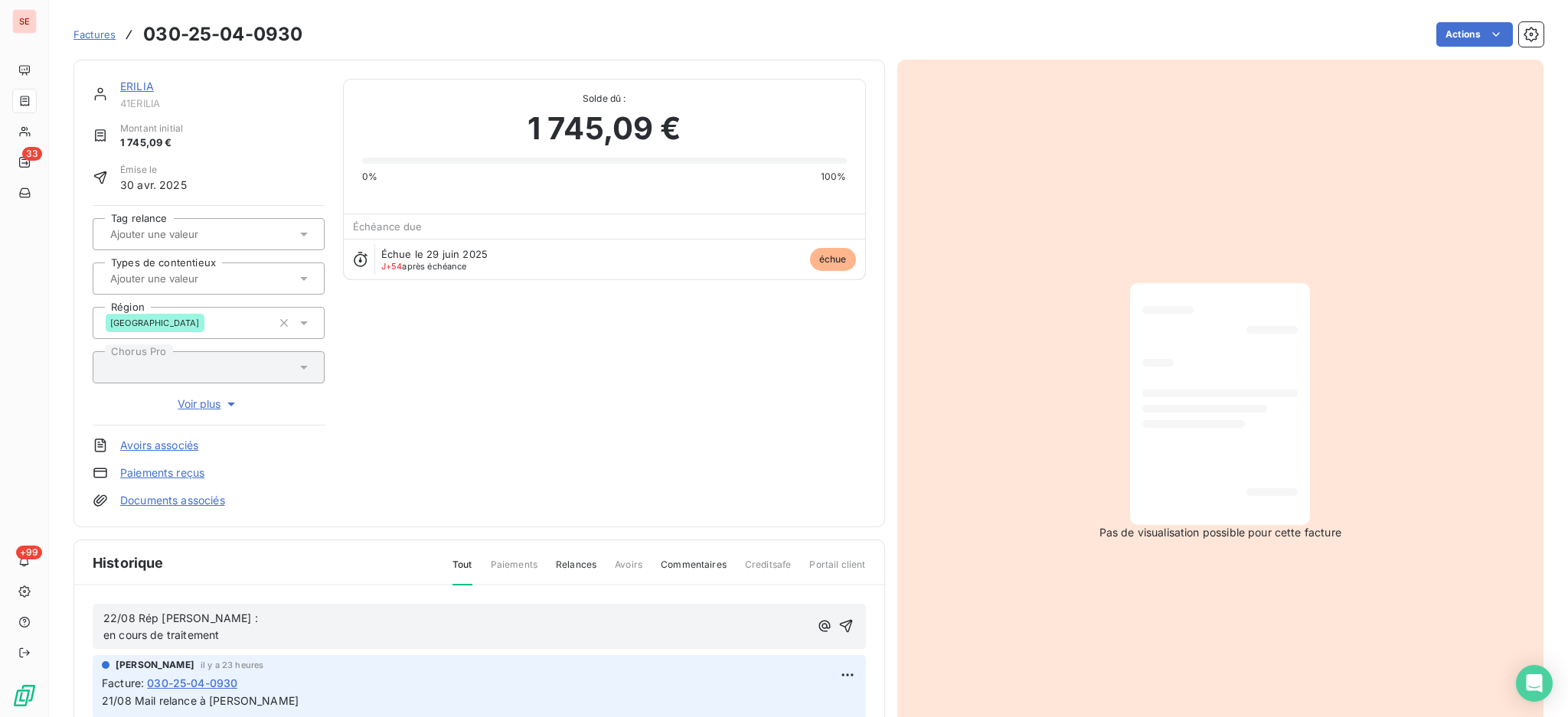
drag, startPoint x: 240, startPoint y: 638, endPoint x: 79, endPoint y: 594, distance: 166.9
copy span "22/08 Rép [PERSON_NAME] : en cours de traitement"
click at [838, 625] on icon "button" at bounding box center [846, 626] width 16 height 16
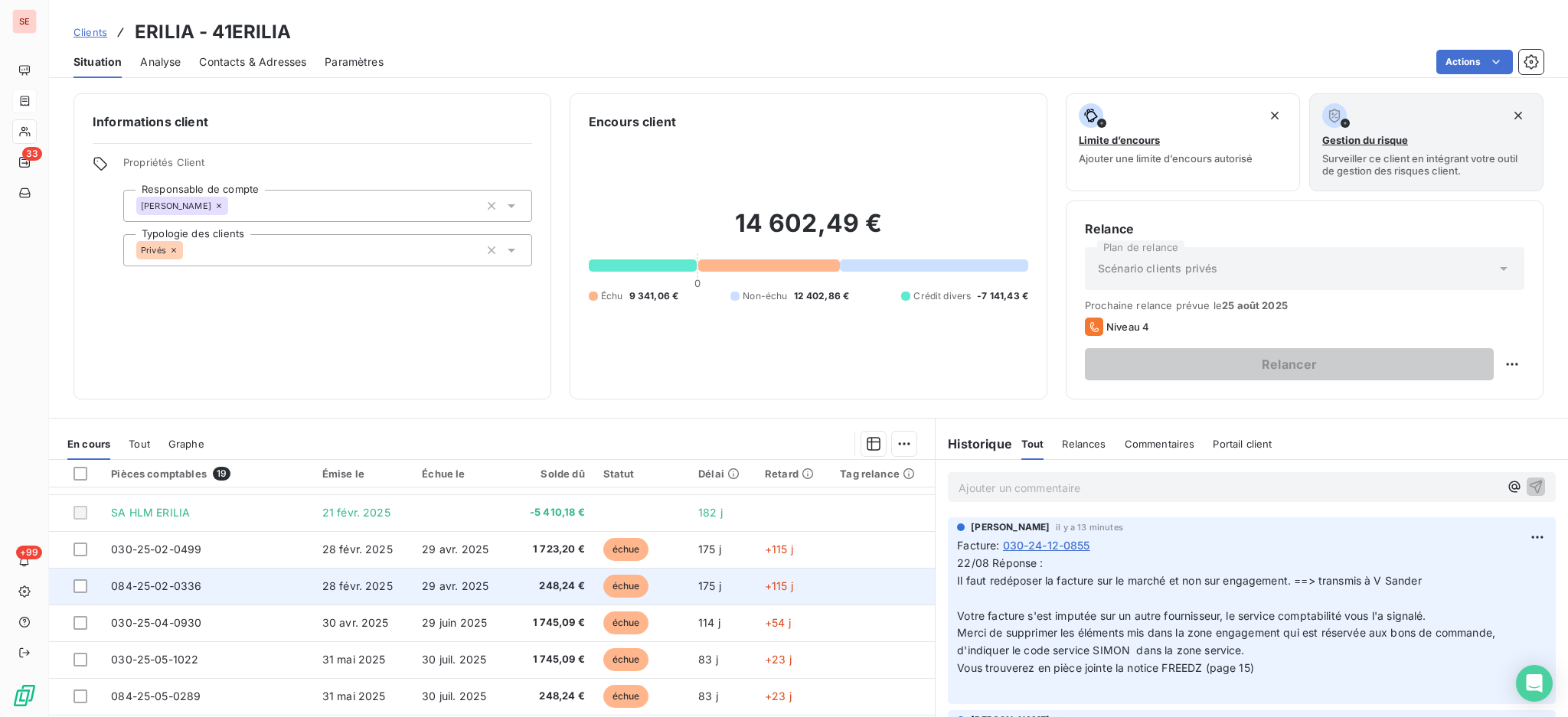
scroll to position [102, 0]
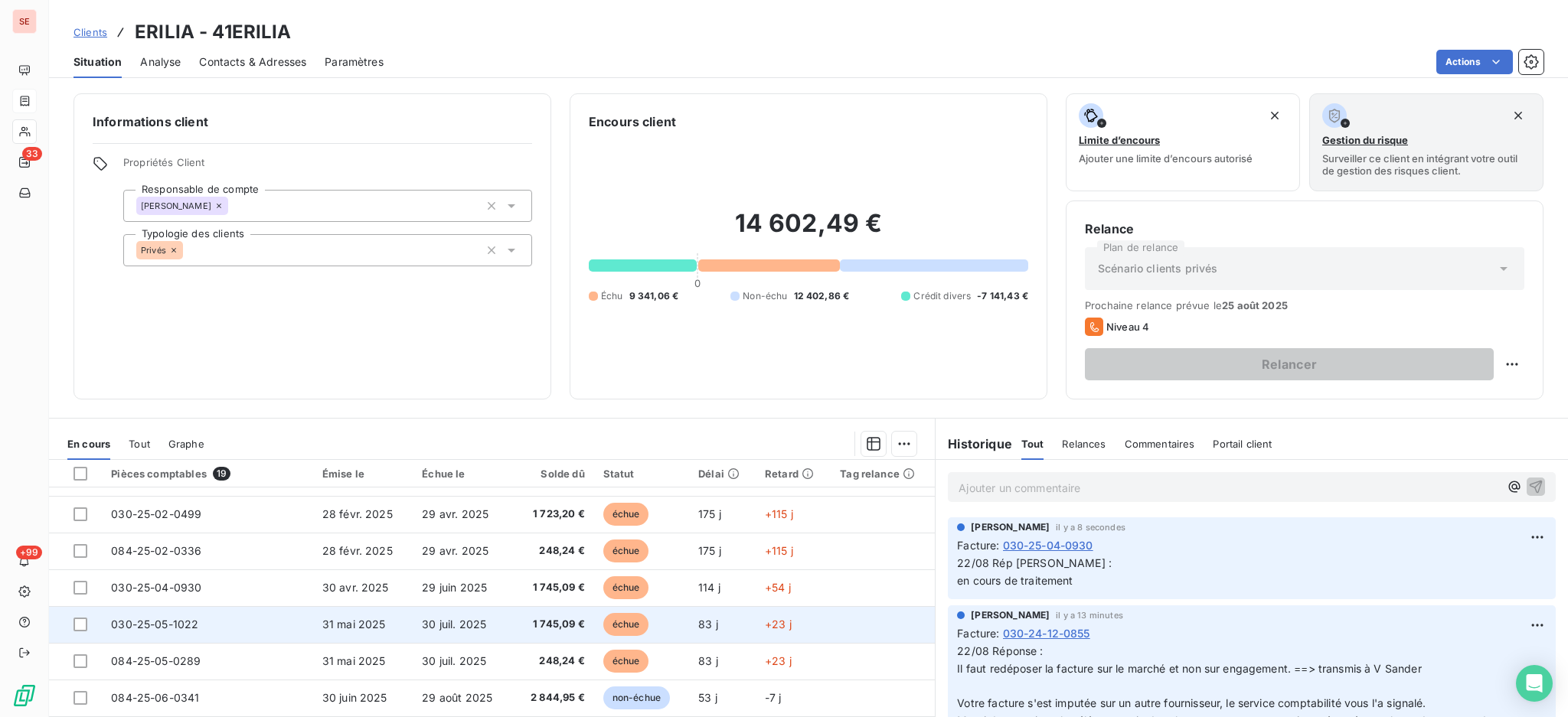
click at [200, 634] on td "030-25-05-1022" at bounding box center [207, 624] width 211 height 36
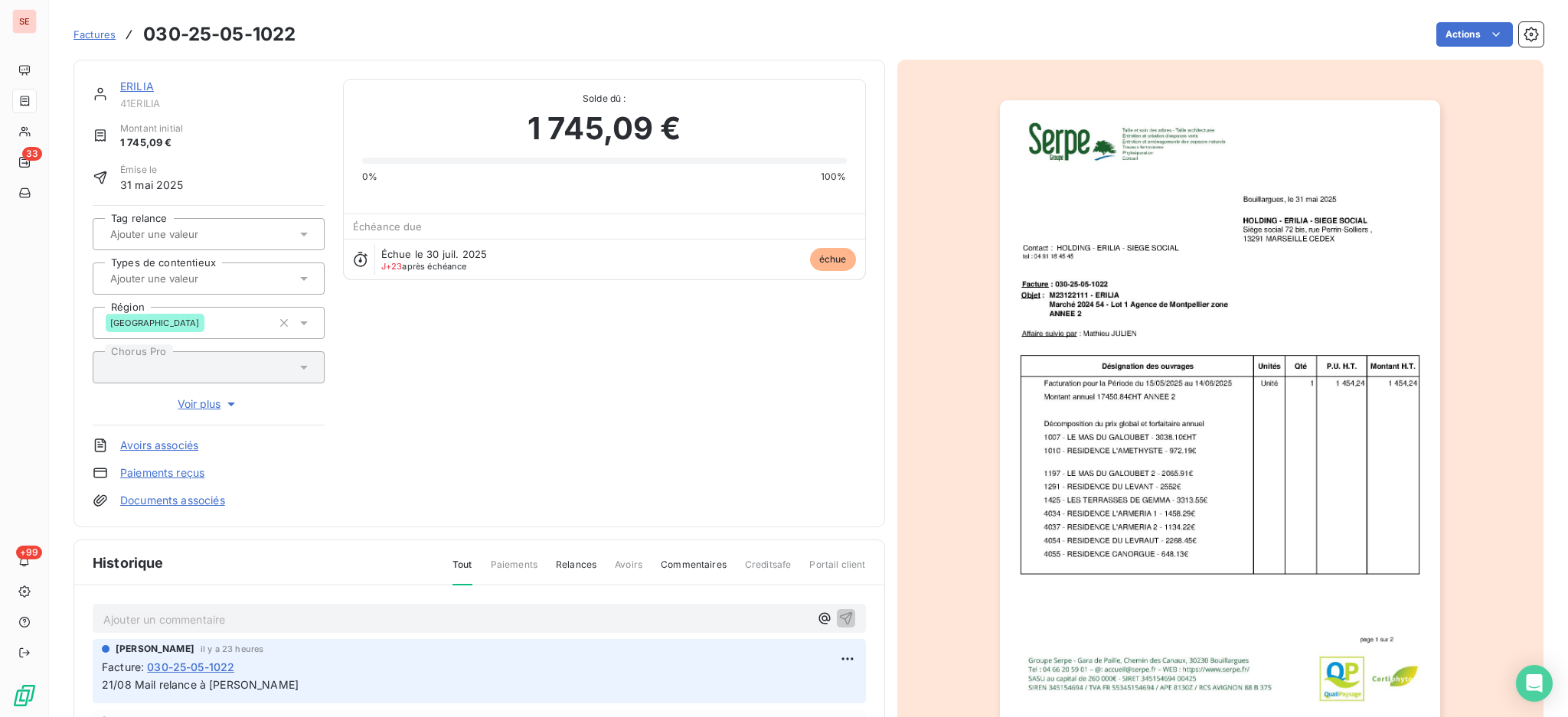
click at [282, 619] on p "Ajouter un commentaire ﻿" at bounding box center [456, 619] width 706 height 19
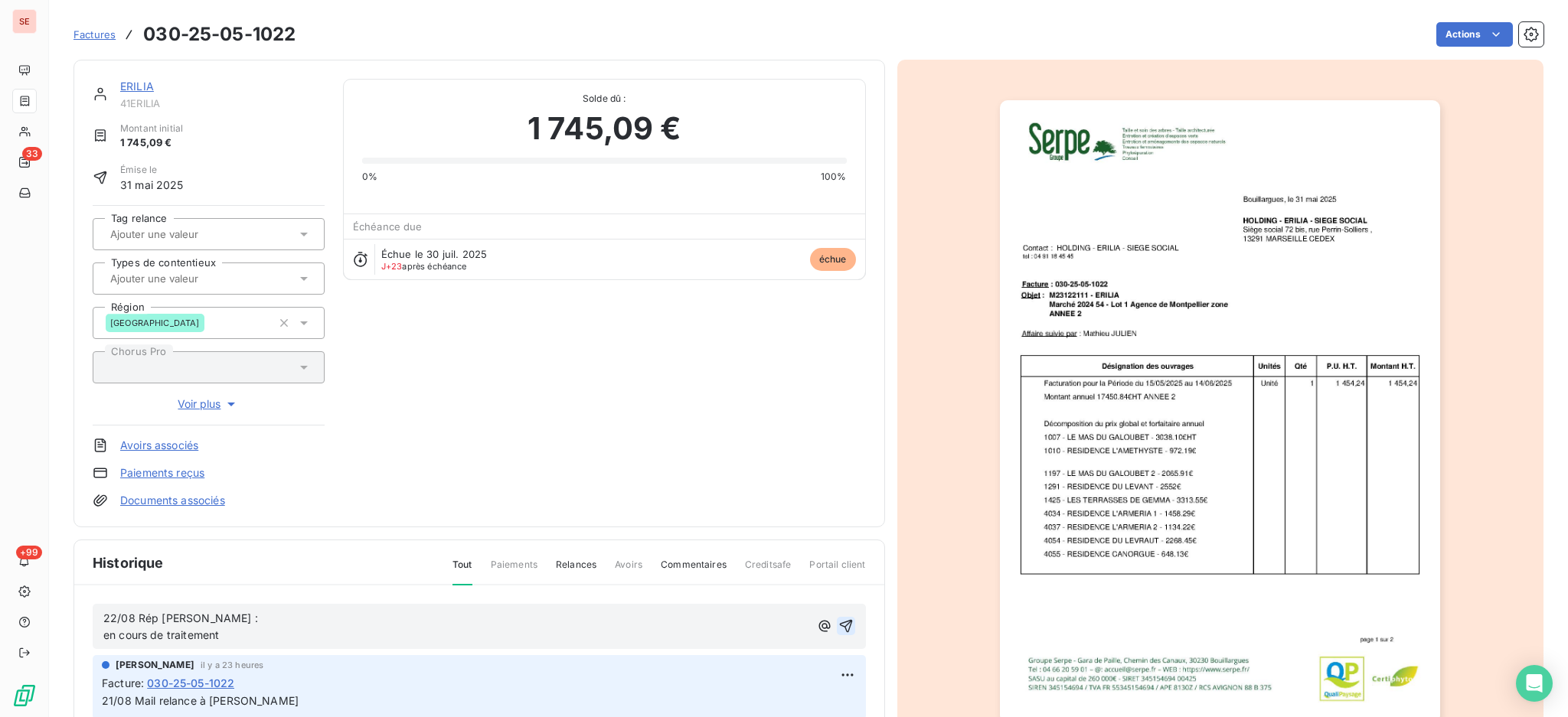
click at [838, 619] on icon "button" at bounding box center [846, 626] width 16 height 16
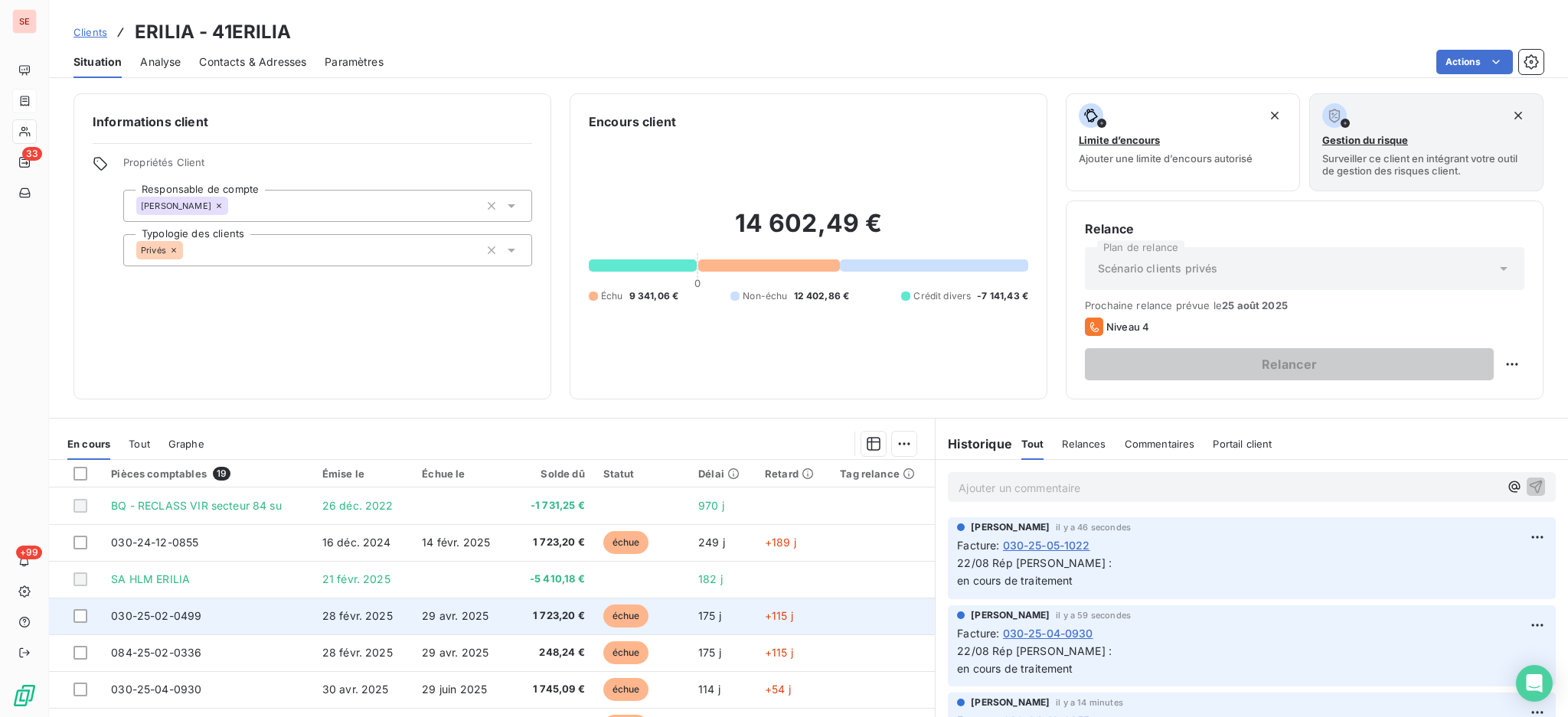
click at [569, 619] on span "1 723,20 €" at bounding box center [553, 616] width 64 height 16
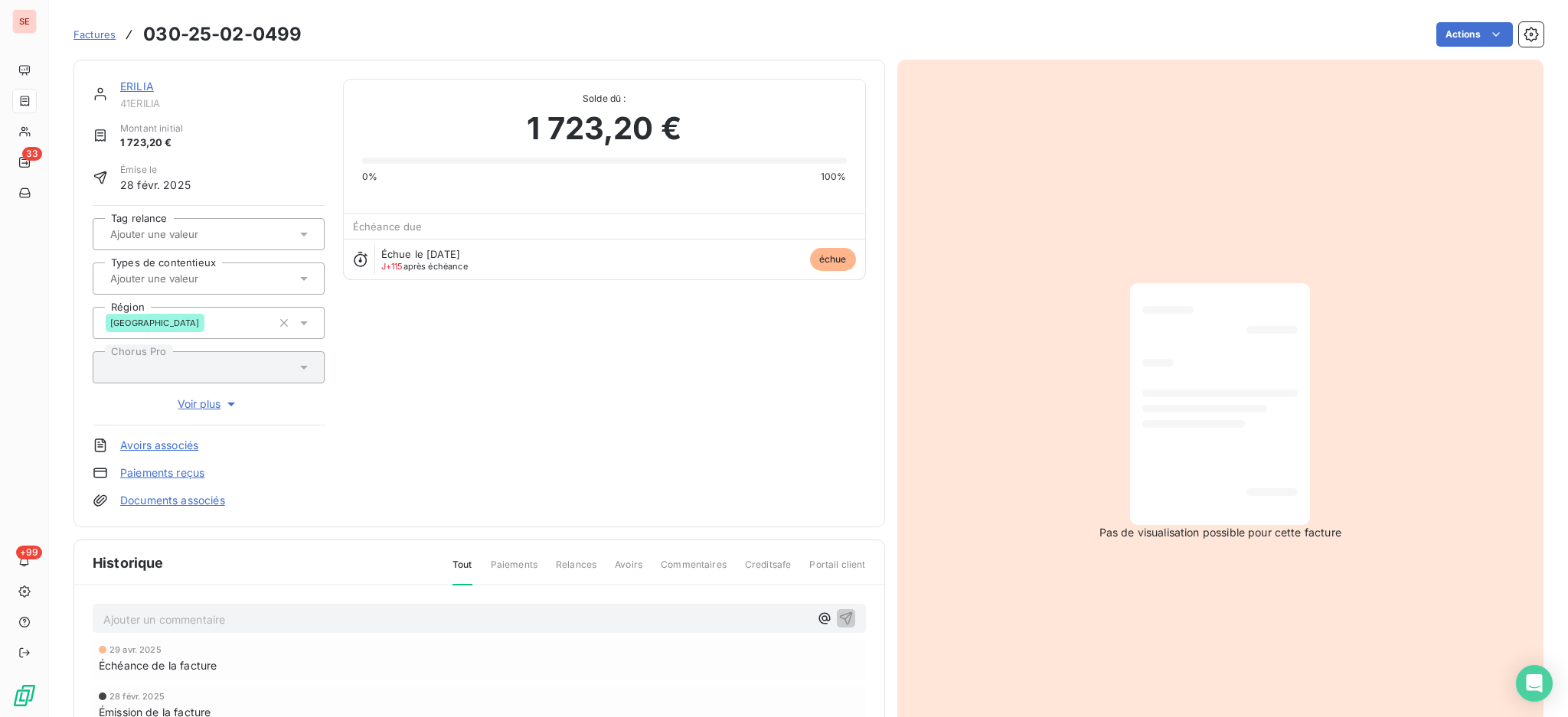
scroll to position [203, 0]
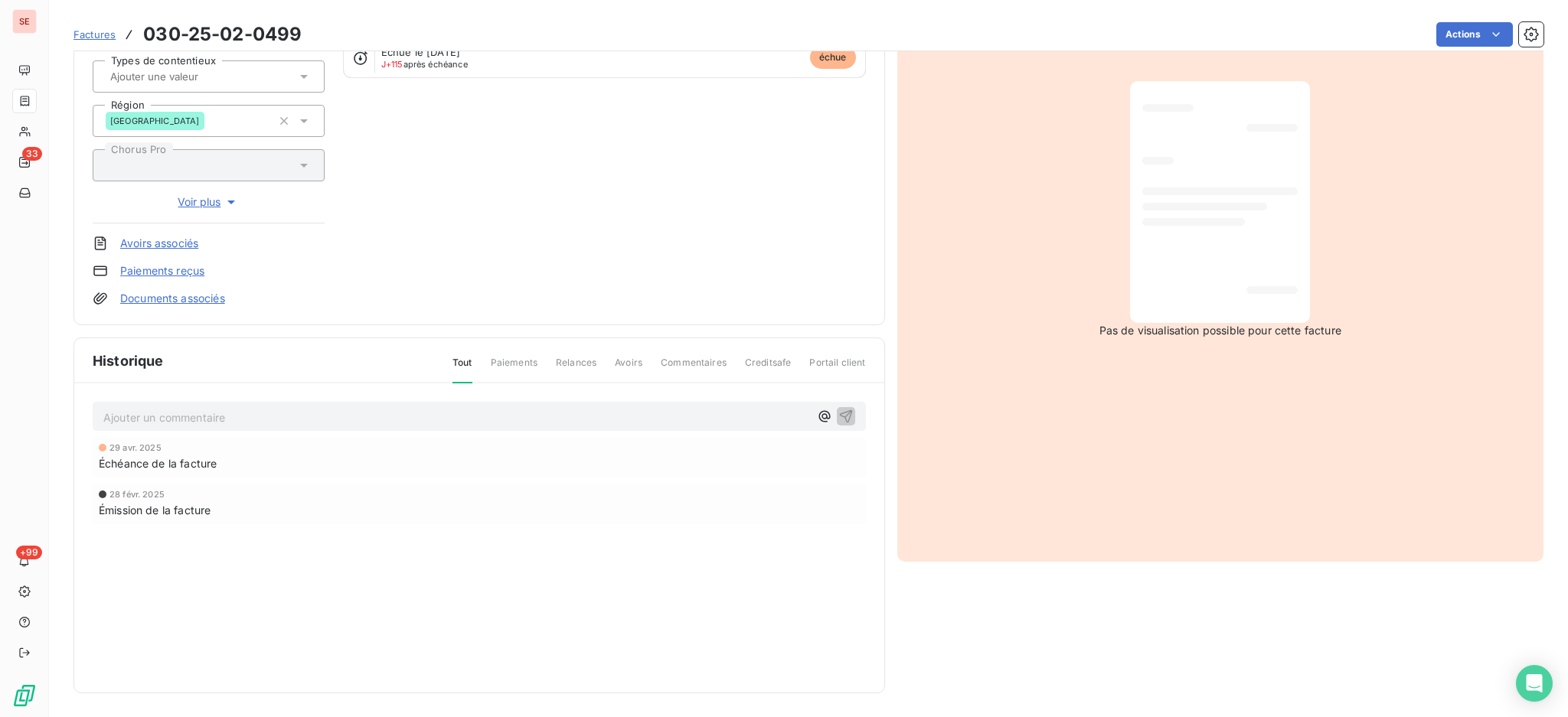
click at [303, 408] on p "Ajouter un commentaire ﻿" at bounding box center [456, 417] width 706 height 19
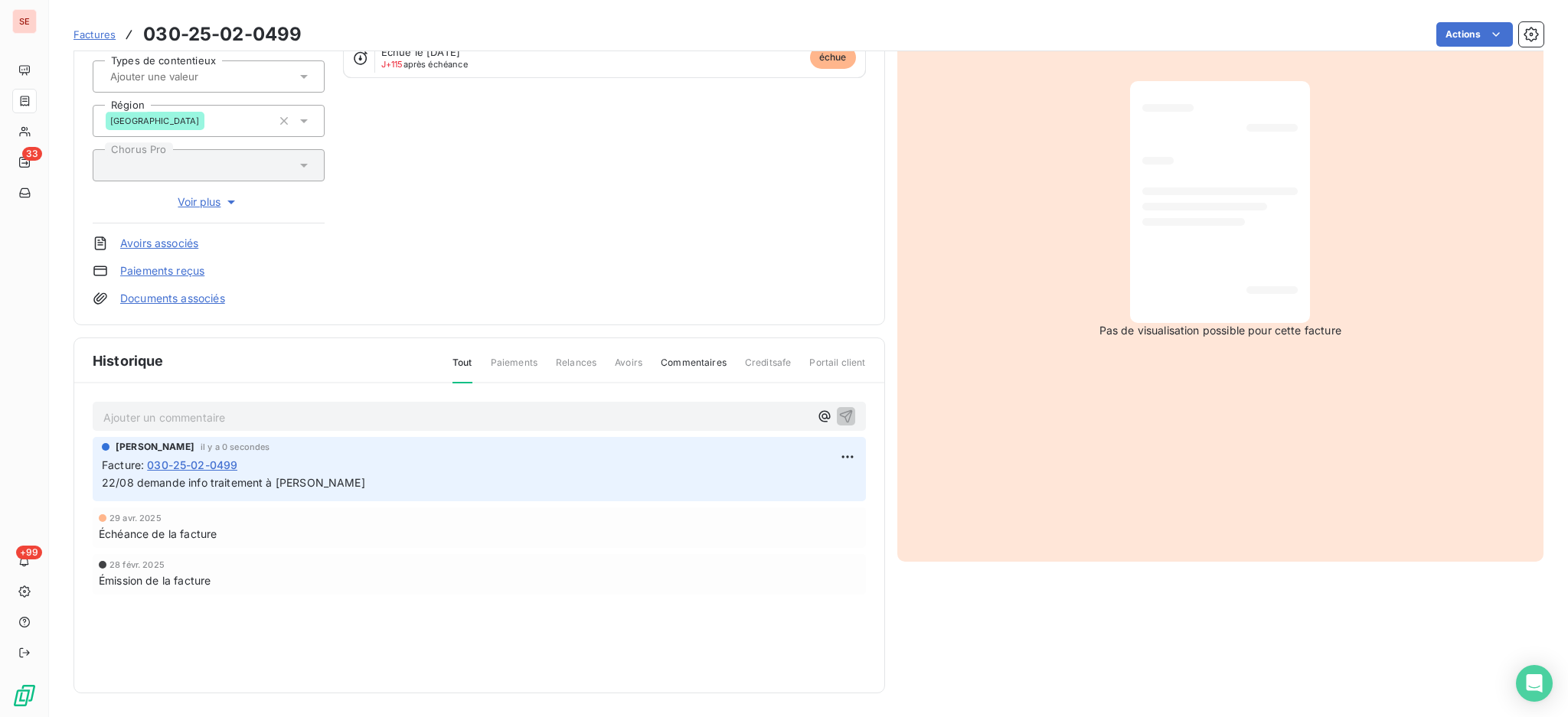
scroll to position [0, 0]
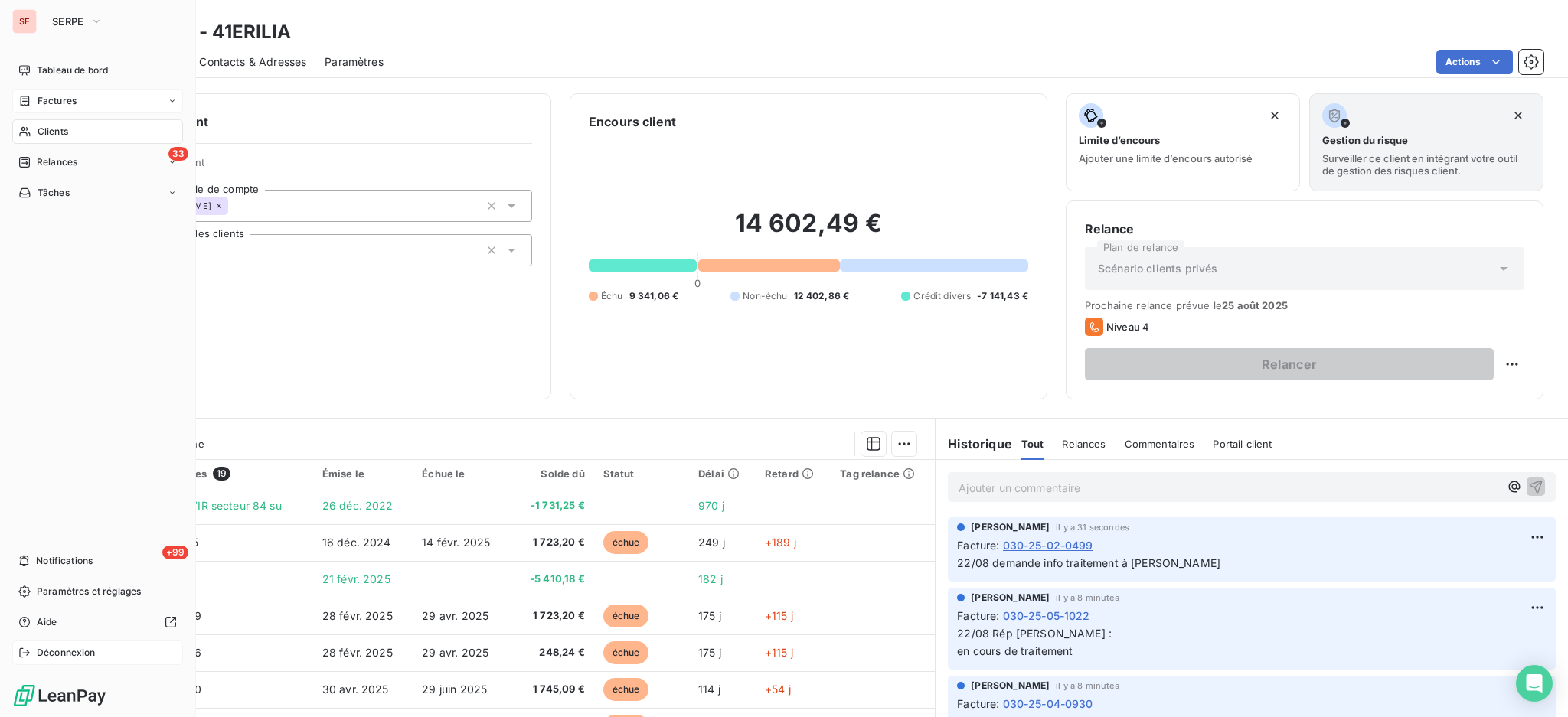
click at [88, 646] on span "Déconnexion" at bounding box center [66, 653] width 59 height 14
